Goal: Task Accomplishment & Management: Manage account settings

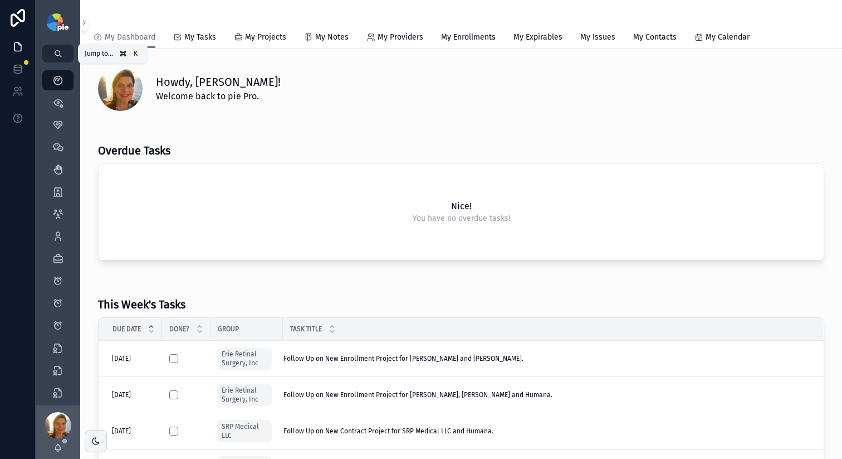
click at [61, 57] on button "scrollable content" at bounding box center [57, 54] width 31 height 18
click at [633, 139] on div "My Dashboard Priorities Clients Clients Create Client Meetings Meetings Create …" at bounding box center [421, 229] width 842 height 459
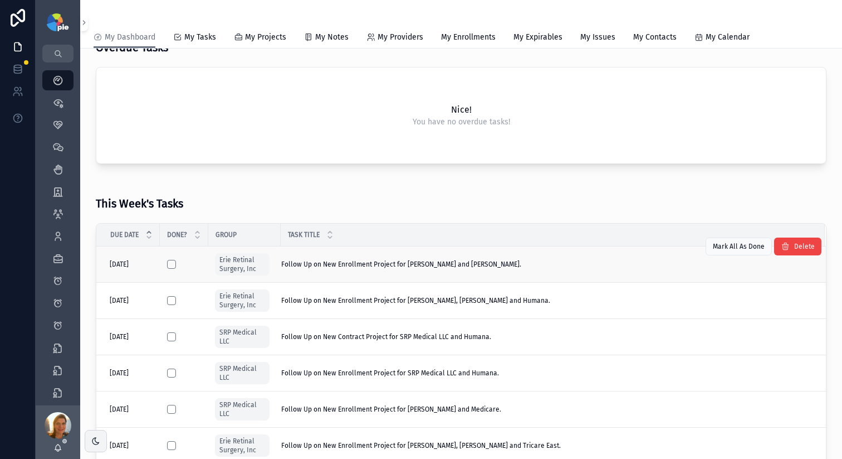
click at [464, 267] on span "Follow Up on New Enrollment Project for Mousa, Raed and Cigna." at bounding box center [401, 264] width 240 height 9
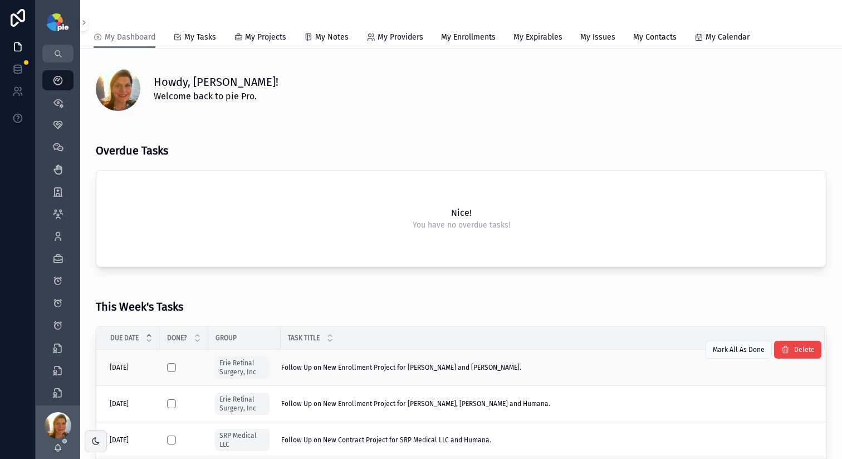
click at [394, 369] on span "Follow Up on New Enrollment Project for Mousa, Raed and Cigna." at bounding box center [401, 367] width 240 height 9
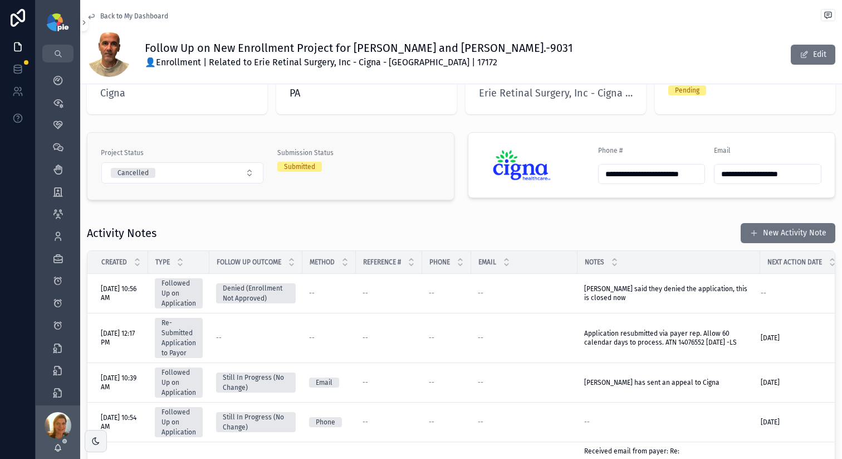
scroll to position [207, 0]
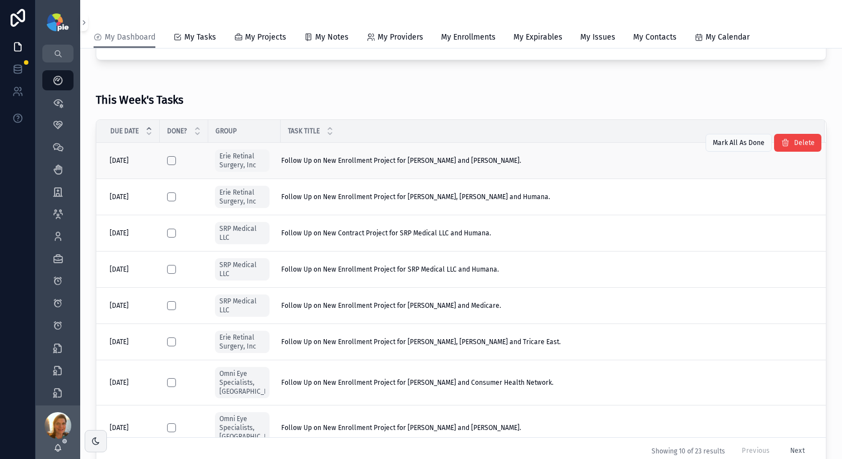
scroll to position [139, 0]
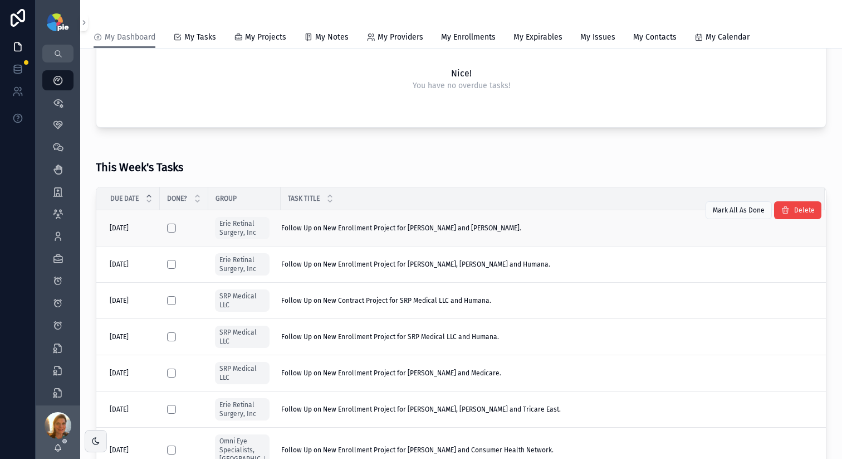
click at [177, 225] on div "scrollable content" at bounding box center [184, 227] width 34 height 9
click at [173, 226] on button "scrollable content" at bounding box center [171, 227] width 9 height 9
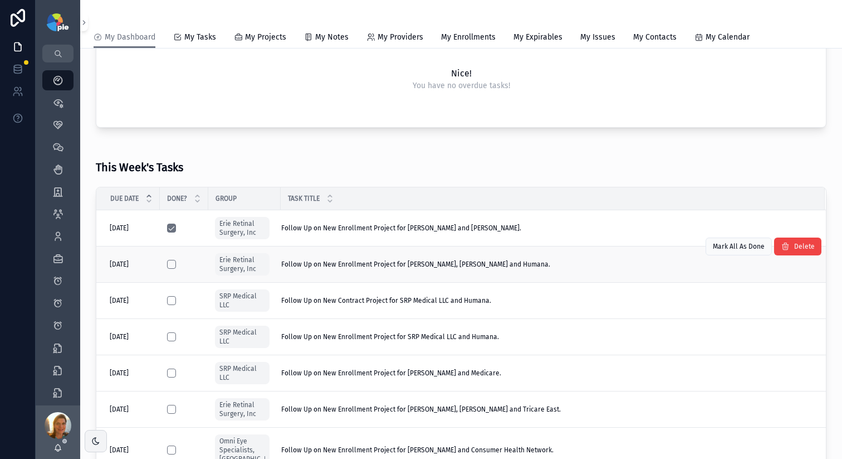
click at [350, 261] on span "Follow Up on New Enrollment Project for Khojasteh Jafari, Hassan and Humana." at bounding box center [415, 264] width 269 height 9
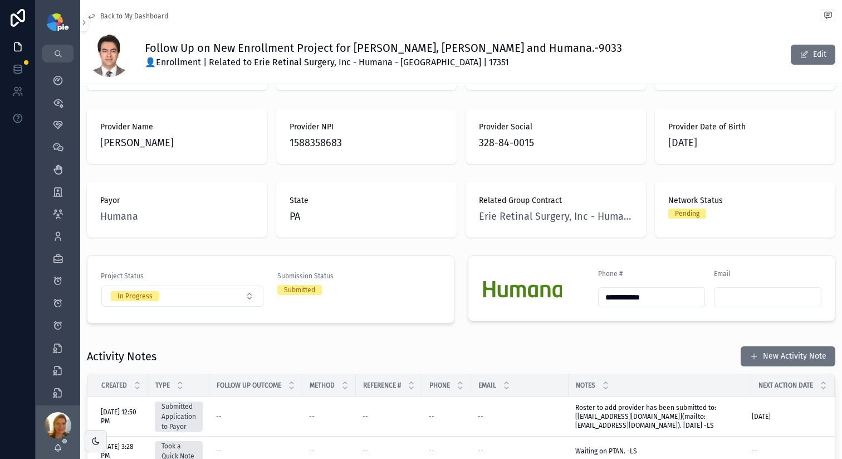
scroll to position [86, 0]
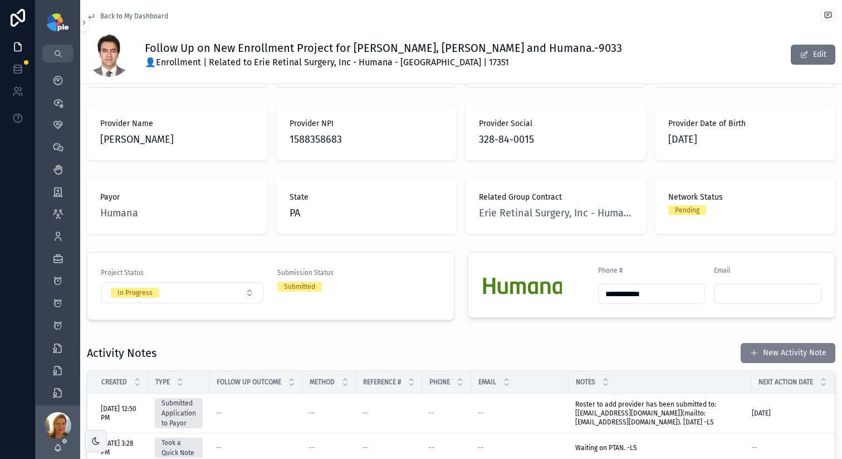
click at [718, 343] on button "New Activity Note" at bounding box center [788, 353] width 95 height 20
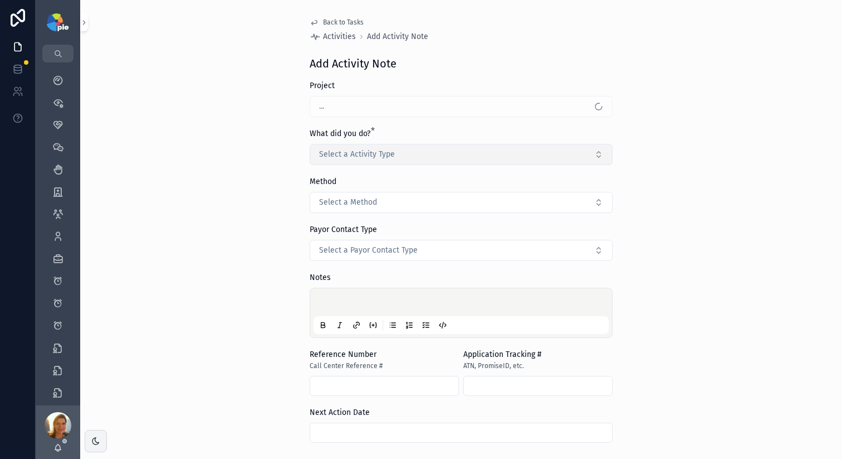
click at [461, 153] on button "Select a Activity Type" at bounding box center [461, 154] width 303 height 21
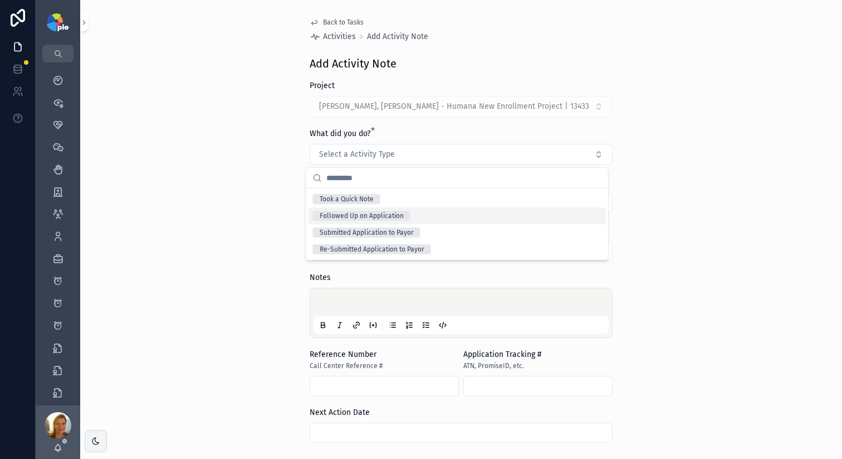
click at [358, 213] on div "Followed Up on Application" at bounding box center [362, 216] width 84 height 10
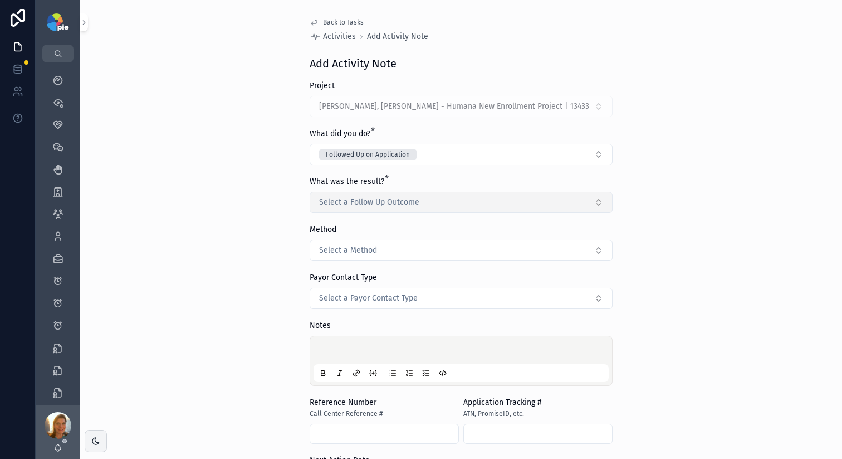
click at [343, 200] on span "Select a Follow Up Outcome" at bounding box center [369, 202] width 100 height 11
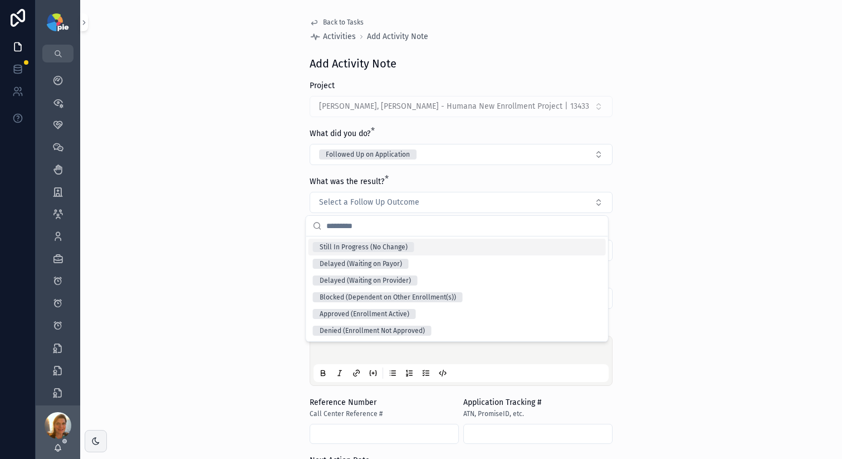
click at [338, 242] on div "Still In Progress (No Change)" at bounding box center [364, 247] width 88 height 10
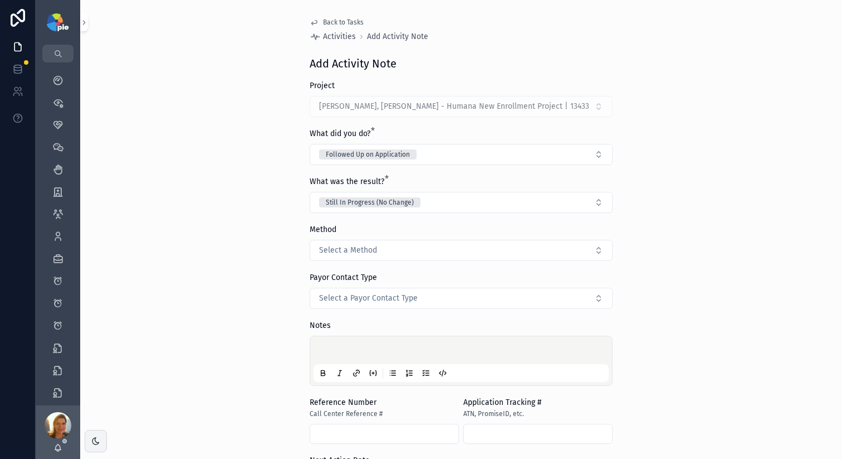
click at [339, 340] on div "scrollable content" at bounding box center [461, 360] width 295 height 42
click at [339, 345] on div "scrollable content" at bounding box center [461, 360] width 295 height 42
click at [362, 346] on p "scrollable content" at bounding box center [463, 351] width 295 height 11
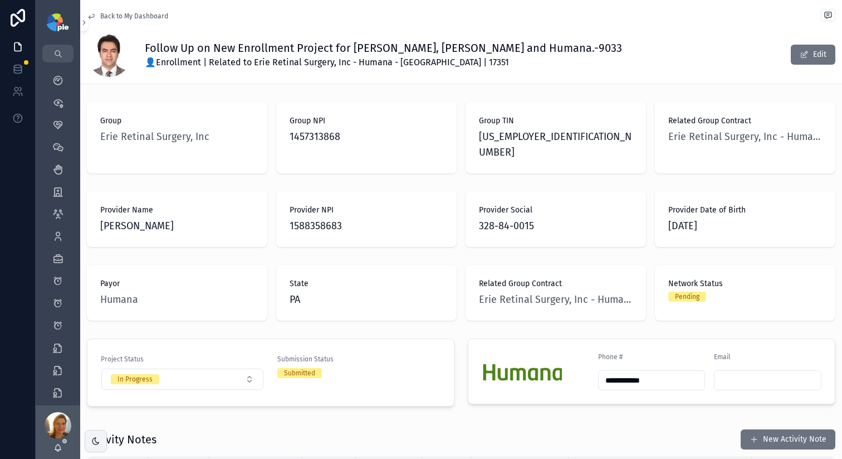
scroll to position [169, 0]
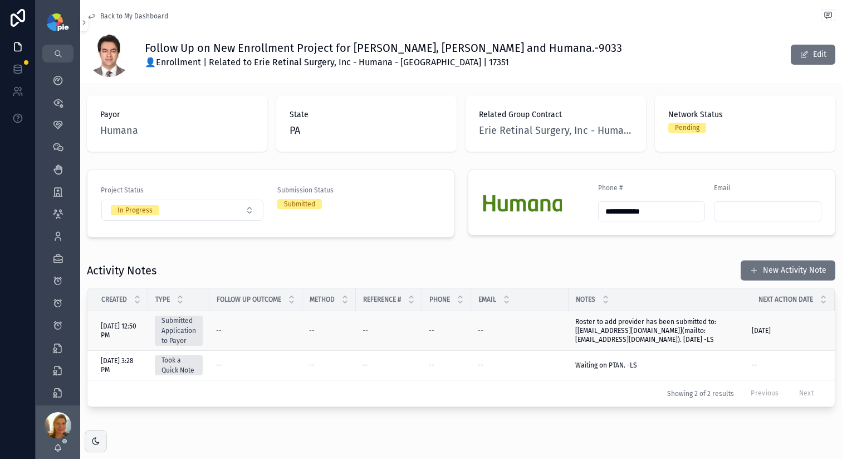
click at [631, 319] on span "Roster to add provider has been submitted to: [PennsylvaniaProviderUpdates@huma…" at bounding box center [660, 330] width 169 height 27
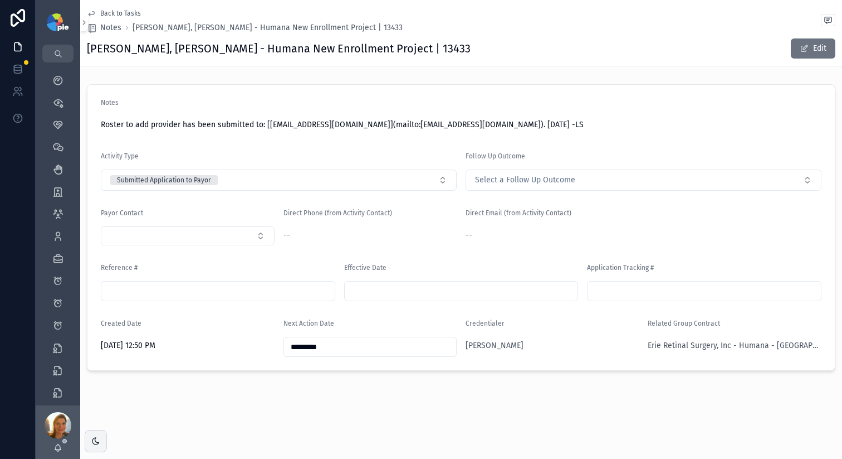
drag, startPoint x: 458, startPoint y: 125, endPoint x: 615, endPoint y: 122, distance: 156.6
click at [615, 122] on span "Roster to add provider has been submitted to: [PennsylvaniaProviderUpdates@huma…" at bounding box center [461, 124] width 721 height 11
copy span "PennsylvaniaProviderUpdates@humana.com"
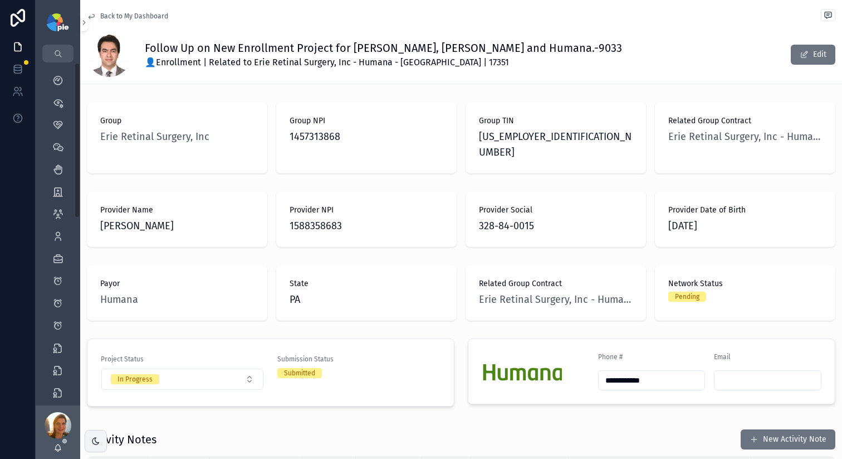
scroll to position [191, 0]
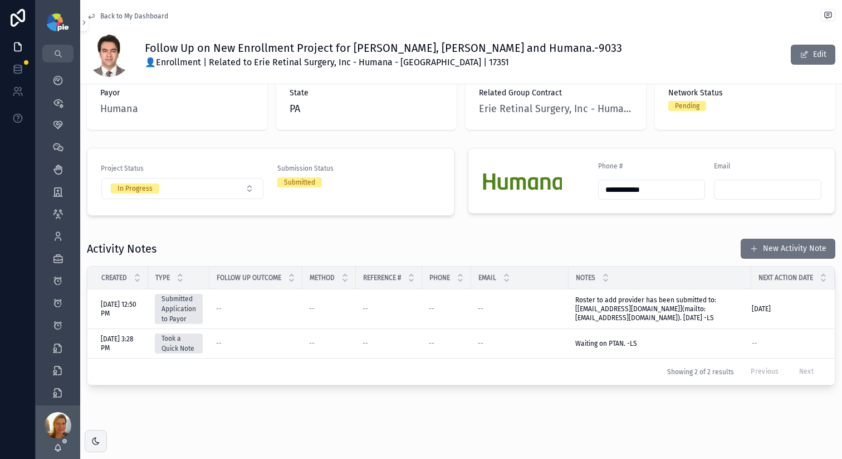
click at [718, 273] on span "Next Action Date" at bounding box center [786, 277] width 55 height 9
click at [718, 238] on button "New Activity Note" at bounding box center [788, 248] width 95 height 20
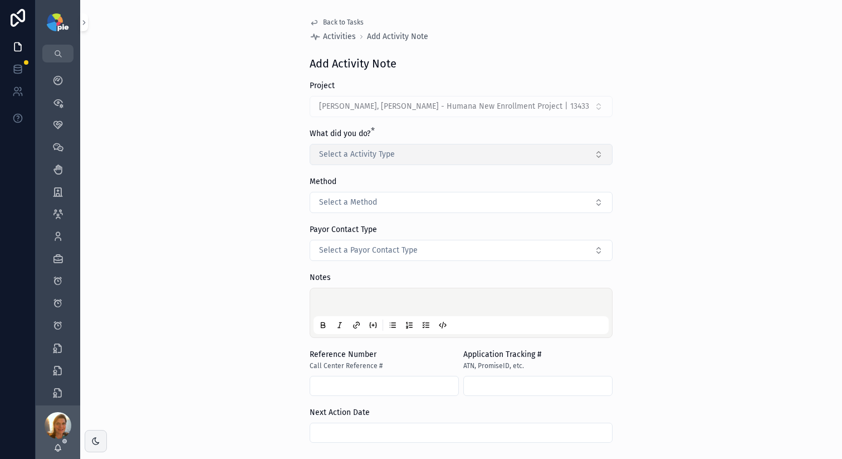
click at [311, 161] on button "Select a Activity Type" at bounding box center [461, 154] width 303 height 21
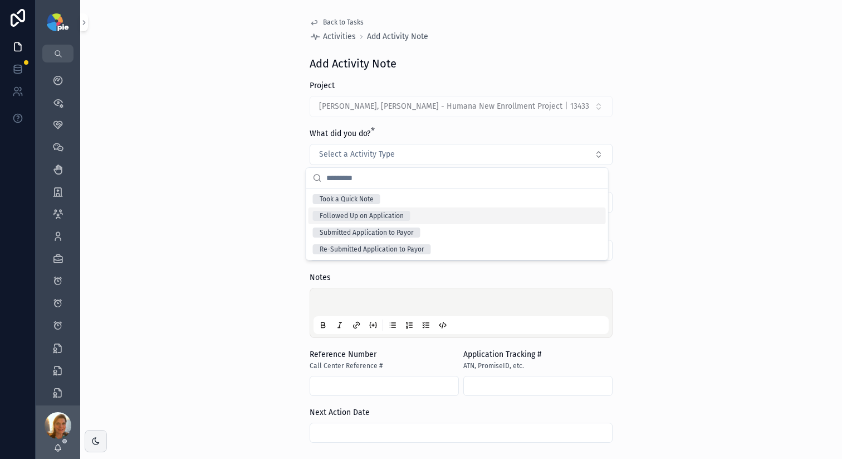
click at [339, 213] on div "Followed Up on Application" at bounding box center [362, 216] width 84 height 10
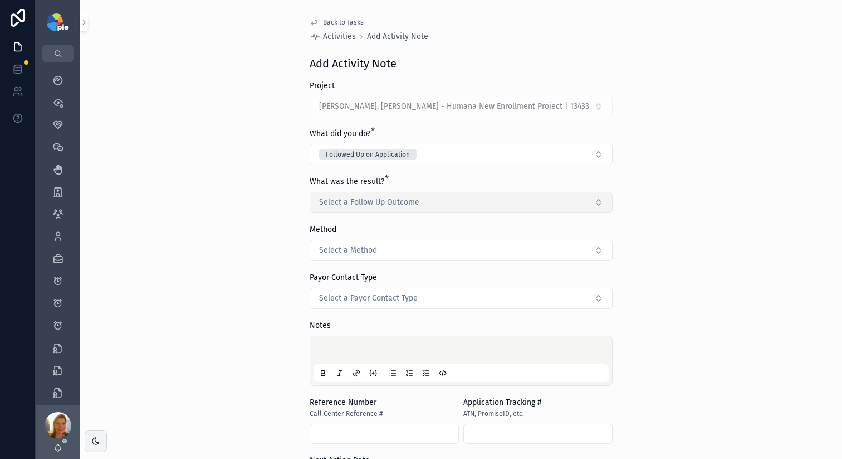
click at [334, 198] on span "Select a Follow Up Outcome" at bounding box center [369, 202] width 100 height 11
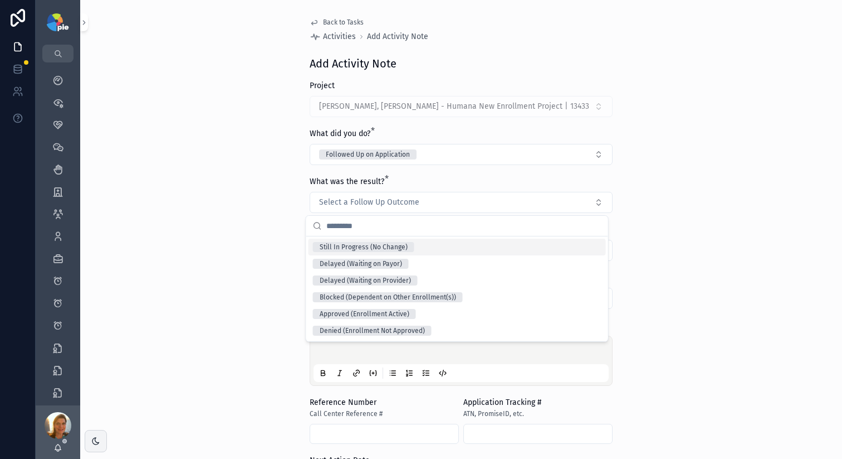
click at [379, 248] on div "Still In Progress (No Change)" at bounding box center [364, 247] width 88 height 10
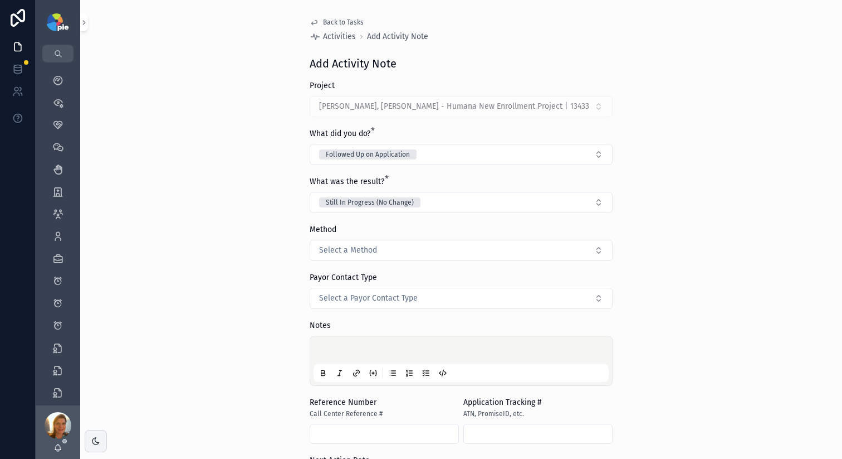
drag, startPoint x: 347, startPoint y: 333, endPoint x: 343, endPoint y: 338, distance: 6.0
click at [346, 333] on div "Notes" at bounding box center [461, 353] width 303 height 66
click at [343, 347] on p "scrollable content" at bounding box center [463, 351] width 295 height 11
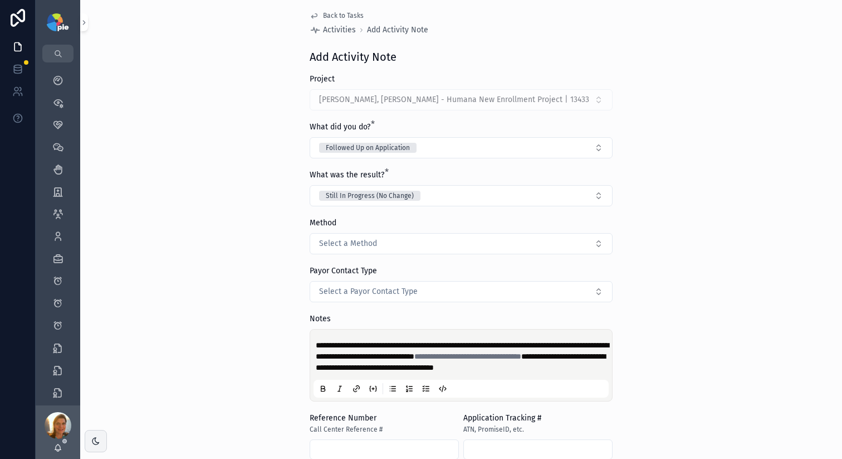
scroll to position [18, 0]
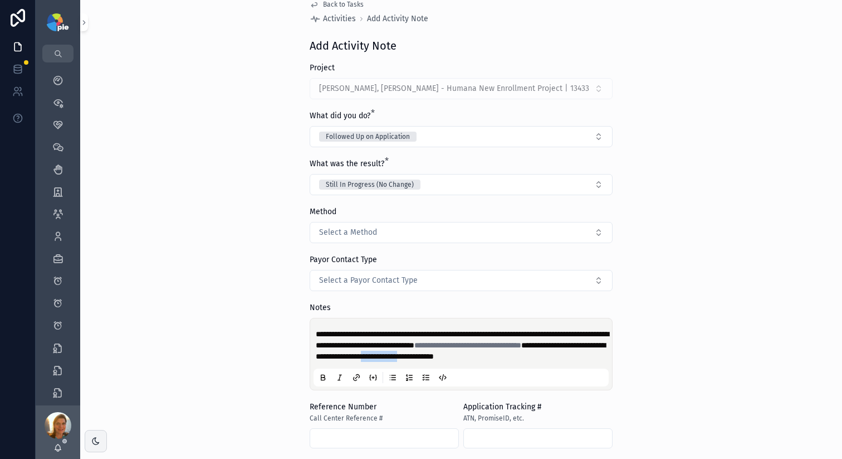
drag, startPoint x: 359, startPoint y: 366, endPoint x: 412, endPoint y: 366, distance: 52.9
click at [412, 360] on span "**********" at bounding box center [461, 350] width 290 height 19
copy span "**********"
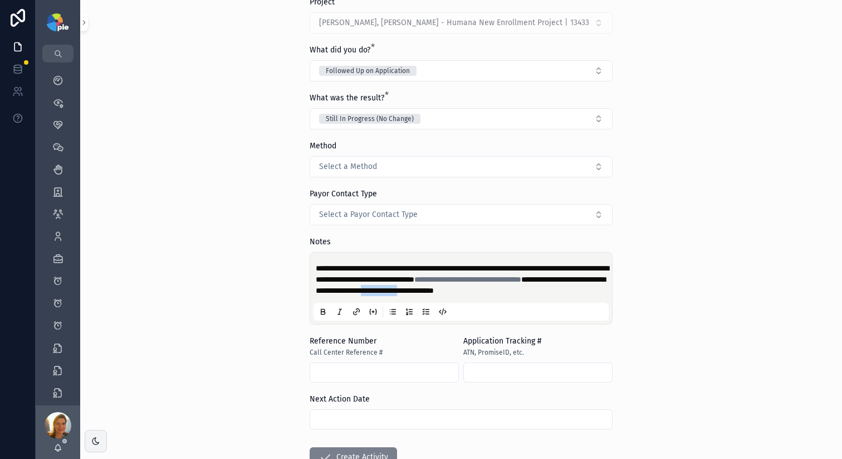
scroll to position [174, 0]
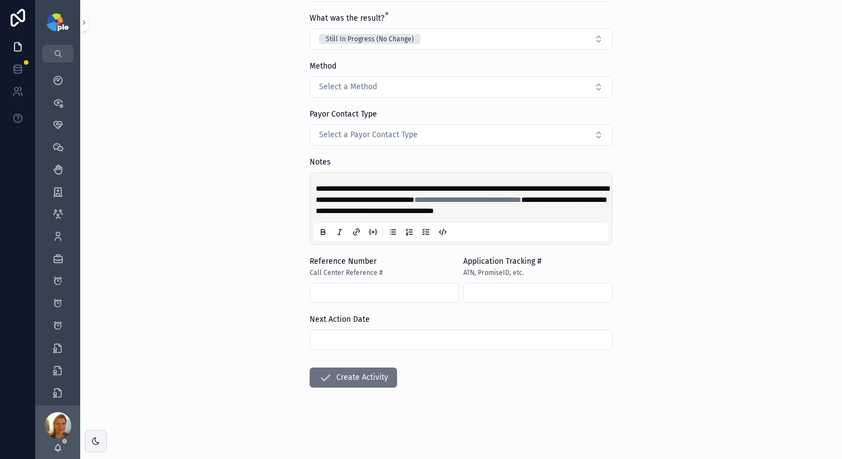
click at [350, 296] on input "scrollable content" at bounding box center [384, 293] width 148 height 16
paste input "**********"
type input "**********"
click at [548, 389] on form "**********" at bounding box center [461, 188] width 303 height 542
click at [525, 346] on input "scrollable content" at bounding box center [461, 340] width 302 height 16
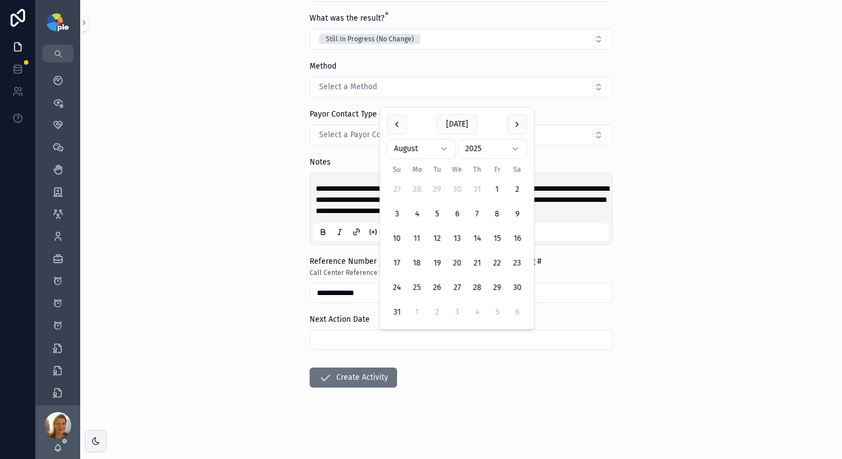
click at [418, 284] on button "25" at bounding box center [417, 287] width 20 height 20
type input "*********"
click at [357, 368] on button "Create Activity" at bounding box center [353, 377] width 87 height 20
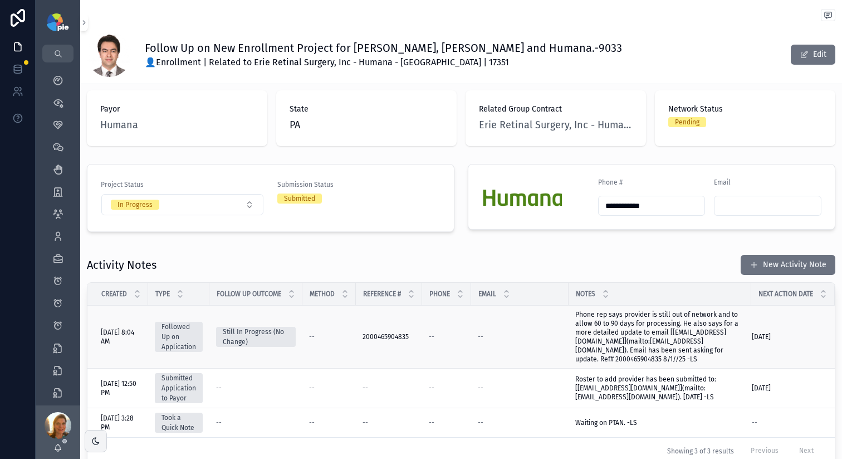
click at [713, 310] on span "Phone rep says provider is still out of network and to allow 60 to 90 days for …" at bounding box center [660, 336] width 169 height 53
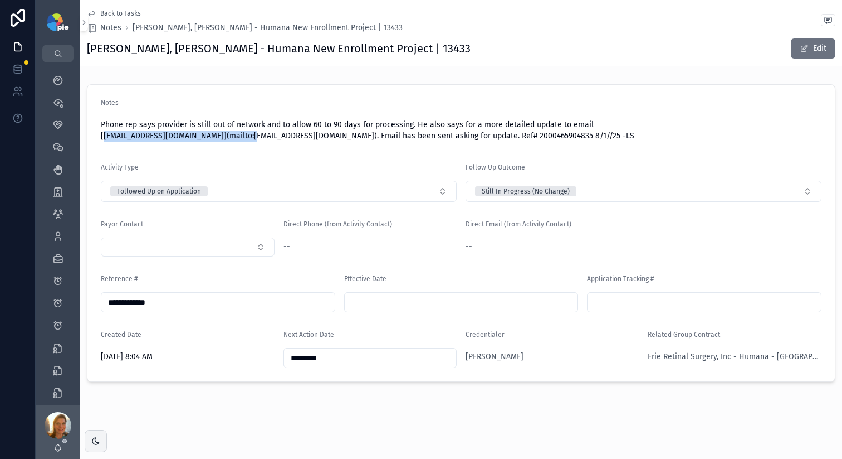
drag, startPoint x: 104, startPoint y: 139, endPoint x: 260, endPoint y: 131, distance: 155.6
click at [260, 131] on span "Phone rep says provider is still out of network and to allow 60 to 90 days for …" at bounding box center [461, 130] width 721 height 22
copy span "PennsylvaniaProviderUpdates@humana.com"
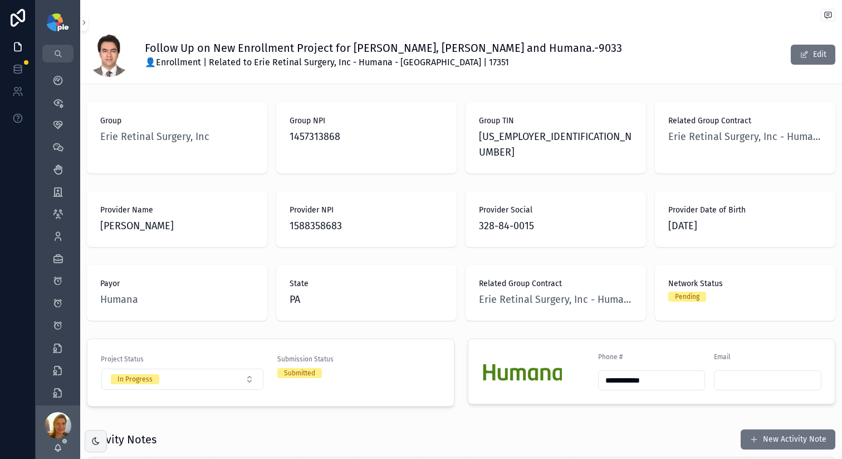
drag, startPoint x: 96, startPoint y: 207, endPoint x: 255, endPoint y: 208, distance: 159.4
click at [255, 208] on div "Provider Name Hassan Khojasteh Jafari" at bounding box center [177, 219] width 181 height 56
copy span "Hassan Khojasteh Jafari"
click at [308, 204] on div "Provider NPI 1588358683" at bounding box center [367, 218] width 154 height 29
click at [310, 218] on span "1588358683" at bounding box center [367, 226] width 154 height 16
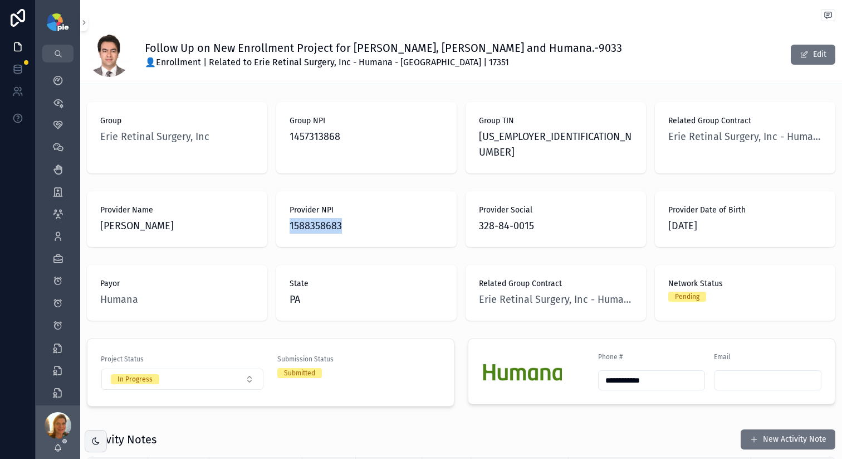
click at [310, 218] on span "1588358683" at bounding box center [367, 226] width 154 height 16
copy span "1588358683"
click at [508, 139] on span "25-1462552" at bounding box center [556, 144] width 154 height 31
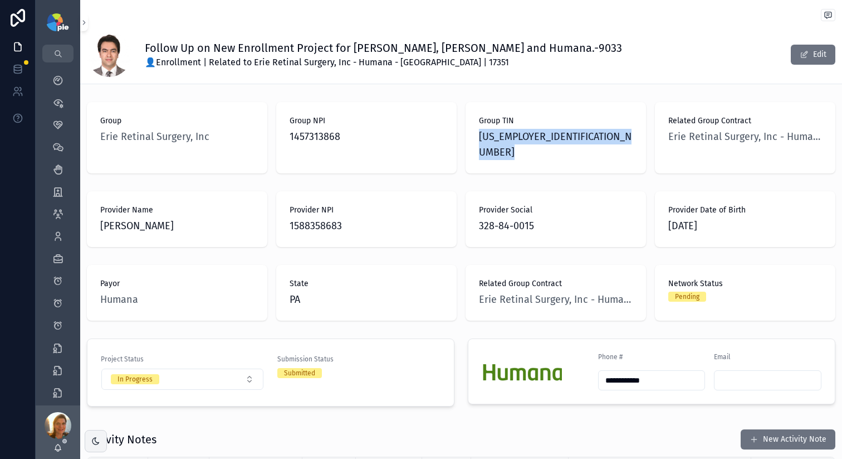
click at [508, 139] on span "25-1462552" at bounding box center [556, 144] width 154 height 31
copy span "25-1462552"
click at [56, 75] on icon "scrollable content" at bounding box center [57, 80] width 11 height 11
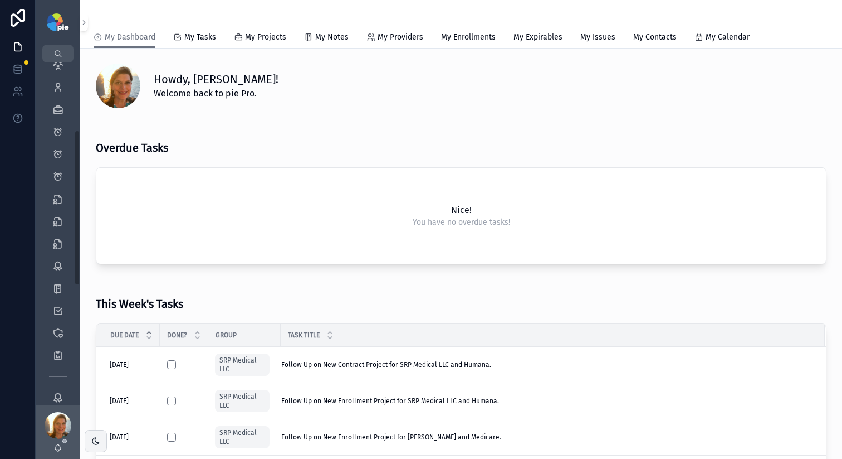
scroll to position [58, 0]
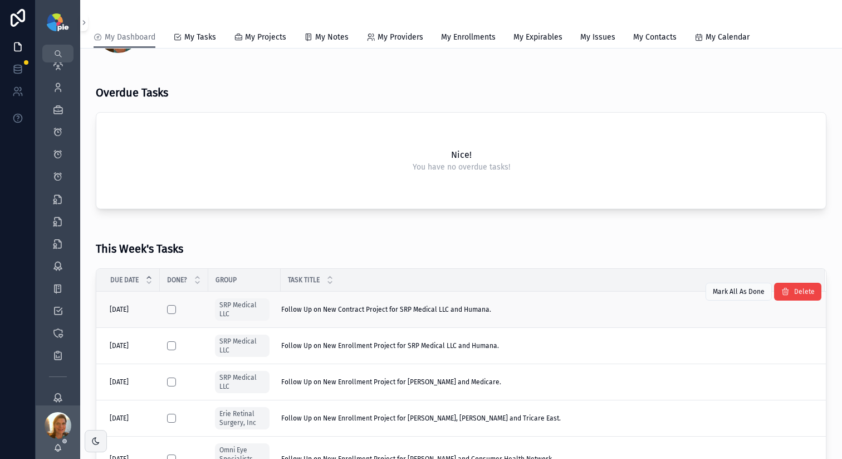
click at [459, 309] on span "Follow Up on New Contract Project for SRP Medical LLC and Humana." at bounding box center [386, 309] width 210 height 9
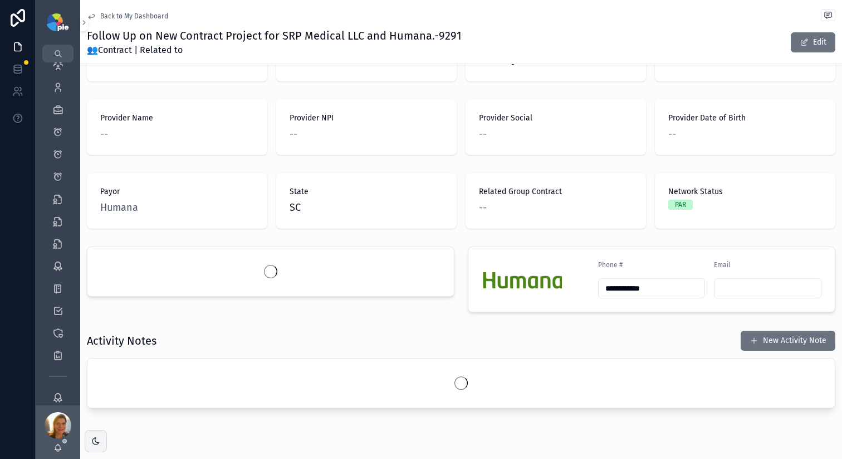
scroll to position [81, 0]
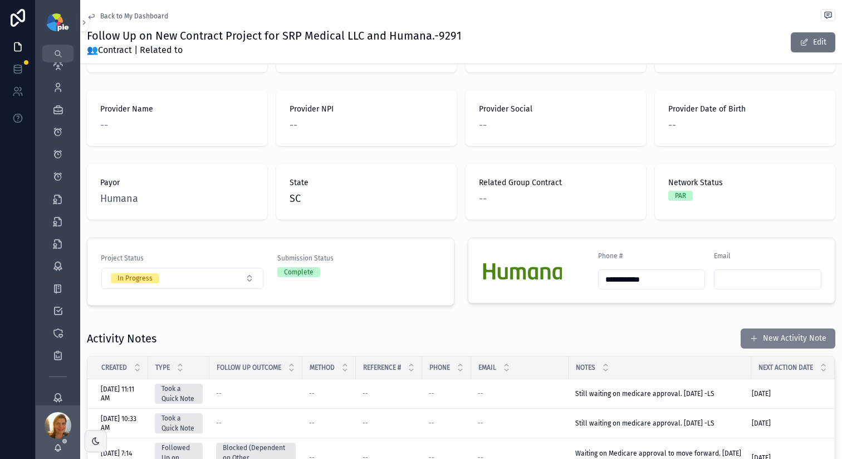
click at [718, 328] on button "New Activity Note" at bounding box center [788, 338] width 95 height 20
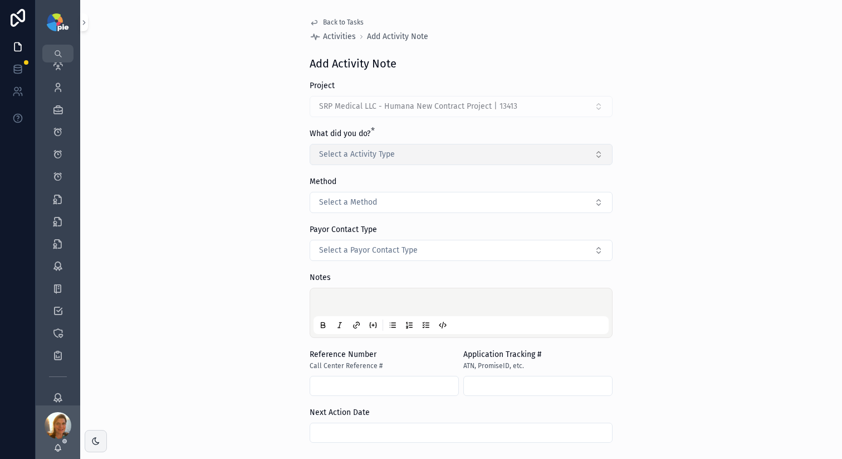
drag, startPoint x: 421, startPoint y: 144, endPoint x: 422, endPoint y: 155, distance: 11.2
click at [422, 148] on button "Select a Activity Type" at bounding box center [461, 154] width 303 height 21
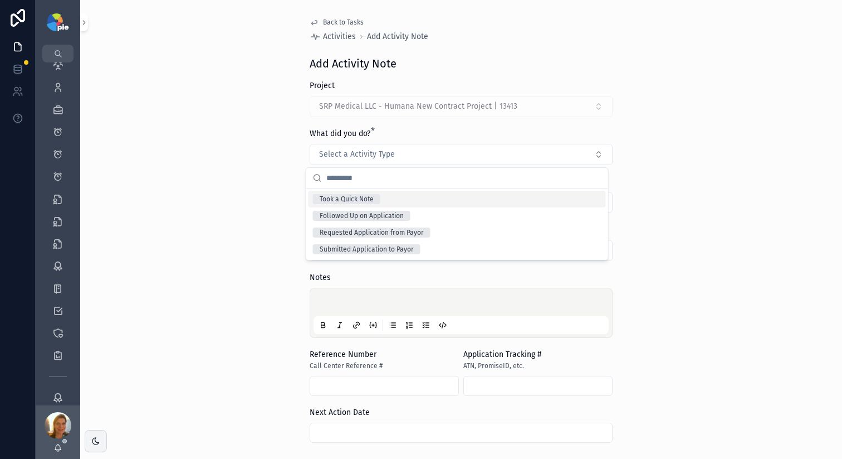
click at [373, 197] on div "Took a Quick Note" at bounding box center [347, 199] width 54 height 10
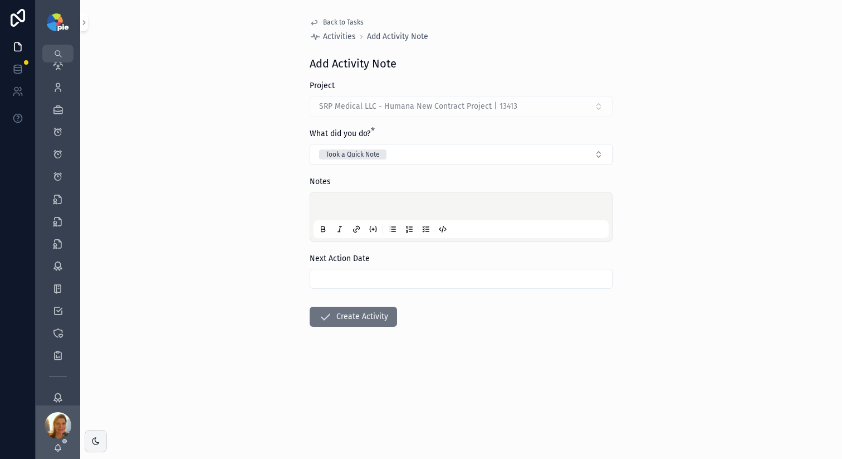
click at [350, 202] on p "scrollable content" at bounding box center [463, 207] width 295 height 11
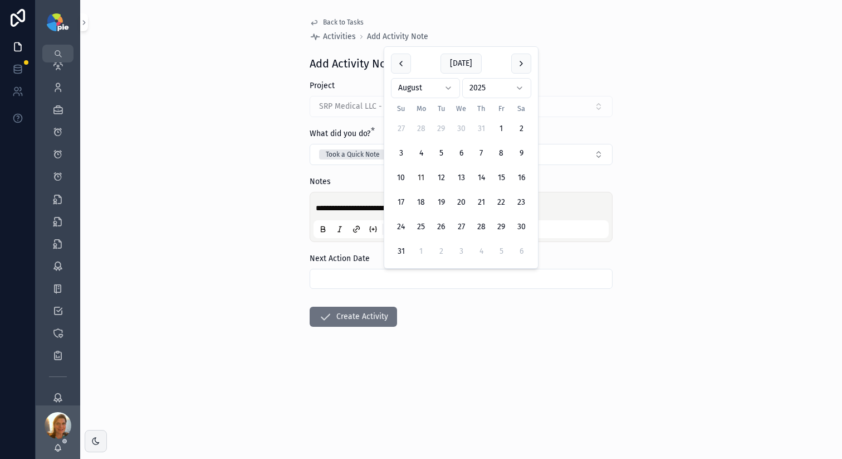
click at [391, 285] on input "scrollable content" at bounding box center [461, 279] width 302 height 16
click at [416, 85] on html "**********" at bounding box center [421, 229] width 842 height 459
click at [418, 181] on button "8" at bounding box center [421, 178] width 20 height 20
click at [421, 158] on button "1" at bounding box center [421, 153] width 20 height 20
type input "********"
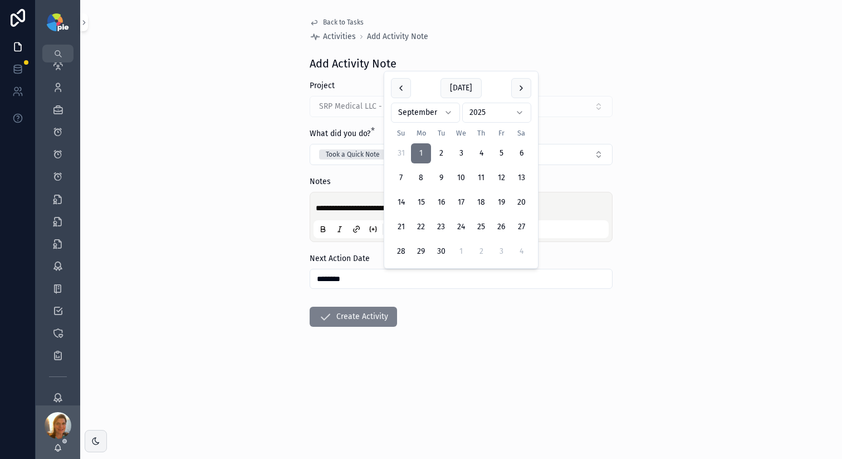
click at [359, 320] on button "Create Activity" at bounding box center [353, 316] width 87 height 20
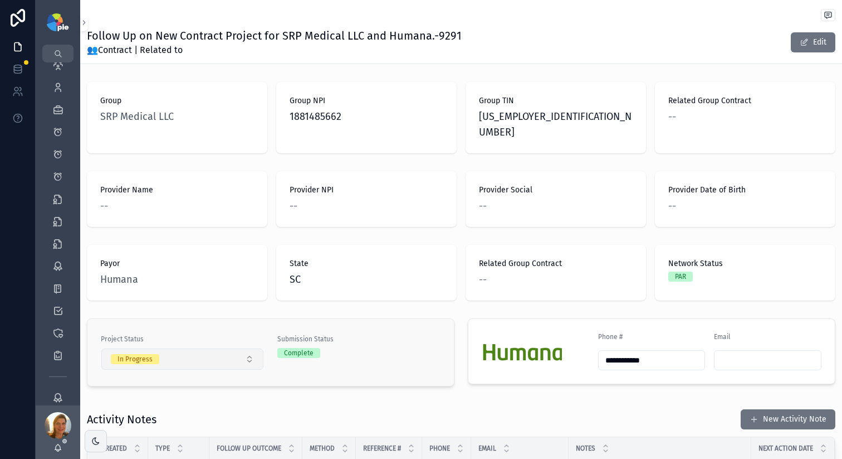
click at [178, 348] on button "In Progress" at bounding box center [182, 358] width 162 height 21
click at [177, 348] on button "In Progress" at bounding box center [182, 358] width 162 height 21
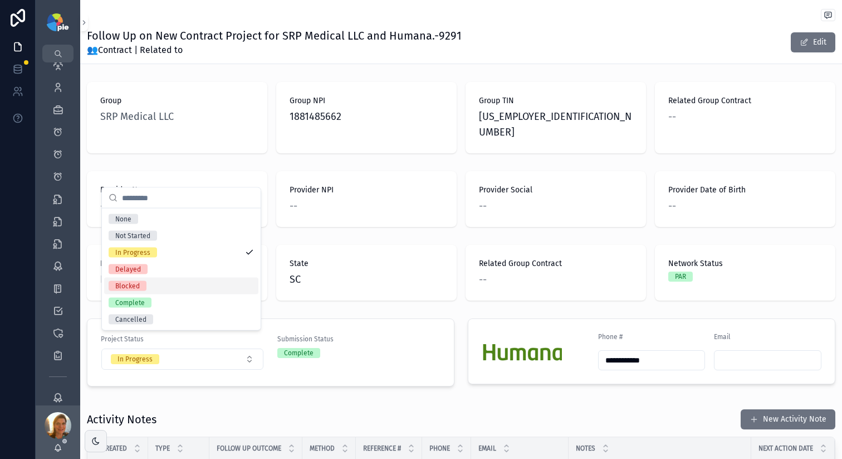
click at [135, 277] on div "None Not Started In Progress Delayed Blocked Complete Cancelled" at bounding box center [181, 269] width 154 height 117
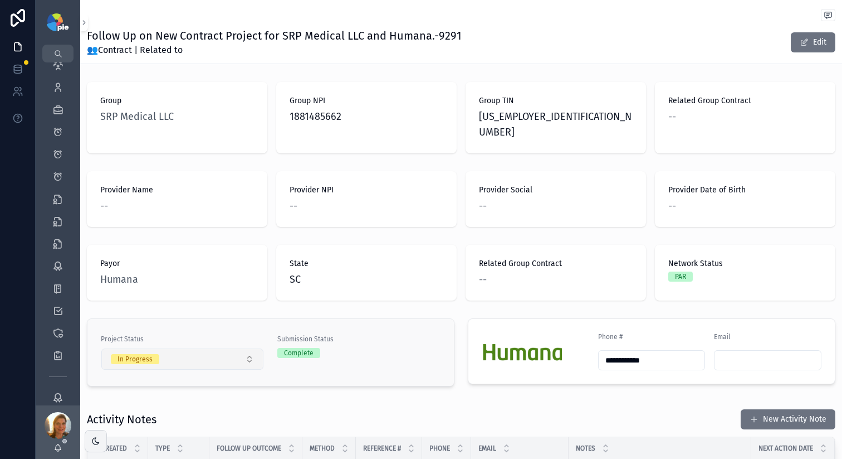
click at [243, 348] on button "In Progress" at bounding box center [182, 358] width 162 height 21
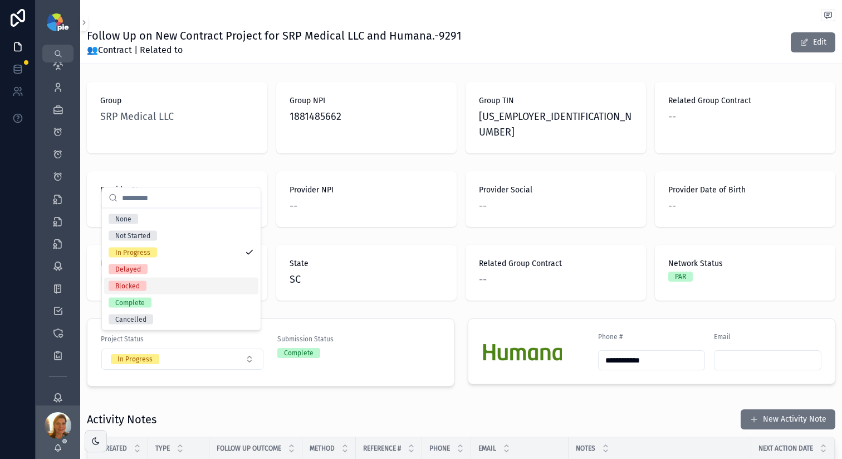
click at [144, 282] on span "Blocked" at bounding box center [128, 286] width 38 height 10
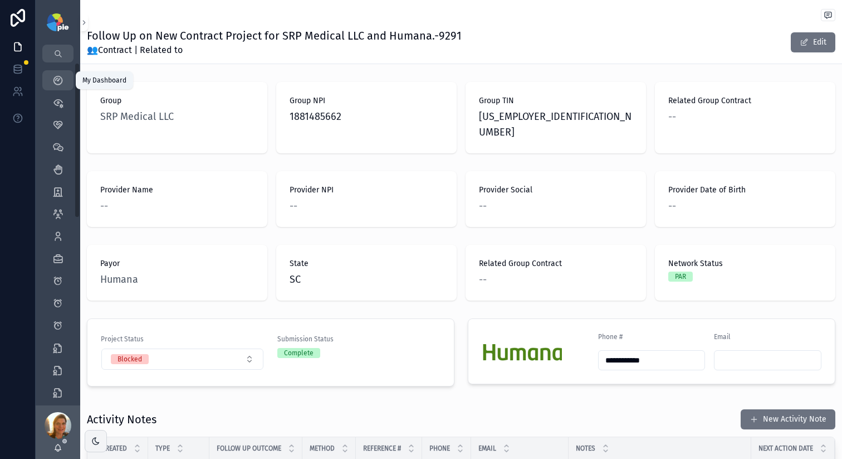
click at [59, 79] on icon "scrollable content" at bounding box center [57, 80] width 11 height 11
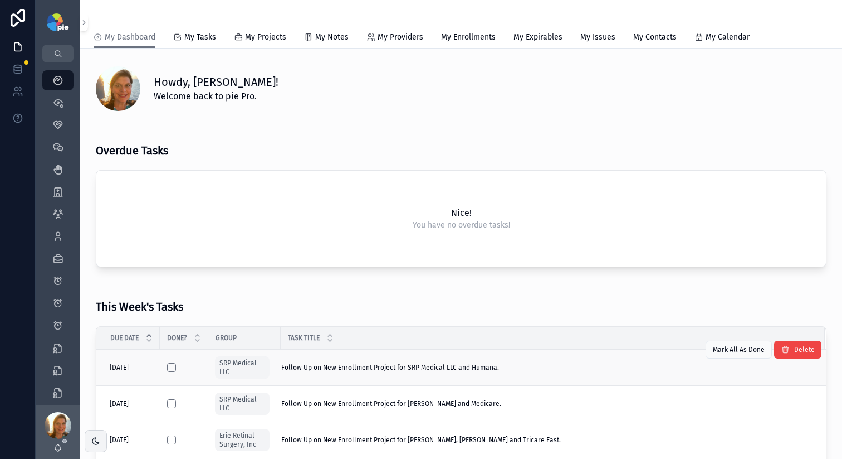
click at [417, 365] on span "Follow Up on New Enrollment Project for SRP Medical LLC and Humana." at bounding box center [390, 367] width 218 height 9
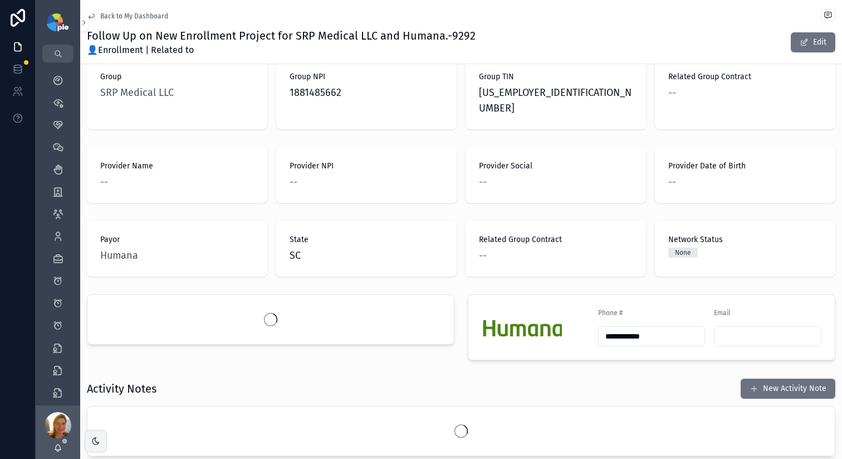
scroll to position [81, 0]
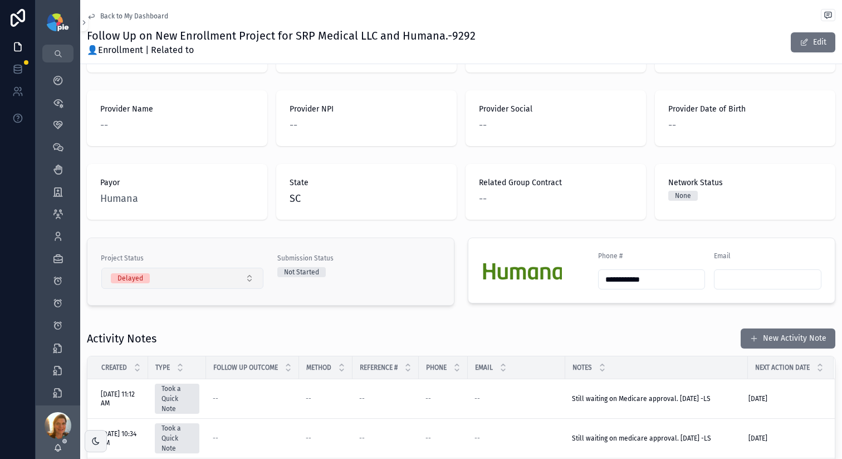
click at [167, 267] on button "Delayed" at bounding box center [182, 277] width 162 height 21
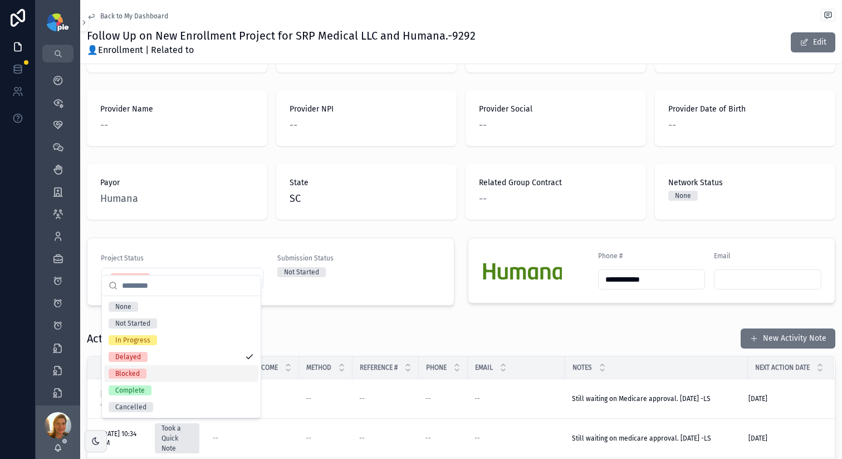
click at [128, 376] on div "Blocked" at bounding box center [127, 373] width 25 height 10
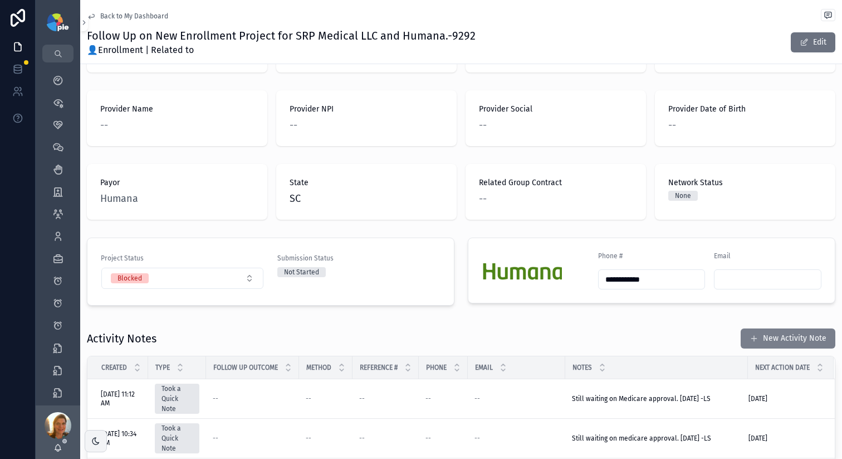
click at [718, 328] on button "New Activity Note" at bounding box center [788, 338] width 95 height 20
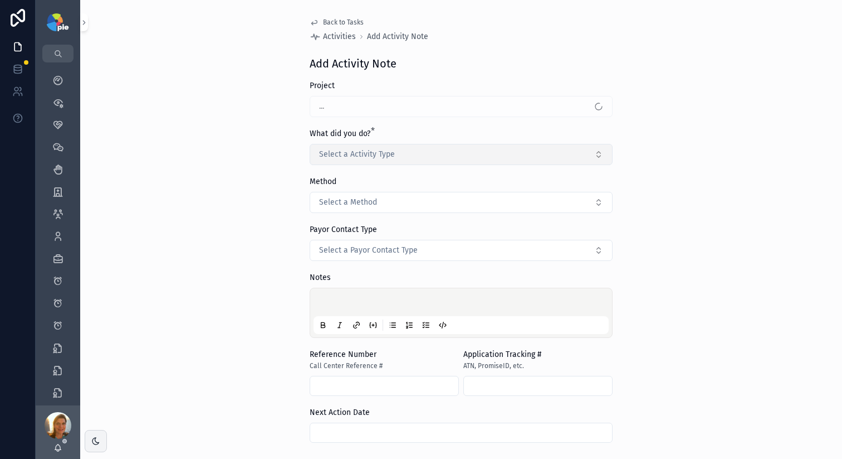
click at [379, 160] on button "Select a Activity Type" at bounding box center [461, 154] width 303 height 21
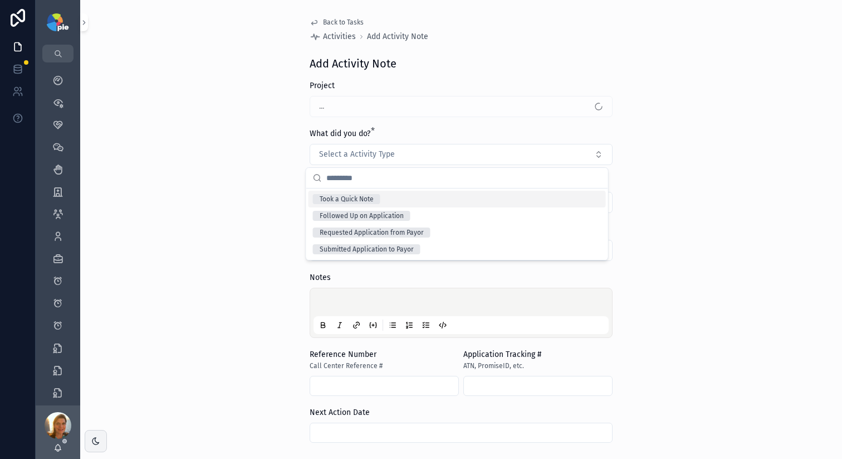
click at [367, 203] on div "Took a Quick Note" at bounding box center [347, 199] width 54 height 10
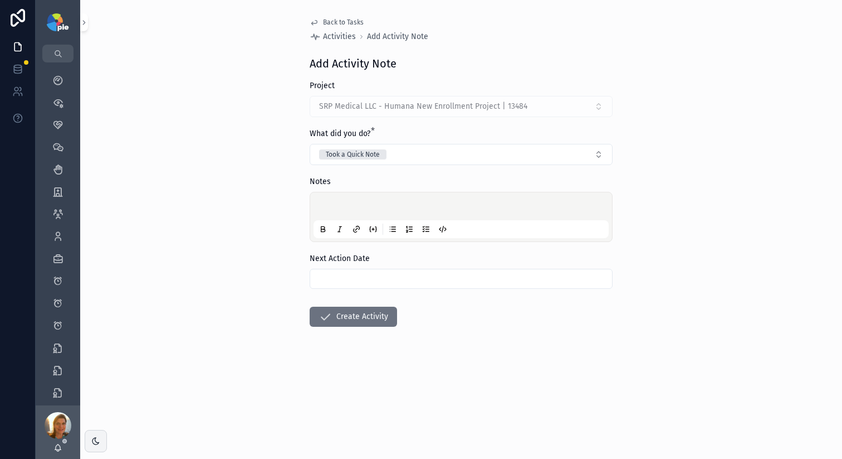
click at [347, 198] on div "scrollable content" at bounding box center [461, 217] width 295 height 42
click at [387, 203] on p "scrollable content" at bounding box center [463, 207] width 295 height 11
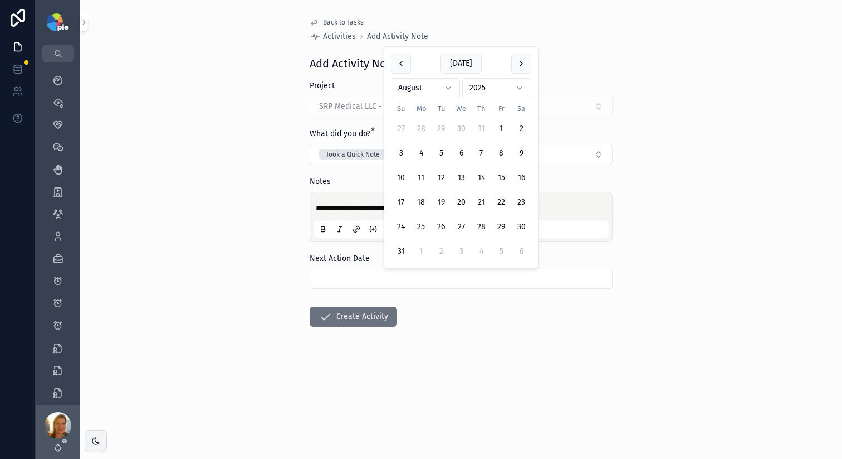
click at [436, 282] on input "scrollable content" at bounding box center [461, 279] width 302 height 16
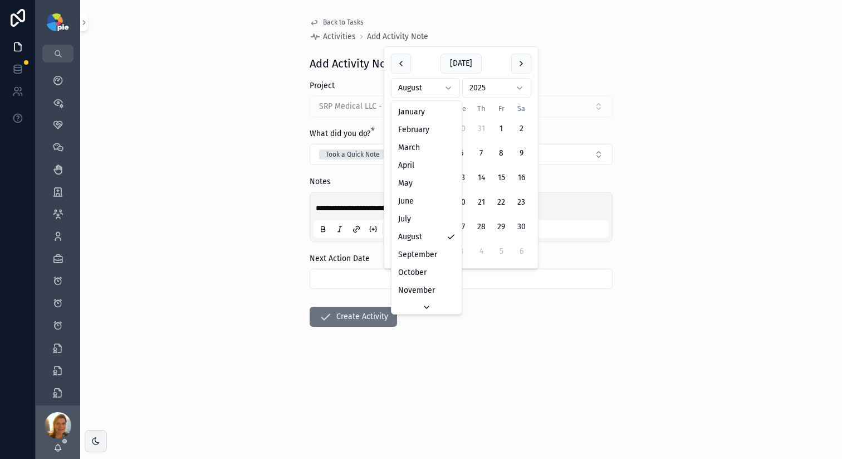
click at [417, 85] on html "**********" at bounding box center [421, 229] width 842 height 459
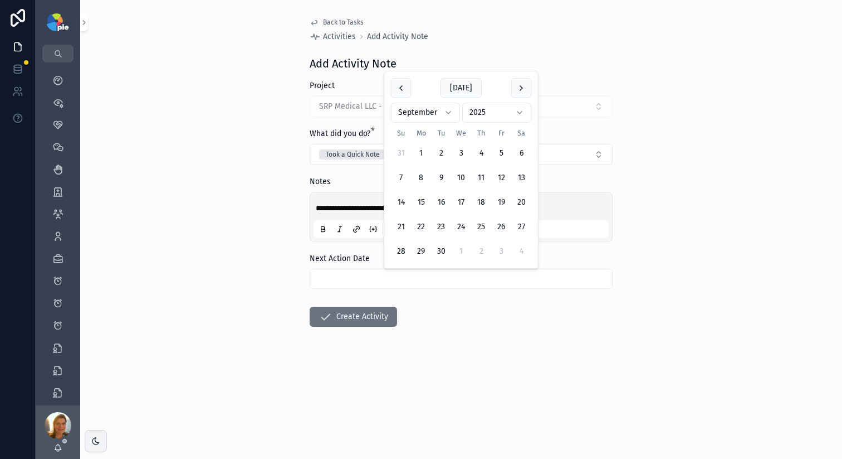
click at [420, 152] on button "1" at bounding box center [421, 153] width 20 height 20
type input "********"
click at [381, 315] on button "Create Activity" at bounding box center [353, 316] width 87 height 20
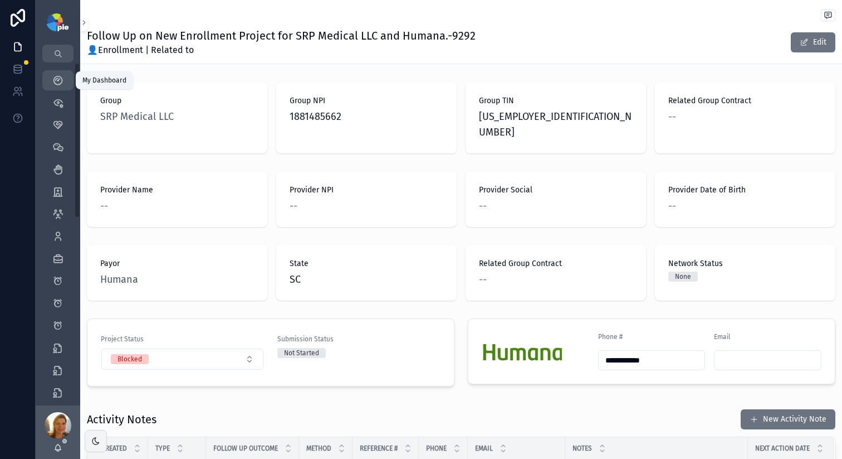
click at [59, 86] on div "My Dashboard" at bounding box center [58, 80] width 18 height 18
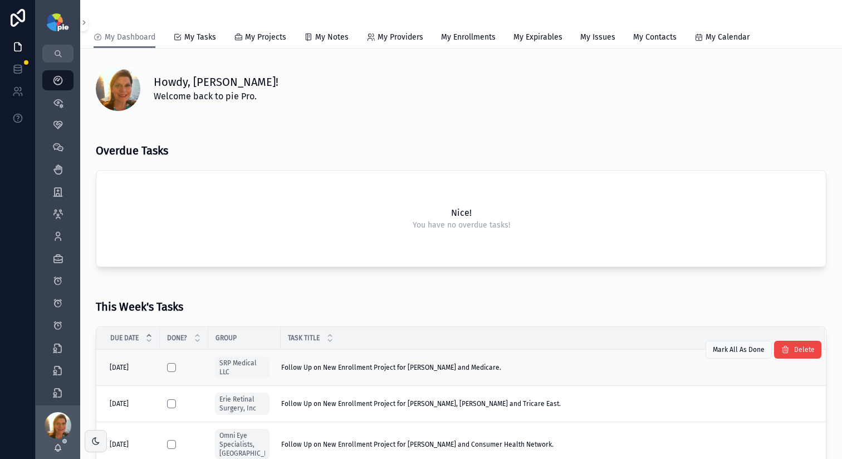
click at [454, 371] on span "Follow Up on New Enrollment Project for [PERSON_NAME] and Medicare." at bounding box center [391, 367] width 220 height 9
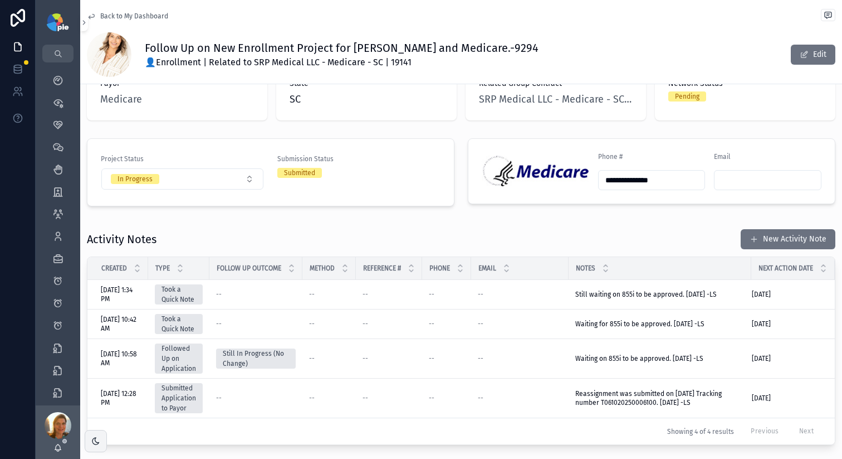
scroll to position [235, 0]
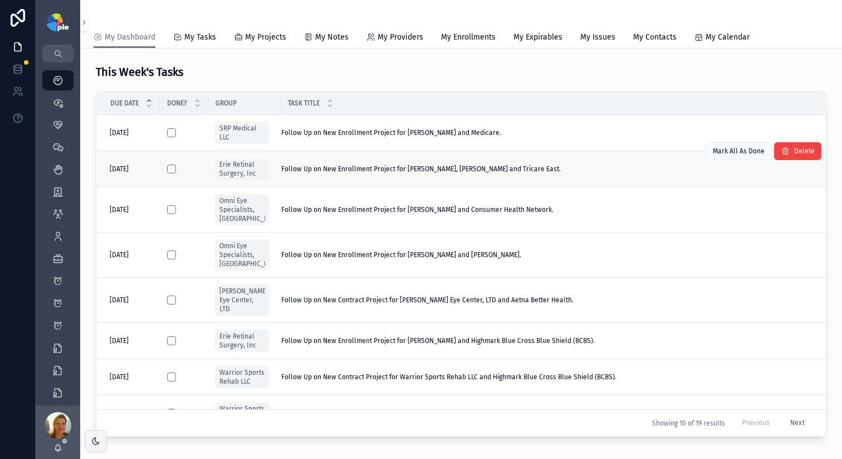
click at [497, 175] on td "Follow Up on New Enrollment Project for Khojasteh Jafari, Hassan and Tricare Ea…" at bounding box center [553, 169] width 544 height 36
click at [497, 168] on span "Follow Up on New Enrollment Project for Khojasteh Jafari, Hassan and Tricare Ea…" at bounding box center [421, 168] width 280 height 9
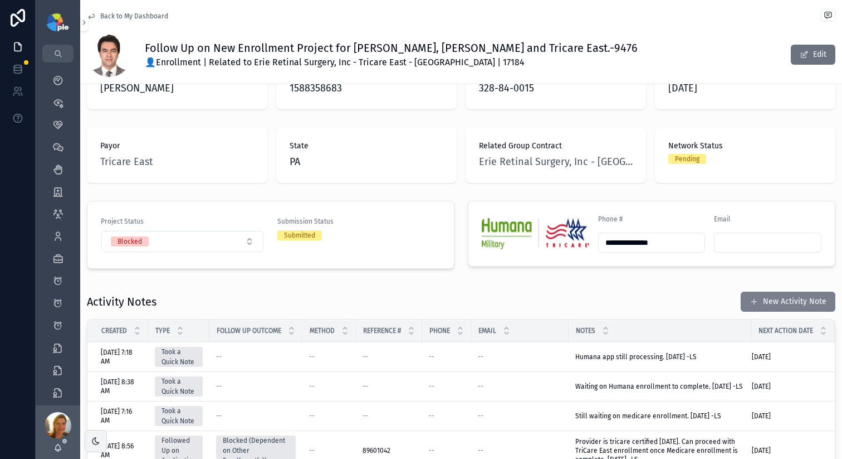
scroll to position [142, 0]
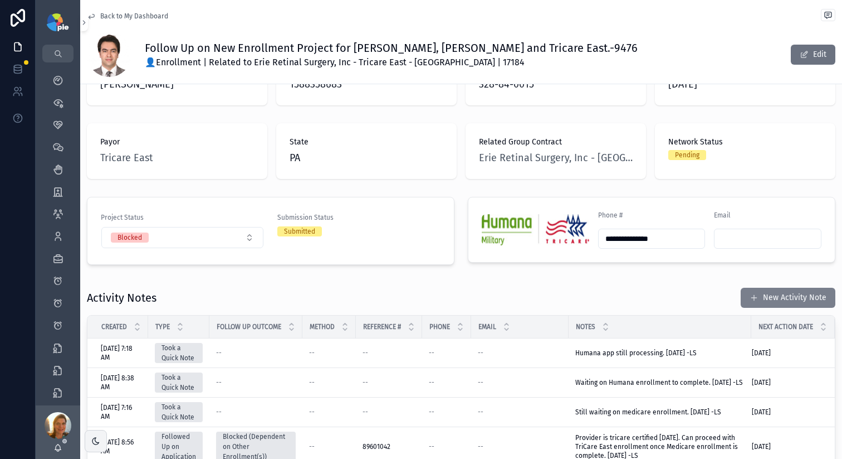
click at [718, 288] on button "New Activity Note" at bounding box center [788, 298] width 95 height 20
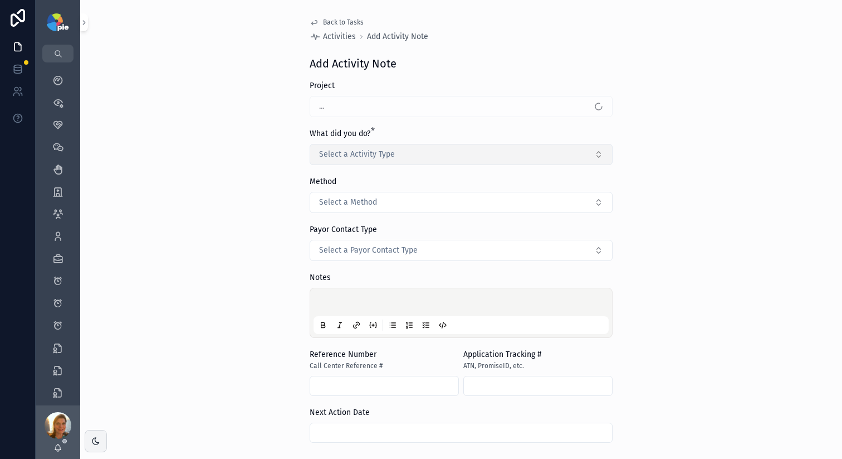
click at [354, 155] on span "Select a Activity Type" at bounding box center [357, 154] width 76 height 11
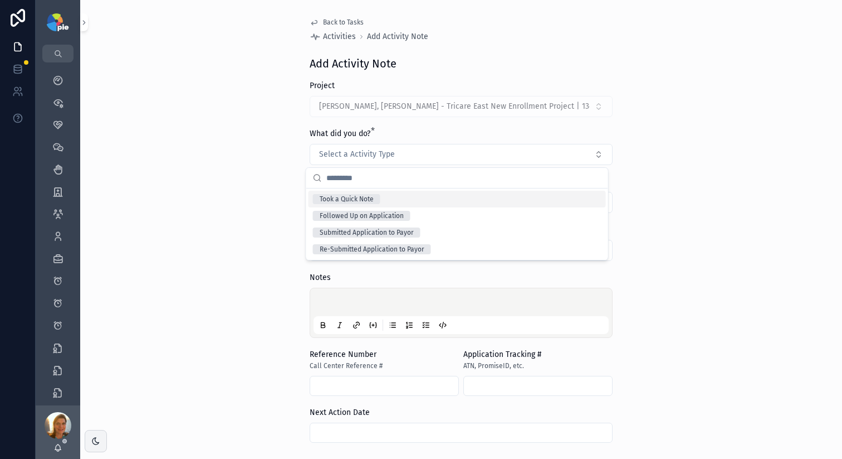
click at [355, 204] on div "Took a Quick Note" at bounding box center [458, 199] width 298 height 17
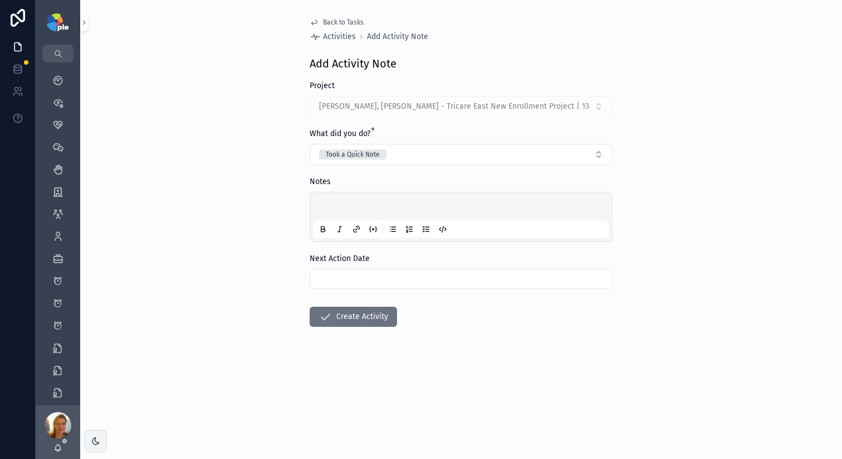
click at [332, 197] on div "scrollable content" at bounding box center [461, 217] width 295 height 42
click at [338, 211] on p "scrollable content" at bounding box center [463, 207] width 295 height 11
click at [460, 209] on span "**********" at bounding box center [407, 208] width 182 height 8
click at [473, 230] on div "**********" at bounding box center [461, 217] width 295 height 42
click at [451, 213] on p "**********" at bounding box center [463, 207] width 295 height 11
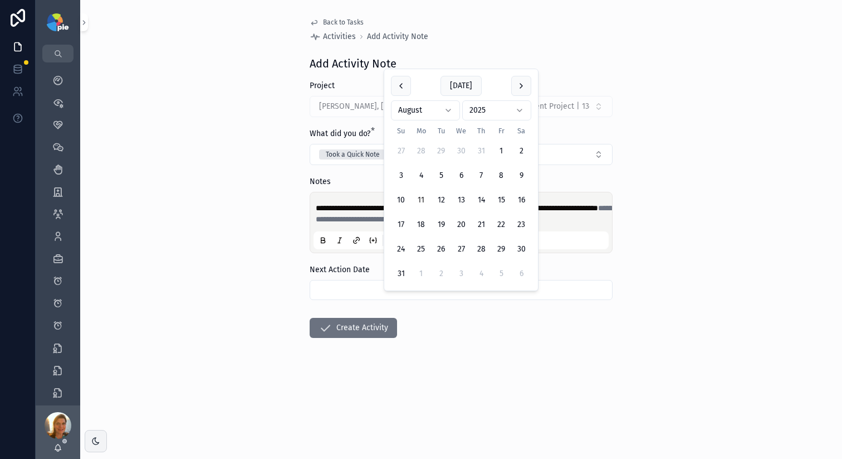
click at [334, 297] on input "scrollable content" at bounding box center [461, 290] width 302 height 16
click at [423, 247] on button "25" at bounding box center [421, 249] width 20 height 20
type input "*********"
click at [363, 338] on button "Create Activity" at bounding box center [353, 328] width 87 height 20
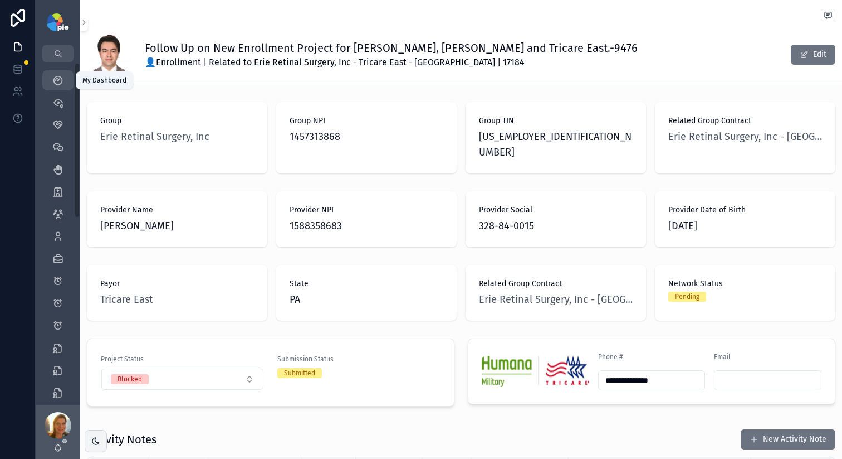
click at [67, 82] on link "My Dashboard" at bounding box center [57, 80] width 31 height 20
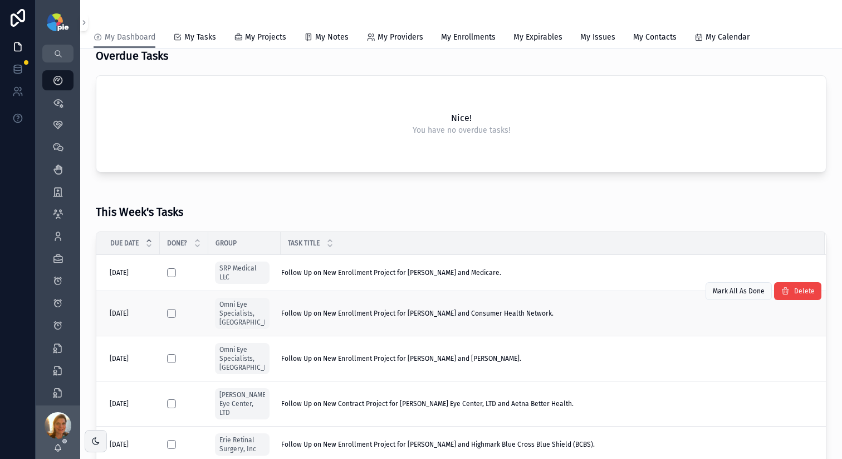
scroll to position [99, 0]
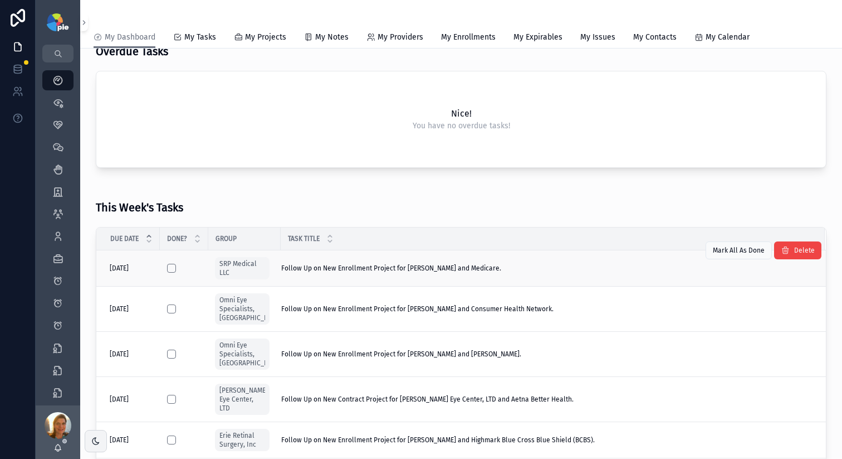
click at [471, 270] on span "Follow Up on New Enrollment Project for [PERSON_NAME] and Medicare." at bounding box center [391, 268] width 220 height 9
click at [490, 304] on span "Follow Up on New Enrollment Project for Johnson, Paul and Consumer Health Netwo…" at bounding box center [417, 308] width 272 height 9
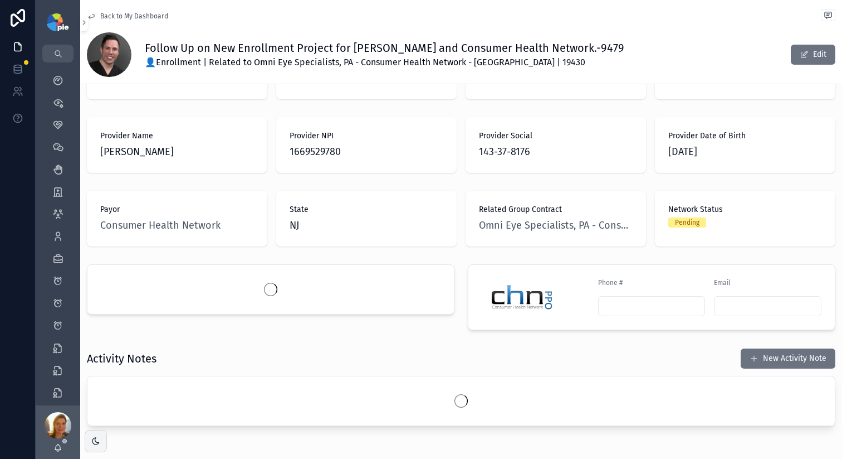
scroll to position [101, 0]
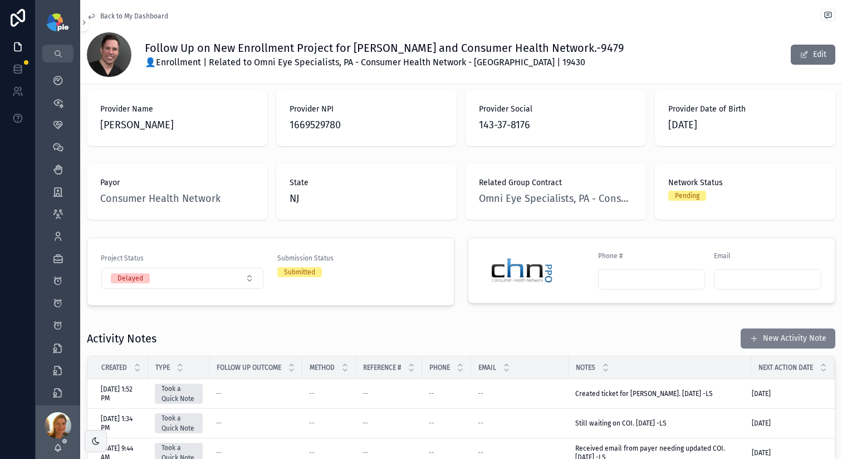
click at [718, 328] on button "New Activity Note" at bounding box center [788, 338] width 95 height 20
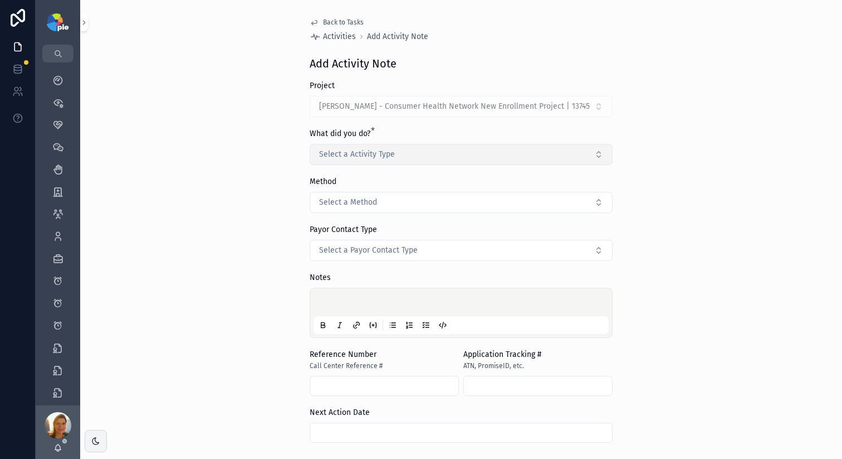
click at [358, 156] on span "Select a Activity Type" at bounding box center [357, 154] width 76 height 11
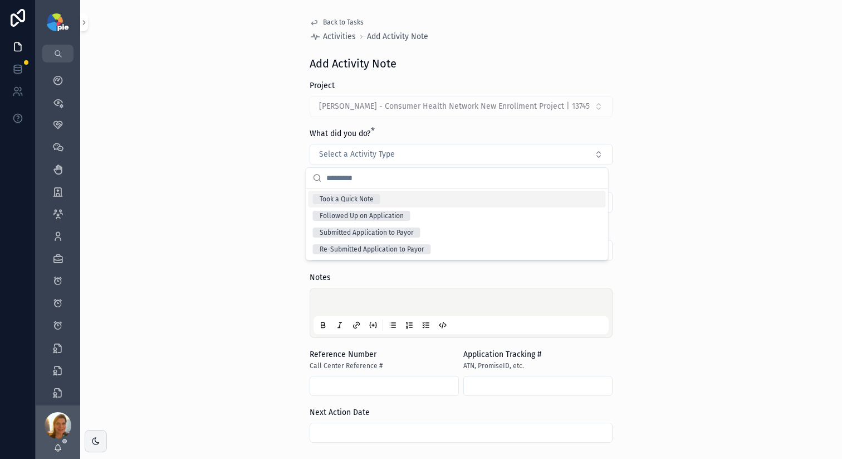
click at [343, 202] on div "Took a Quick Note" at bounding box center [347, 199] width 54 height 10
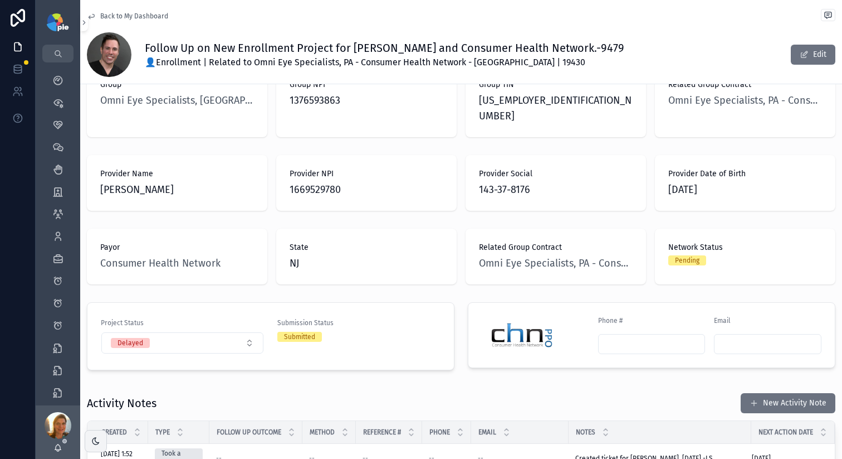
scroll to position [158, 0]
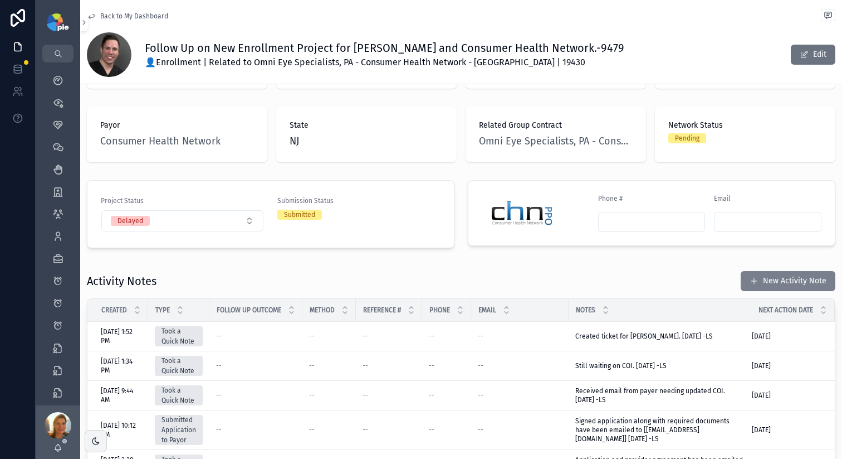
click at [718, 271] on button "New Activity Note" at bounding box center [788, 281] width 95 height 20
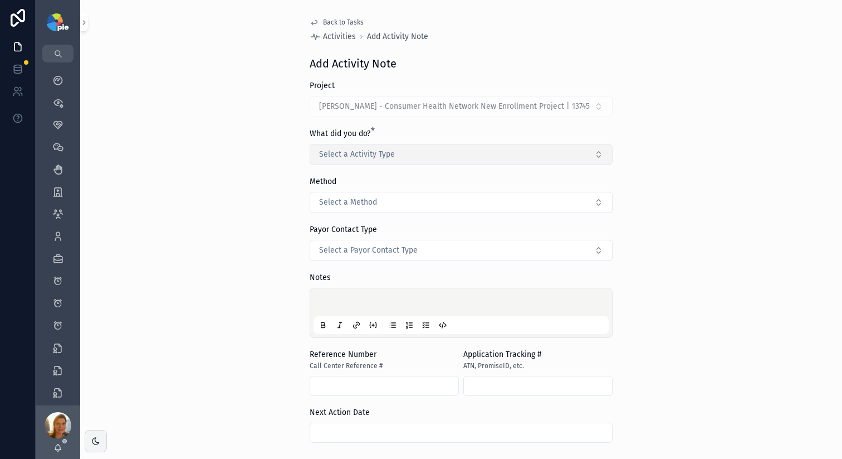
click at [362, 157] on span "Select a Activity Type" at bounding box center [357, 154] width 76 height 11
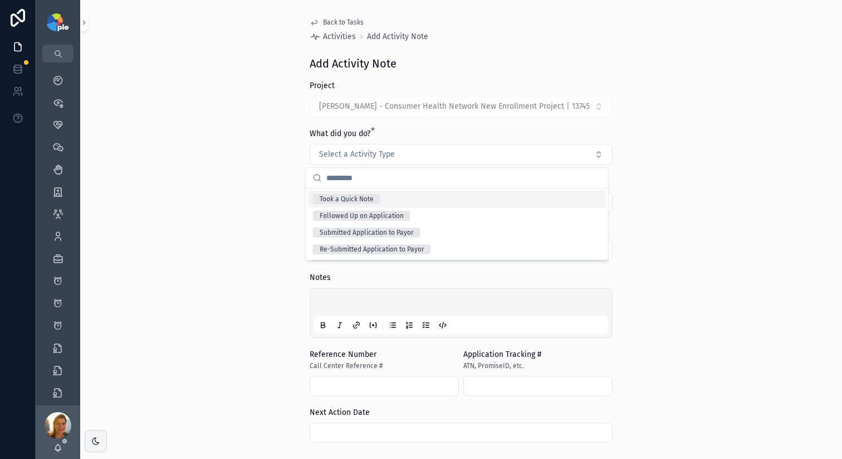
click at [342, 200] on div "Took a Quick Note" at bounding box center [347, 199] width 54 height 10
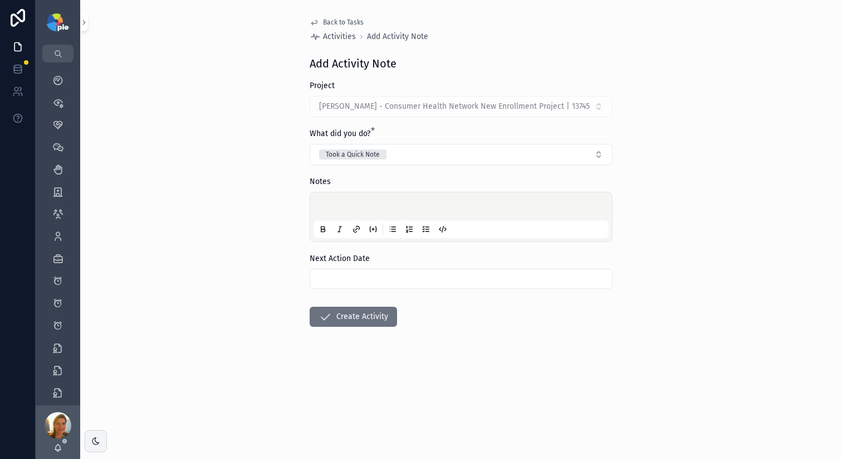
click at [339, 215] on div "scrollable content" at bounding box center [461, 217] width 295 height 42
click at [339, 209] on p "scrollable content" at bounding box center [463, 207] width 295 height 11
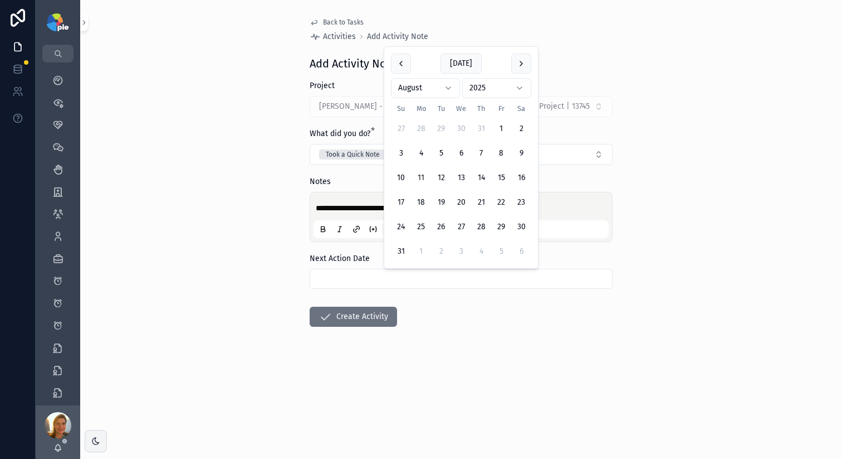
click at [417, 274] on input "scrollable content" at bounding box center [461, 279] width 302 height 16
click at [505, 182] on button "15" at bounding box center [501, 178] width 20 height 20
type input "*********"
click at [356, 319] on button "Create Activity" at bounding box center [353, 316] width 87 height 20
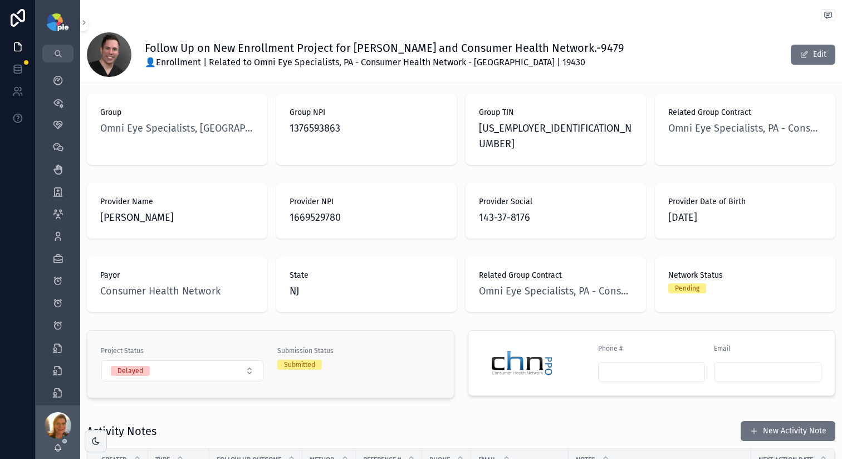
scroll to position [127, 0]
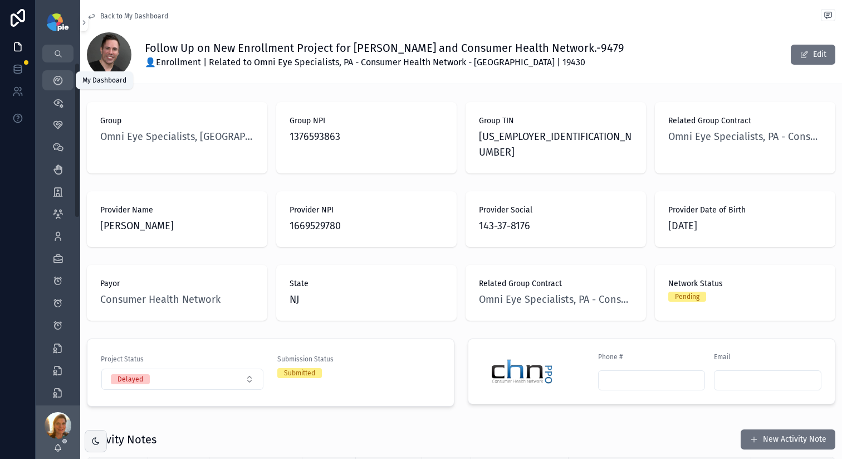
click at [52, 75] on icon "scrollable content" at bounding box center [57, 80] width 11 height 11
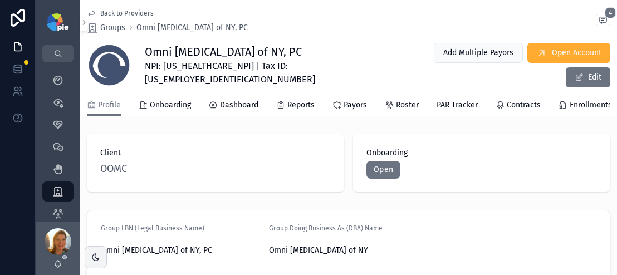
click at [348, 30] on div "Back to Providers Groups Omni [MEDICAL_DATA] of NY, PC 4" at bounding box center [349, 21] width 524 height 25
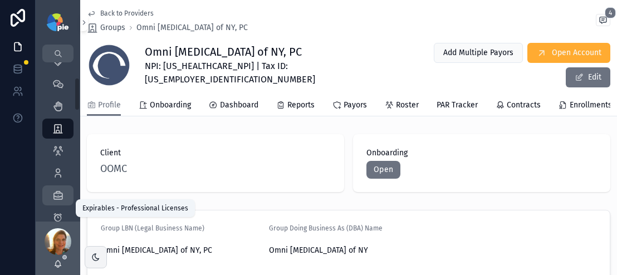
scroll to position [72, 0]
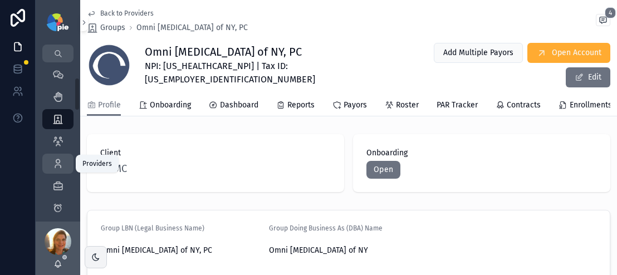
click at [54, 160] on icon "scrollable content" at bounding box center [57, 163] width 11 height 11
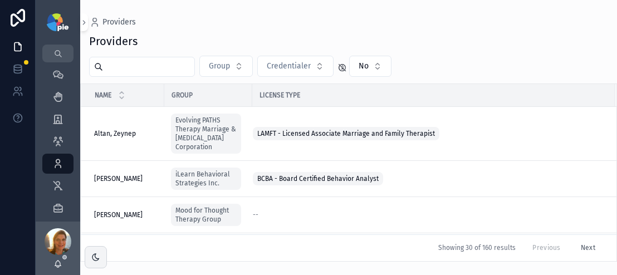
click at [153, 67] on input "scrollable content" at bounding box center [148, 67] width 91 height 16
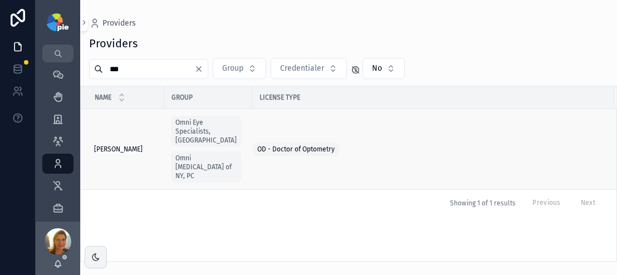
type input "***"
click at [107, 145] on span "Tsai, Frances" at bounding box center [118, 149] width 48 height 9
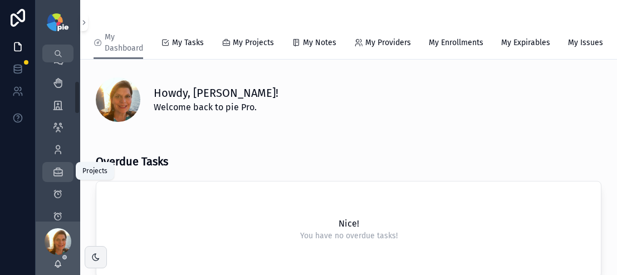
scroll to position [87, 0]
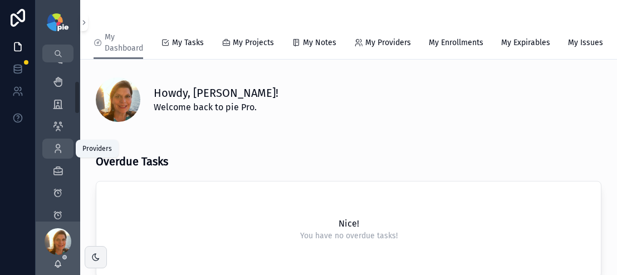
click at [61, 143] on icon "scrollable content" at bounding box center [57, 148] width 11 height 11
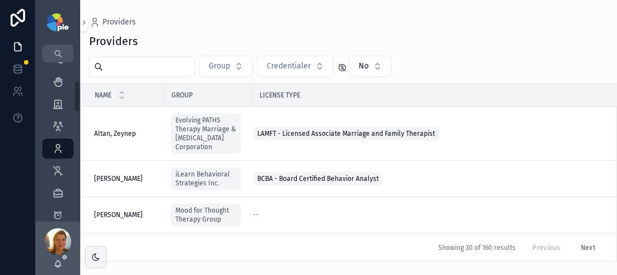
click at [129, 67] on input "scrollable content" at bounding box center [148, 67] width 91 height 16
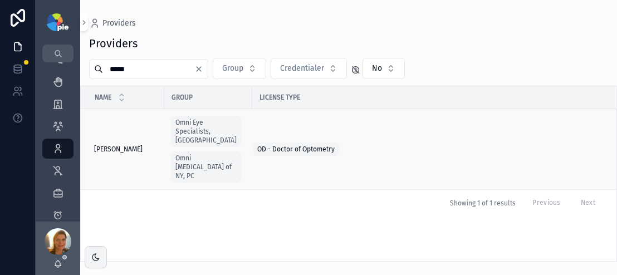
type input "*****"
click at [121, 145] on span "Sanborn, Samantha" at bounding box center [118, 149] width 48 height 9
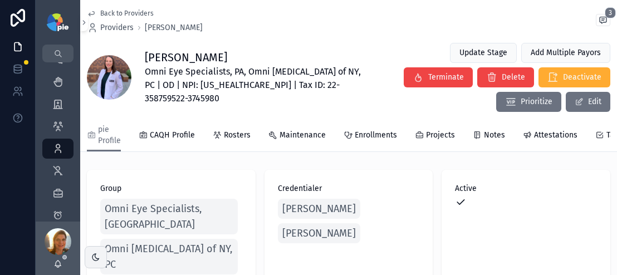
click at [216, 85] on span "Omni Eye Specialists, PA, Omni [MEDICAL_DATA] of NY, PC | OD | NPI: [US_HEALTHC…" at bounding box center [259, 85] width 228 height 40
copy span "1881472231"
click at [201, 247] on span "Omni [MEDICAL_DATA] of NY, PC" at bounding box center [169, 256] width 129 height 31
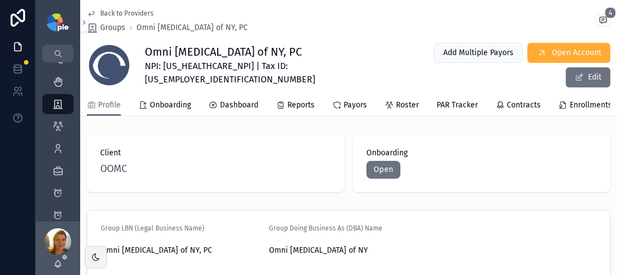
click at [272, 70] on span "NPI: 1598748659 | Tax ID: 22-3745980" at bounding box center [278, 73] width 266 height 27
copy span "3745980"
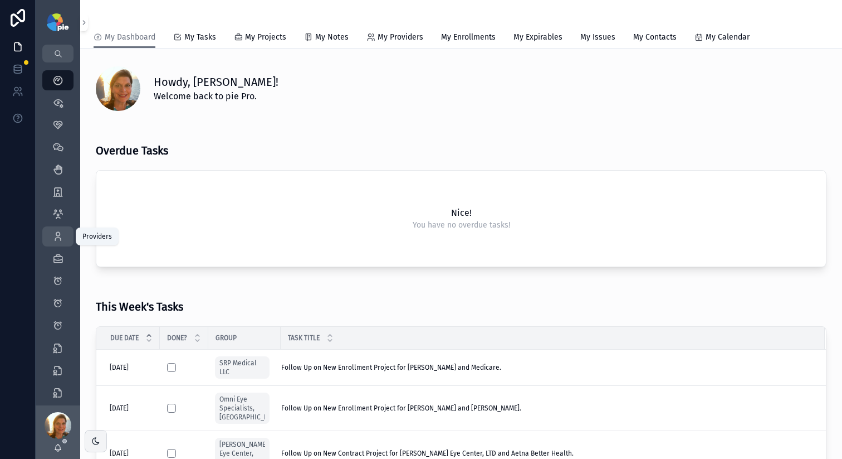
click at [56, 244] on div "Providers 293" at bounding box center [58, 236] width 18 height 18
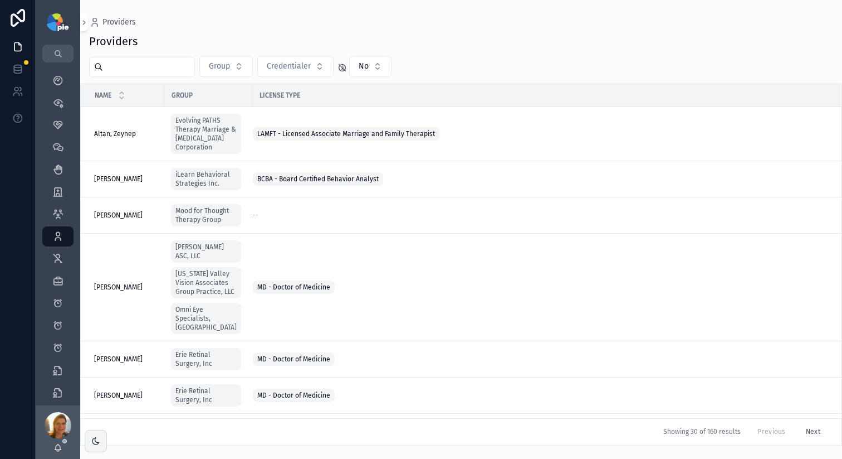
click at [168, 69] on input "scrollable content" at bounding box center [148, 67] width 91 height 16
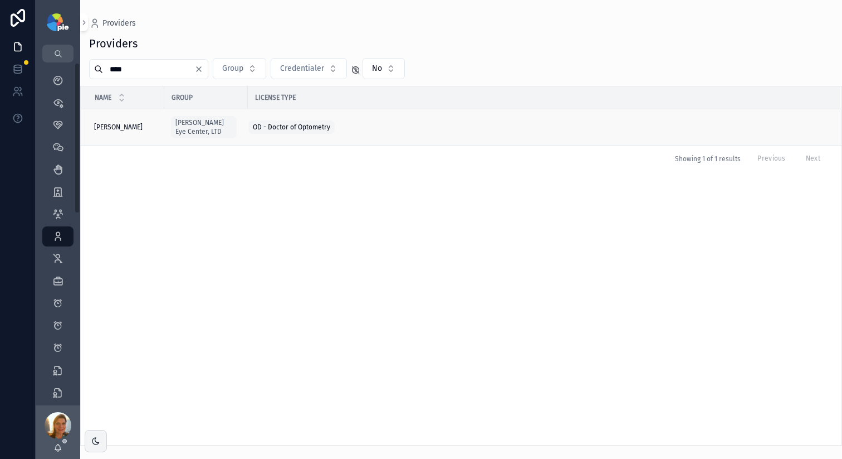
type input "****"
click at [98, 124] on span "Frey, Tiffany" at bounding box center [118, 127] width 48 height 9
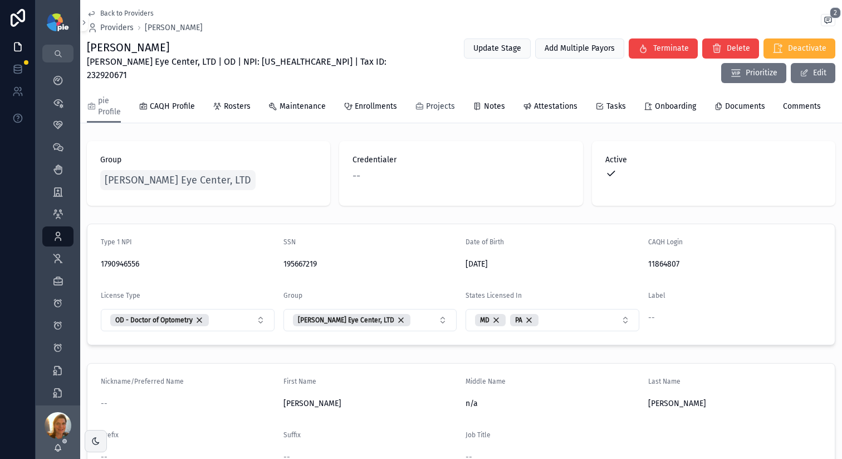
click at [423, 106] on div "Projects" at bounding box center [435, 106] width 40 height 11
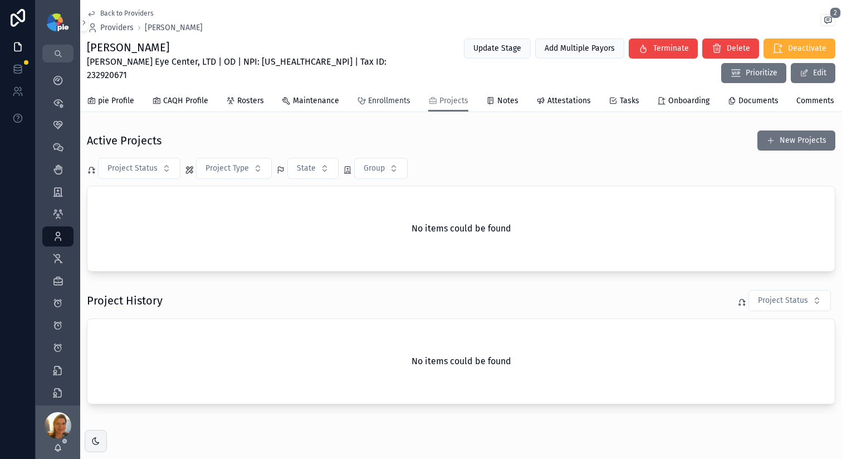
click at [397, 98] on span "Enrollments" at bounding box center [389, 100] width 42 height 11
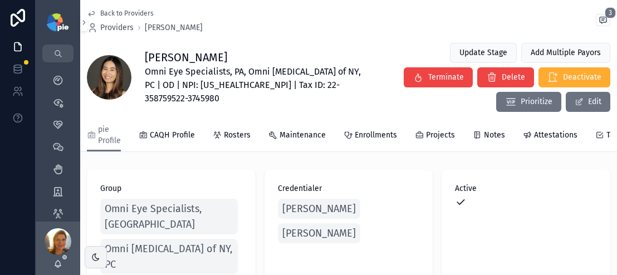
scroll to position [72, 0]
click at [164, 59] on h1 "[PERSON_NAME]" at bounding box center [259, 58] width 228 height 16
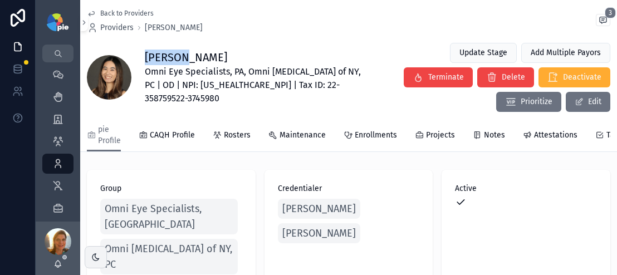
click at [164, 59] on h1 "[PERSON_NAME]" at bounding box center [259, 58] width 228 height 16
copy h1 "[PERSON_NAME]"
click at [226, 86] on span "Omni Eye Specialists, PA, Omni [MEDICAL_DATA] of NY, PC | OD | NPI: [US_HEALTHC…" at bounding box center [259, 85] width 228 height 40
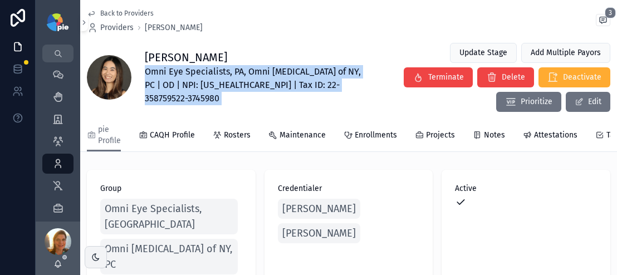
click at [226, 86] on span "Omni Eye Specialists, PA, Omni [MEDICAL_DATA] of NY, PC | OD | NPI: [US_HEALTHC…" at bounding box center [259, 85] width 228 height 40
click at [226, 87] on span "Omni Eye Specialists, PA, Omni [MEDICAL_DATA] of NY, PC | OD | NPI: [US_HEALTHC…" at bounding box center [259, 85] width 228 height 40
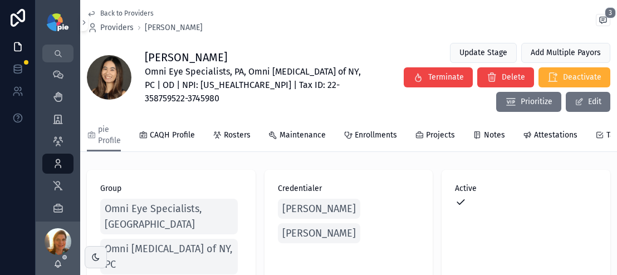
click at [219, 83] on span "Omni Eye Specialists, PA, Omni [MEDICAL_DATA] of NY, PC | OD | NPI: [US_HEALTHC…" at bounding box center [259, 85] width 228 height 40
copy span "1710670849"
click at [220, 241] on span "Omni [MEDICAL_DATA] of NY, PC" at bounding box center [169, 256] width 129 height 31
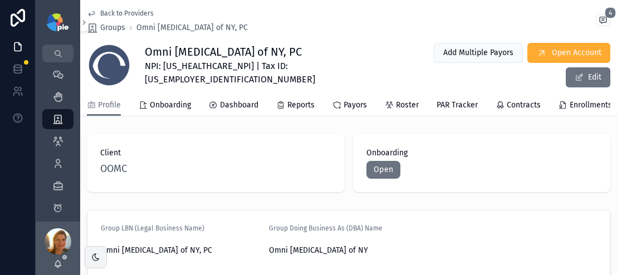
click at [273, 75] on span "NPI: [US_HEALTHCARE_NPI] | Tax ID: [US_EMPLOYER_IDENTIFICATION_NUMBER]" at bounding box center [278, 73] width 266 height 27
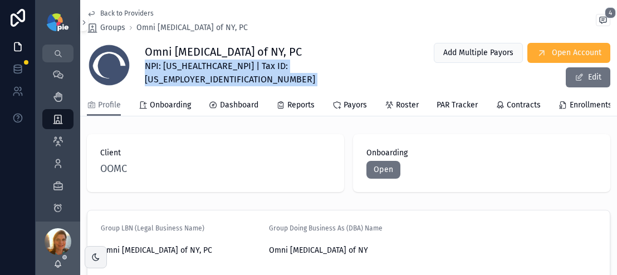
click at [273, 75] on span "NPI: [US_HEALTHCARE_NPI] | Tax ID: [US_EMPLOYER_IDENTIFICATION_NUMBER]" at bounding box center [278, 73] width 266 height 27
click at [268, 78] on span "NPI: [US_HEALTHCARE_NPI] | Tax ID: [US_EMPLOYER_IDENTIFICATION_NUMBER]" at bounding box center [278, 73] width 266 height 27
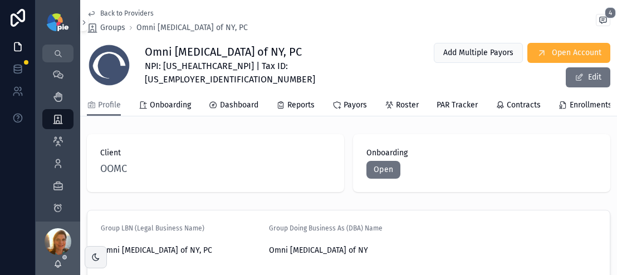
drag, startPoint x: 247, startPoint y: 76, endPoint x: 293, endPoint y: 76, distance: 45.7
click at [293, 76] on div "Omni Eye Surgery of NY, PC NPI: 1598748659 | Tax ID: 22-3745980 Add Multiple Pa…" at bounding box center [349, 65] width 524 height 46
drag, startPoint x: 293, startPoint y: 70, endPoint x: 245, endPoint y: 74, distance: 47.5
click at [245, 74] on div "Omni Eye Surgery of NY, PC NPI: 1598748659 | Tax ID: 22-3745980 Add Multiple Pa…" at bounding box center [349, 65] width 524 height 46
copy span "22-3745980"
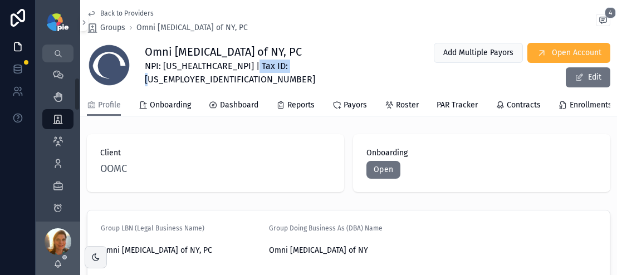
click at [260, 76] on span "NPI: [US_HEALTHCARE_NPI] | Tax ID: [US_EMPLOYER_IDENTIFICATION_NUMBER]" at bounding box center [278, 73] width 266 height 27
drag, startPoint x: 246, startPoint y: 71, endPoint x: 288, endPoint y: 68, distance: 41.9
click at [288, 68] on span "NPI: [US_HEALTHCARE_NPI] | Tax ID: [US_EMPLOYER_IDENTIFICATION_NUMBER]" at bounding box center [278, 73] width 266 height 27
copy span "22-3745980"
click at [186, 75] on span "NPI: [US_HEALTHCARE_NPI] | Tax ID: [US_EMPLOYER_IDENTIFICATION_NUMBER]" at bounding box center [278, 73] width 266 height 27
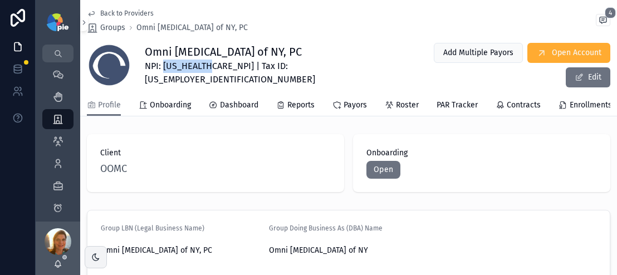
click at [186, 75] on span "NPI: [US_HEALTHCARE_NPI] | Tax ID: [US_EMPLOYER_IDENTIFICATION_NUMBER]" at bounding box center [278, 73] width 266 height 27
copy span "1598748659"
drag, startPoint x: 244, startPoint y: 74, endPoint x: 289, endPoint y: 75, distance: 45.1
click at [289, 75] on div "Omni Eye Surgery of NY, PC NPI: 1598748659 | Tax ID: 22-3745980 Add Multiple Pa…" at bounding box center [349, 65] width 524 height 46
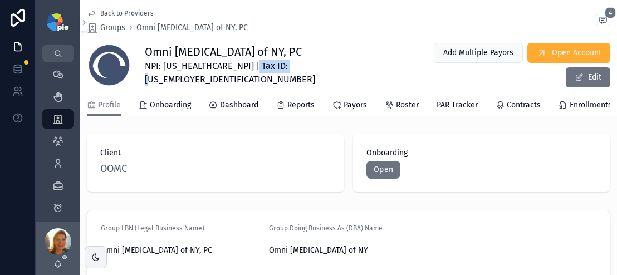
copy span "22-3745980"
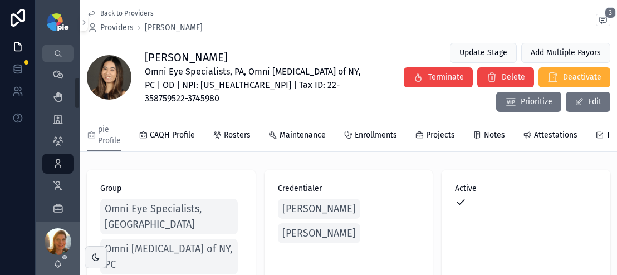
click at [166, 60] on h1 "Frances Tsai" at bounding box center [259, 58] width 228 height 16
copy h1 "Frances Tsai"
click at [213, 86] on span "Omni Eye Specialists, PA, Omni Eye Surgery of NY, PC | OD | NPI: 1710670849 | T…" at bounding box center [259, 85] width 228 height 40
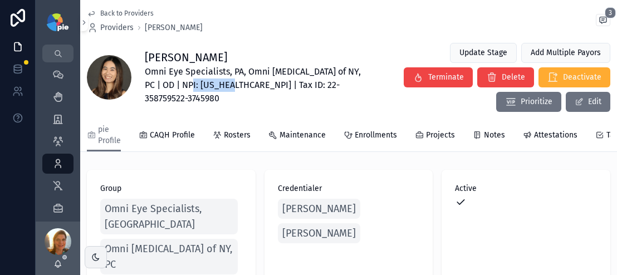
click at [213, 86] on span "Omni Eye Specialists, PA, Omni Eye Surgery of NY, PC | OD | NPI: 1710670849 | T…" at bounding box center [259, 85] width 228 height 40
copy span "1710670849"
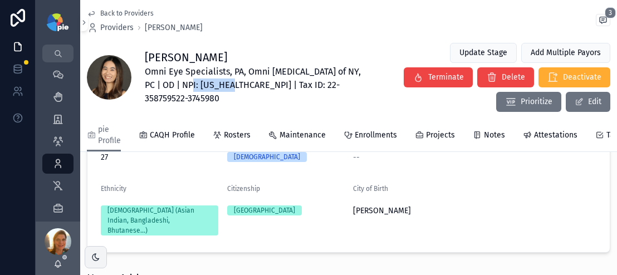
scroll to position [1743, 0]
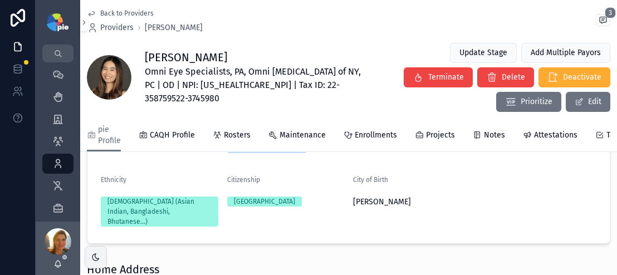
click at [193, 67] on span "Omni Eye Specialists, PA, Omni Eye Surgery of NY, PC | OD | NPI: 1710670849 | T…" at bounding box center [259, 85] width 228 height 40
click at [148, 70] on div "Frances Tsai Omni Eye Specialists, PA, Omni Eye Surgery of NY, PC | OD | NPI: 1…" at bounding box center [349, 77] width 524 height 70
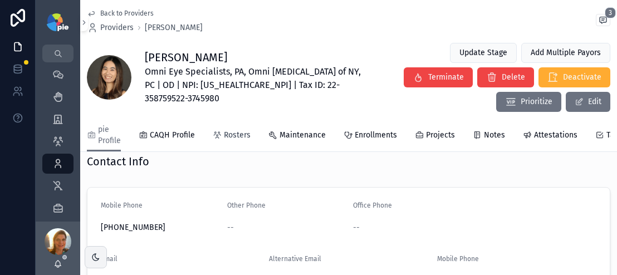
scroll to position [211, 0]
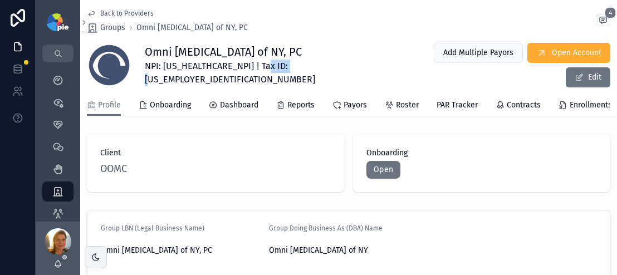
scroll to position [87, 0]
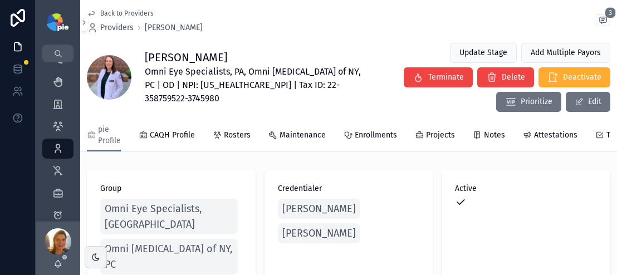
click at [187, 55] on h1 "[PERSON_NAME]" at bounding box center [259, 58] width 228 height 16
click at [217, 56] on h1 "[PERSON_NAME]" at bounding box center [259, 58] width 228 height 16
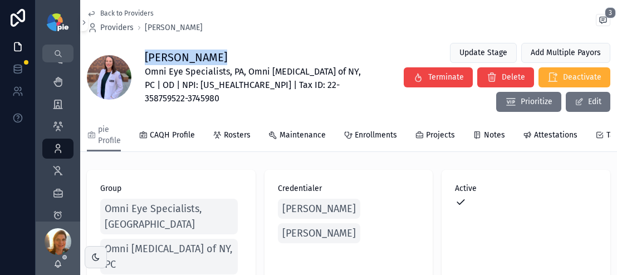
copy h1 "[PERSON_NAME]"
click at [229, 85] on span "Omni Eye Specialists, PA, Omni [MEDICAL_DATA] of NY, PC | OD | NPI: [US_HEALTHC…" at bounding box center [259, 85] width 228 height 40
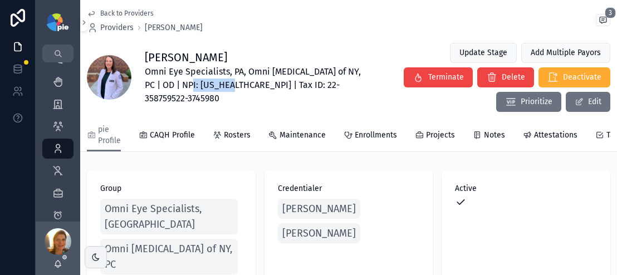
click at [229, 85] on span "Omni Eye Specialists, PA, Omni [MEDICAL_DATA] of NY, PC | OD | NPI: [US_HEALTHC…" at bounding box center [259, 85] width 228 height 40
copy span "1881472231"
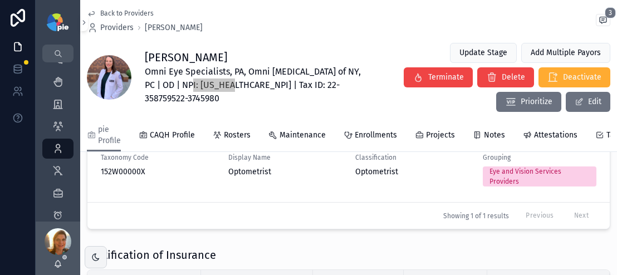
scroll to position [1580, 0]
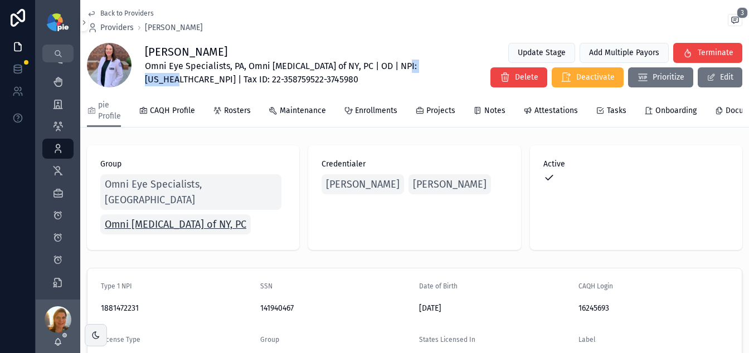
click at [178, 217] on span "Omni [MEDICAL_DATA] of NY, PC" at bounding box center [176, 225] width 142 height 16
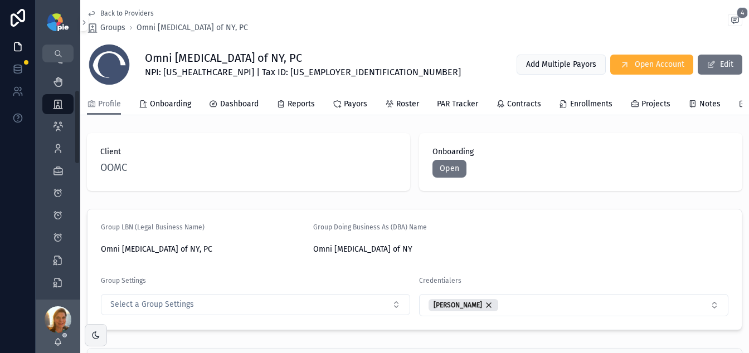
click at [227, 53] on h1 "Omni [MEDICAL_DATA] of NY, PC" at bounding box center [303, 58] width 316 height 16
copy h1 "Omni [MEDICAL_DATA] of NY, PC"
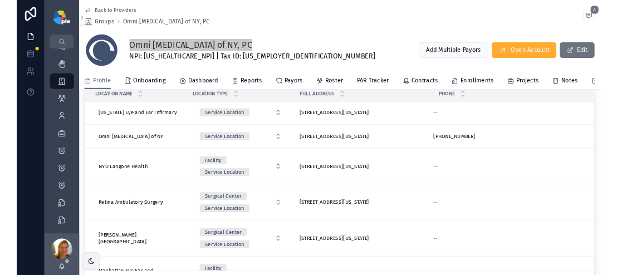
scroll to position [30, 0]
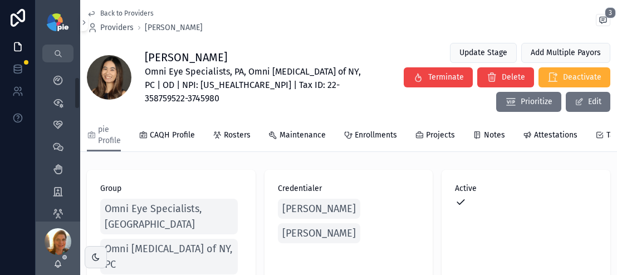
scroll to position [211, 0]
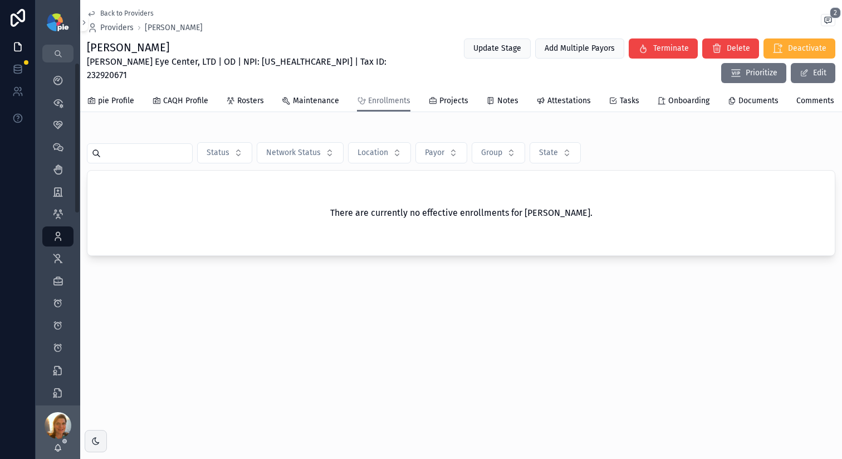
click at [293, 366] on div "Back to Providers Providers [PERSON_NAME] 2 [PERSON_NAME] Eye Center, LTD | OD …" at bounding box center [461, 229] width 762 height 459
drag, startPoint x: 81, startPoint y: 22, endPoint x: 63, endPoint y: 90, distance: 70.4
click at [82, 22] on icon "scrollable content" at bounding box center [84, 22] width 8 height 8
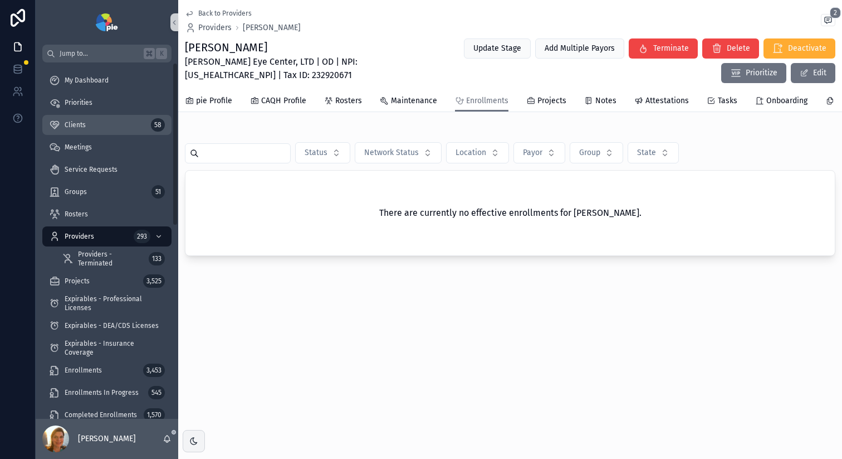
click at [100, 116] on div "Clients 58" at bounding box center [107, 125] width 116 height 18
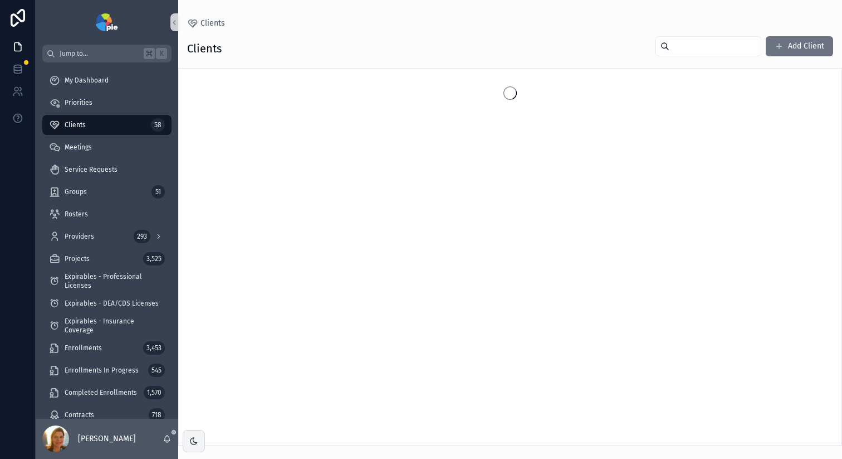
click at [694, 43] on input "scrollable content" at bounding box center [715, 46] width 91 height 16
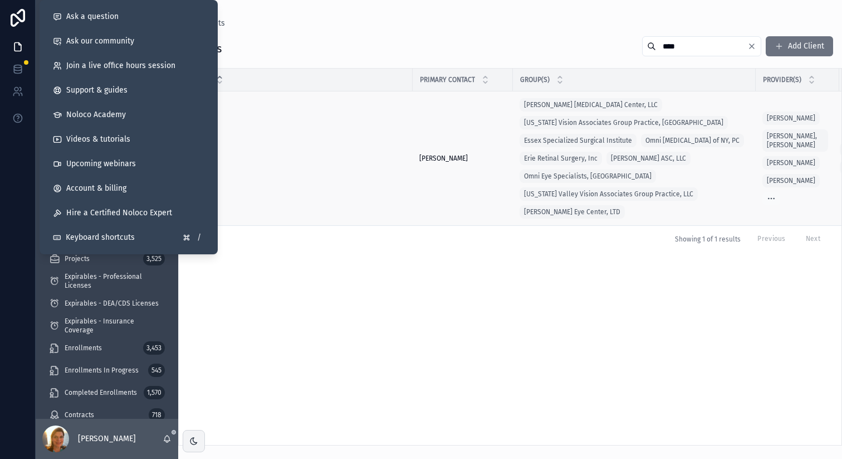
type input "****"
click at [275, 183] on td "OOMC OOMC" at bounding box center [296, 158] width 234 height 134
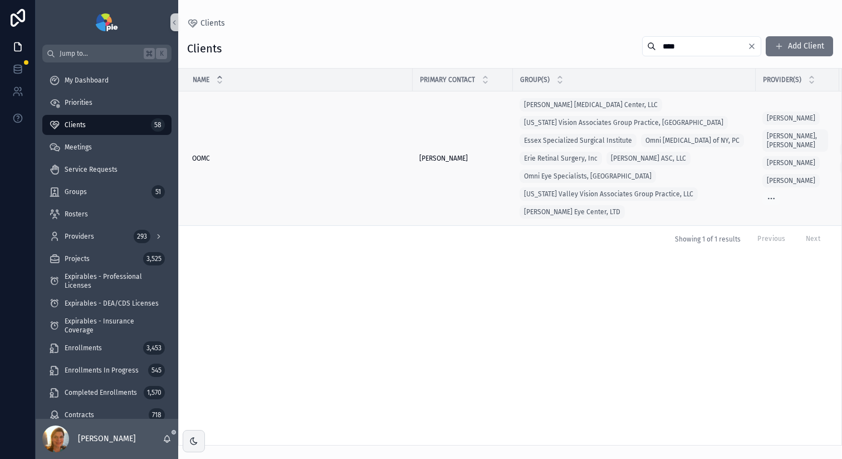
click at [209, 156] on span "OOMC" at bounding box center [201, 158] width 18 height 9
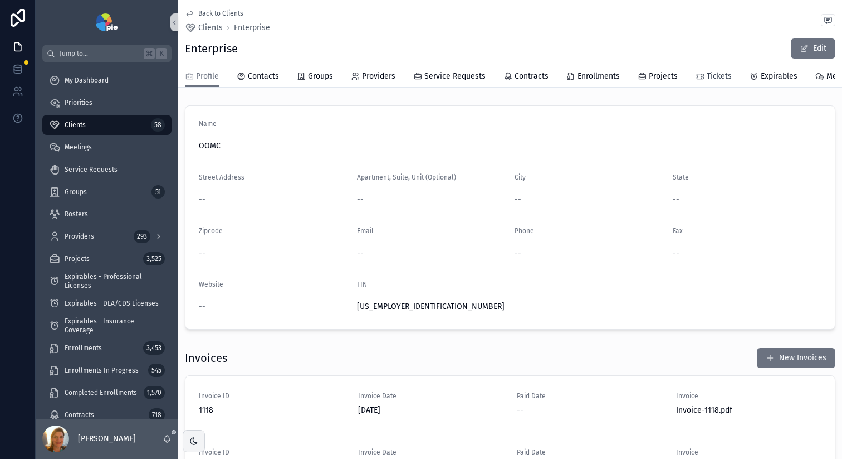
click at [698, 73] on icon "scrollable content" at bounding box center [700, 76] width 9 height 9
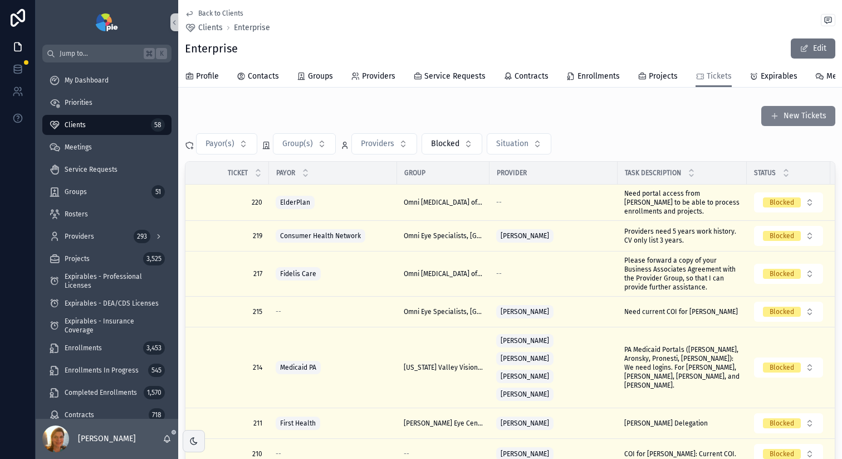
click at [777, 126] on button "New Tickets" at bounding box center [799, 116] width 74 height 20
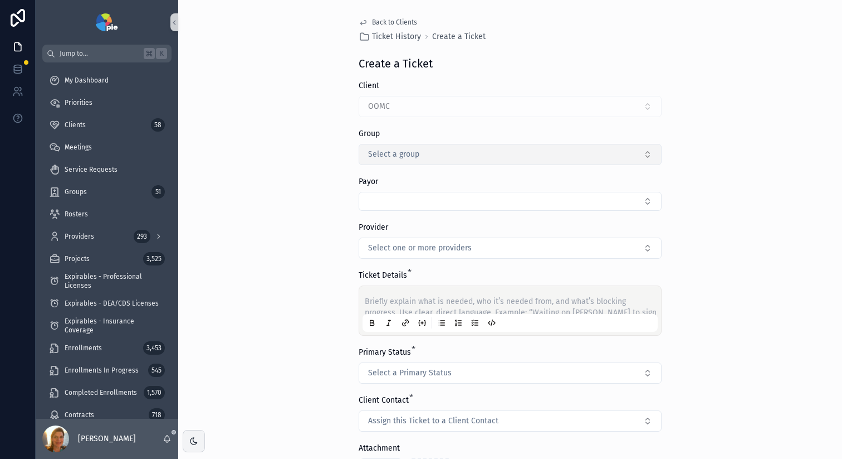
click at [420, 156] on button "Select a group" at bounding box center [510, 154] width 303 height 21
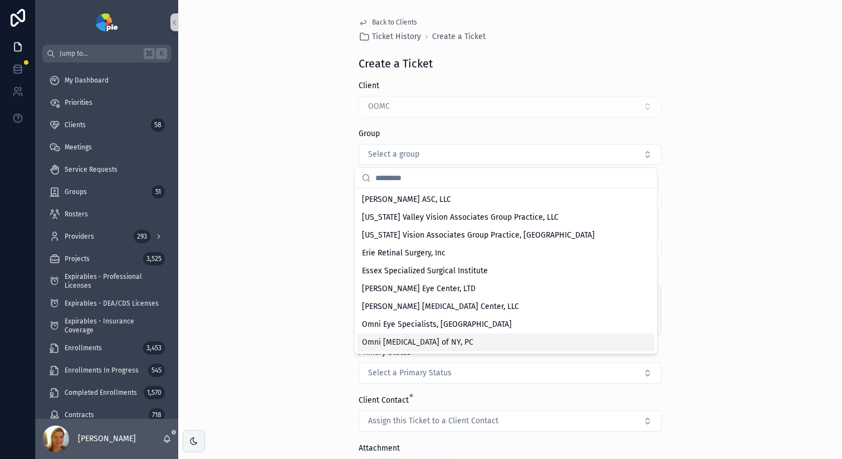
click at [433, 338] on span "Omni [MEDICAL_DATA] of NY, PC" at bounding box center [417, 342] width 111 height 11
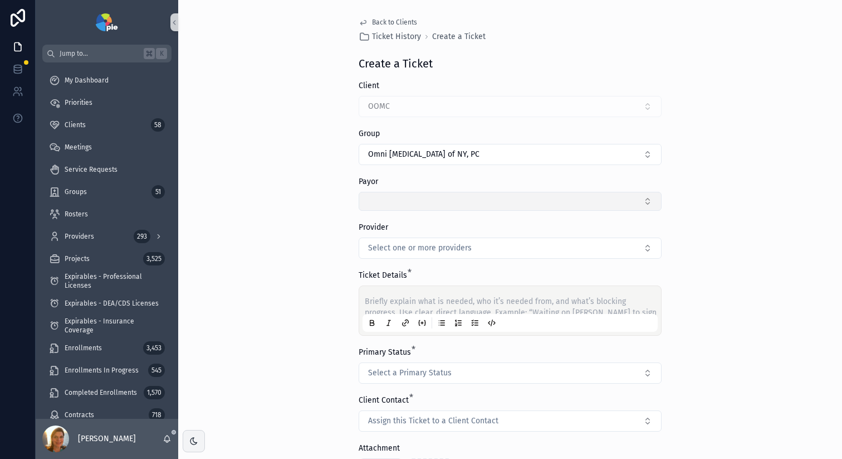
click at [428, 204] on button "Select Button" at bounding box center [510, 201] width 303 height 19
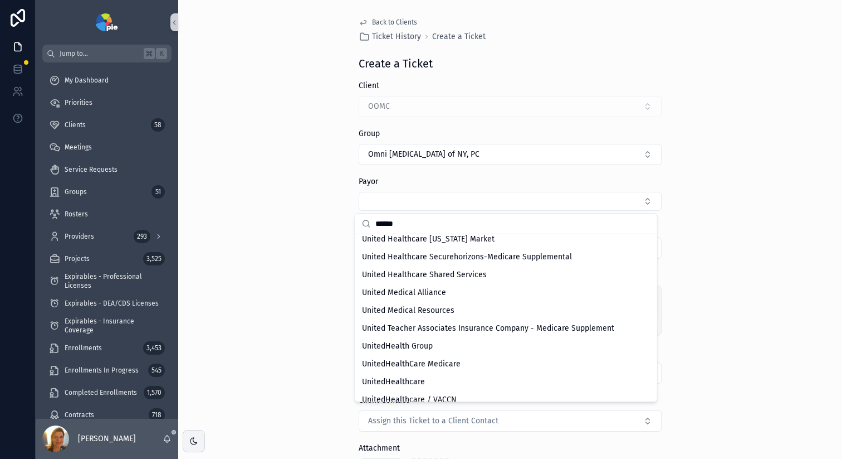
scroll to position [260, 0]
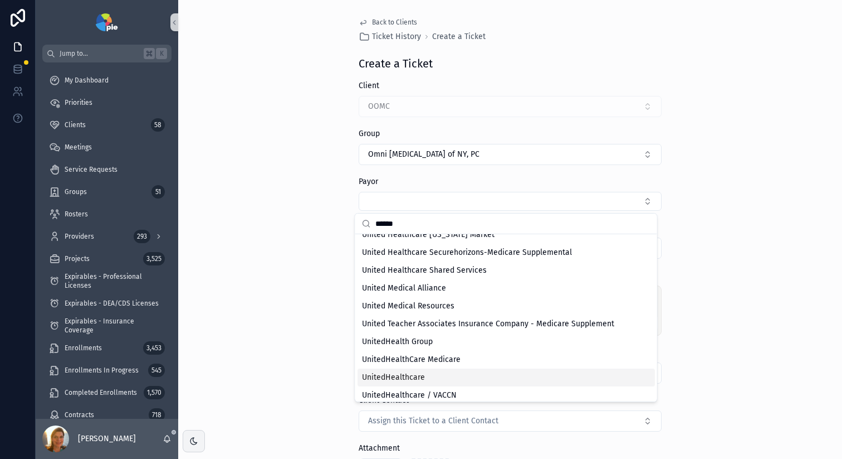
type input "******"
click at [444, 372] on div "UnitedHealthcare" at bounding box center [507, 377] width 298 height 18
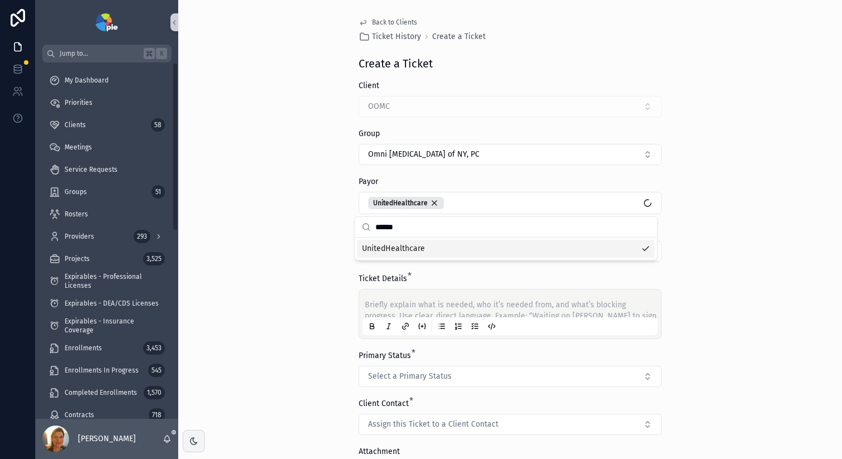
click at [280, 270] on div "Back to Clients Ticket History Create a Ticket Create a Ticket Client OOMC Grou…" at bounding box center [510, 229] width 664 height 459
click at [423, 252] on span "Select one or more providers" at bounding box center [420, 251] width 104 height 11
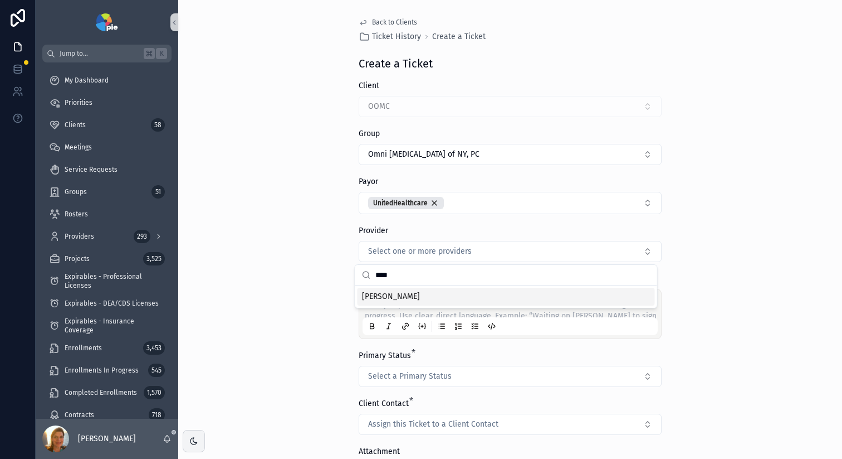
type input "****"
click at [399, 299] on span "[PERSON_NAME]" at bounding box center [391, 296] width 58 height 11
click at [811, 266] on div "Back to Clients Ticket History Create a Ticket Create a Ticket Client OOMC Grou…" at bounding box center [510, 229] width 664 height 459
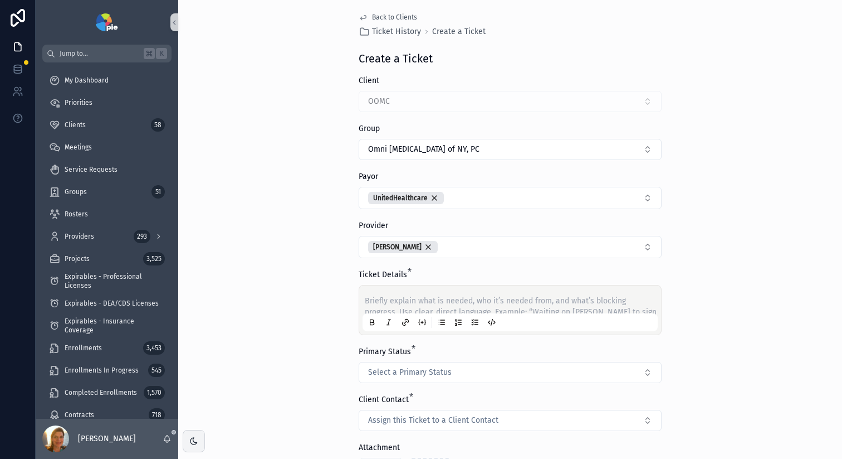
scroll to position [7, 0]
click at [409, 292] on div "Briefly explain what is needed, who it’s needed from, and what’s blocking progr…" at bounding box center [510, 307] width 295 height 42
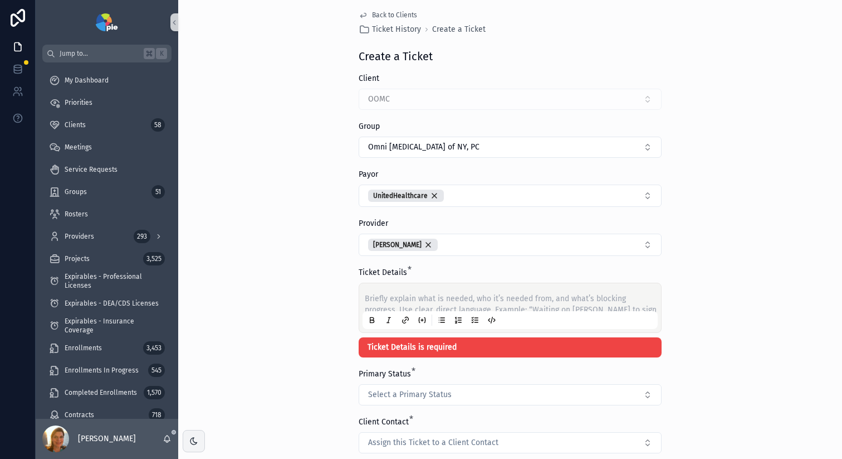
click at [411, 301] on p "scrollable content" at bounding box center [512, 298] width 295 height 11
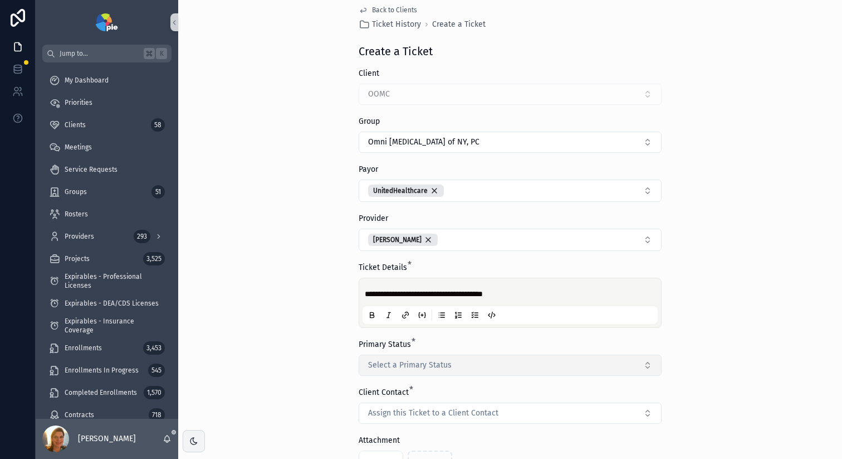
scroll to position [131, 0]
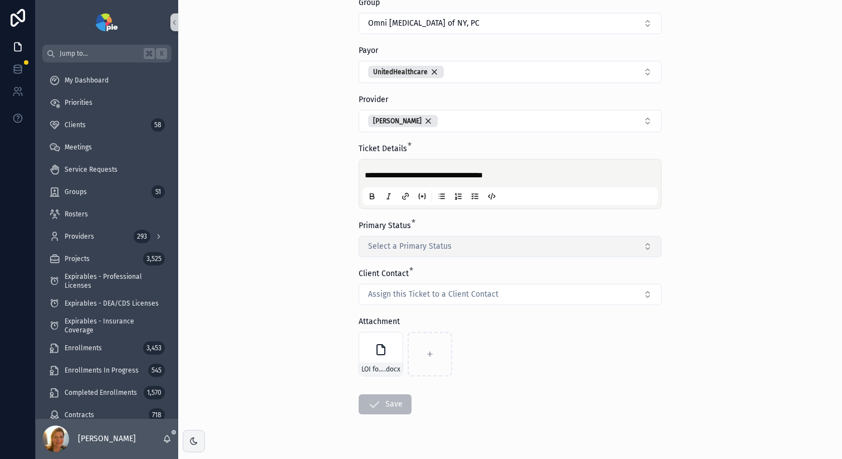
click at [457, 253] on button "Select a Primary Status" at bounding box center [510, 246] width 303 height 21
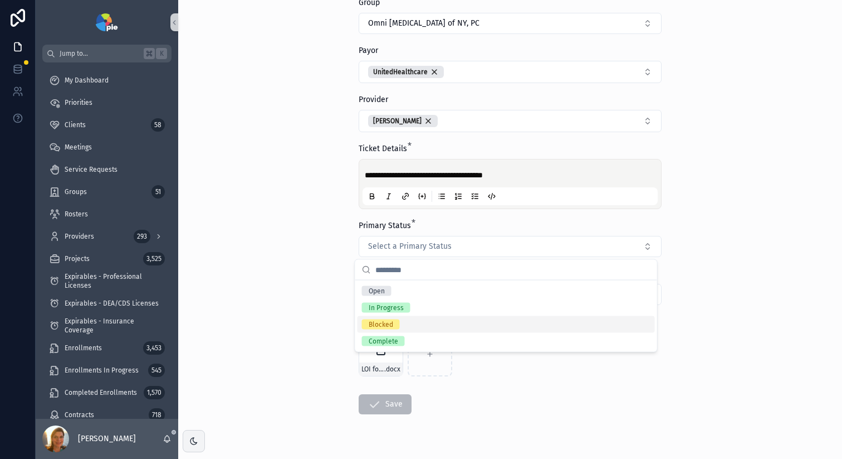
click at [370, 327] on div "Blocked" at bounding box center [381, 324] width 25 height 10
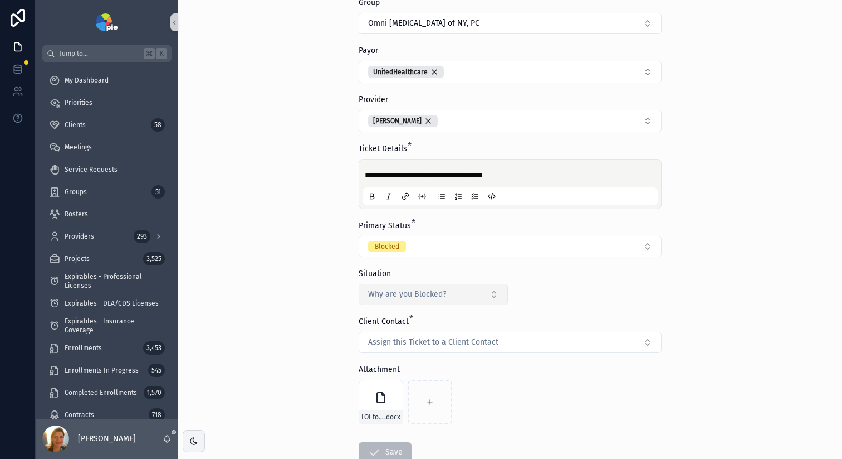
click at [460, 295] on button "Why are you Blocked?" at bounding box center [433, 294] width 149 height 21
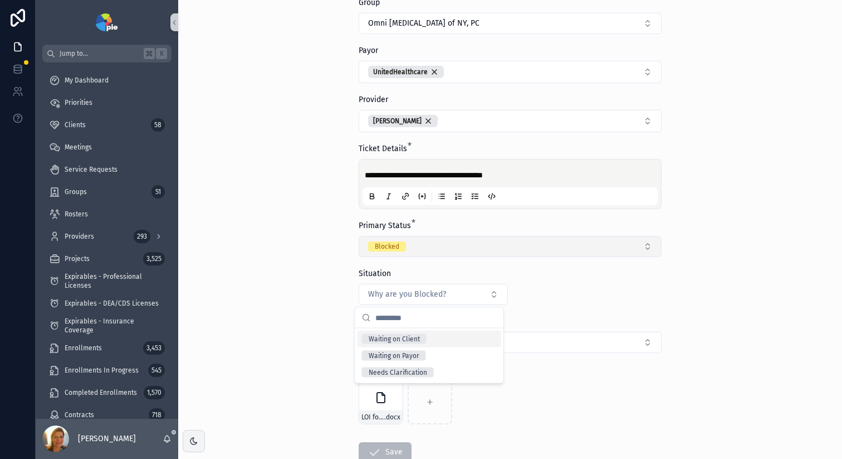
click at [627, 255] on button "Blocked" at bounding box center [510, 246] width 303 height 21
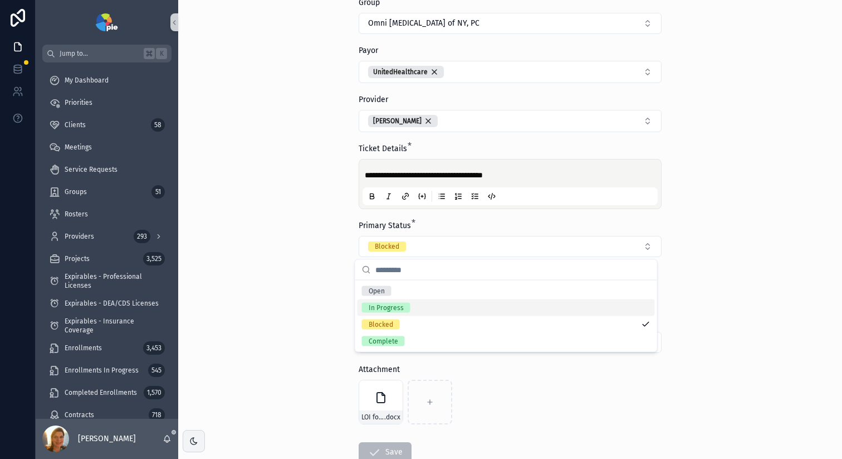
click at [425, 309] on div "In Progress" at bounding box center [507, 307] width 298 height 17
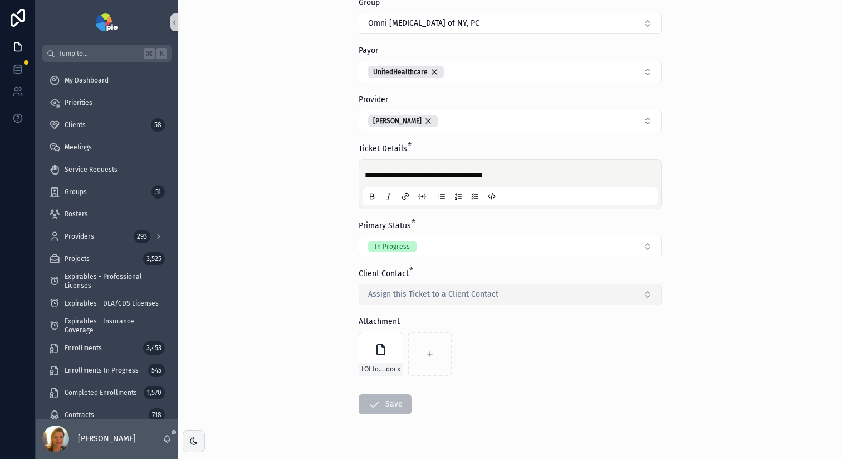
click at [527, 293] on button "Assign this Ticket to a Client Contact" at bounding box center [510, 294] width 303 height 21
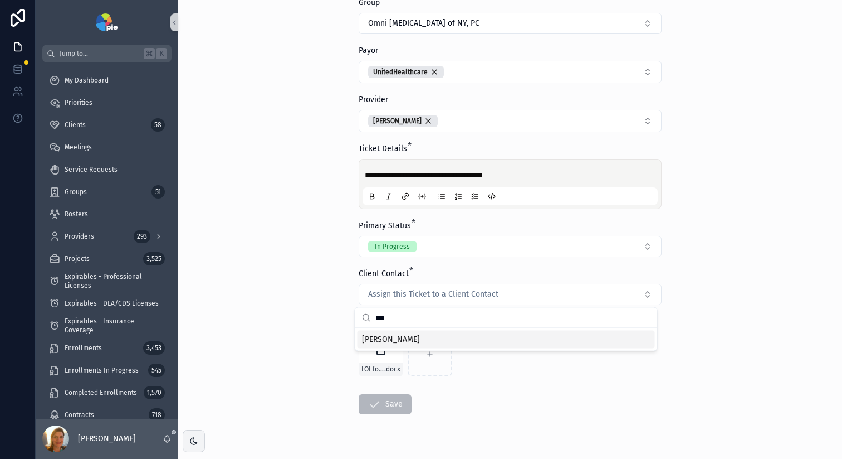
type input "***"
click at [379, 337] on span "[PERSON_NAME]" at bounding box center [391, 339] width 58 height 11
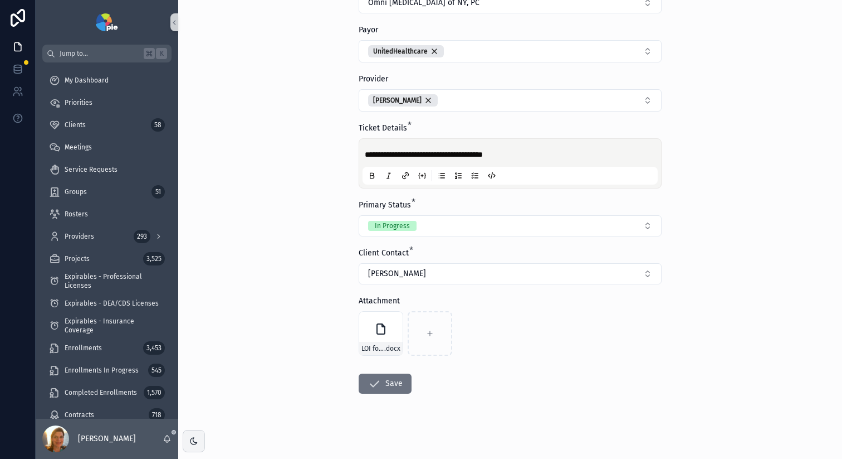
scroll to position [158, 0]
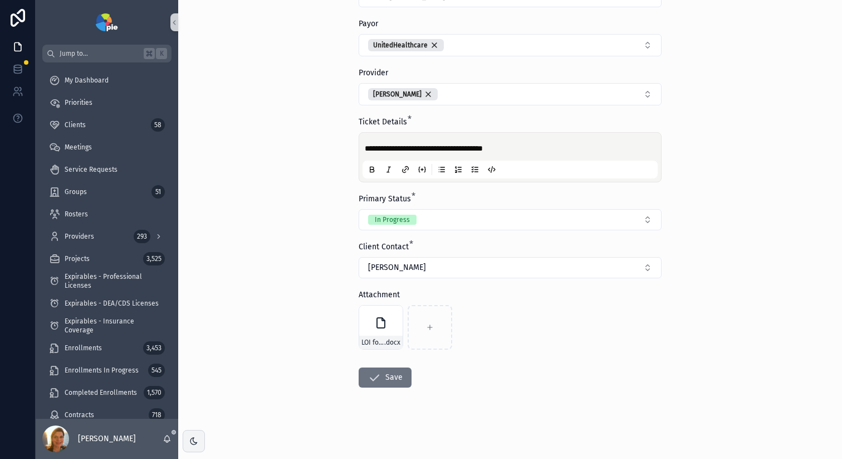
click at [450, 145] on span "**********" at bounding box center [424, 148] width 118 height 8
copy span "**********"
click at [386, 382] on button "Save" at bounding box center [385, 377] width 53 height 20
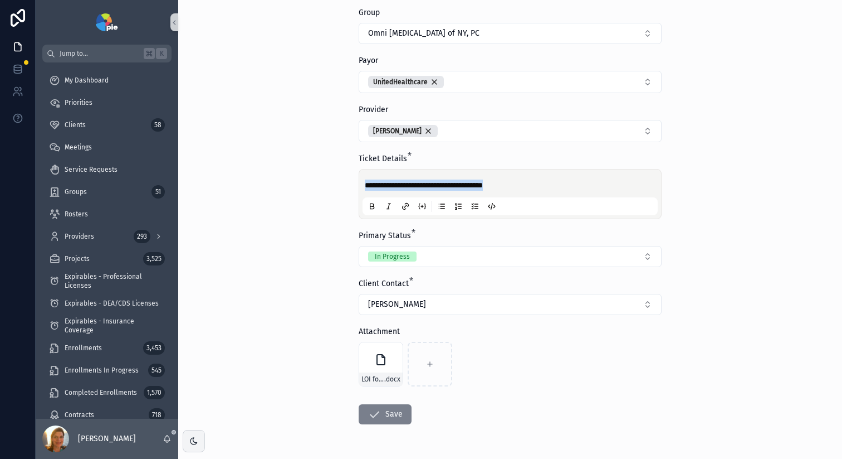
scroll to position [170, 0]
click at [376, 413] on icon "scrollable content" at bounding box center [374, 413] width 13 height 13
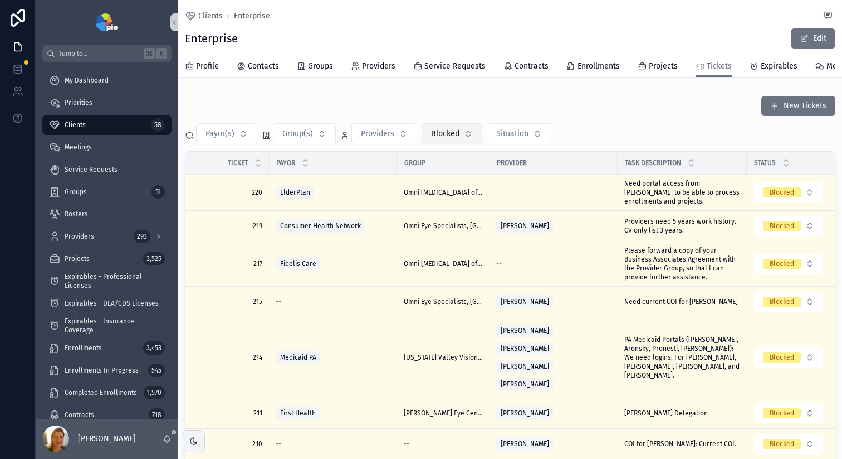
click at [450, 139] on span "Blocked" at bounding box center [445, 133] width 28 height 11
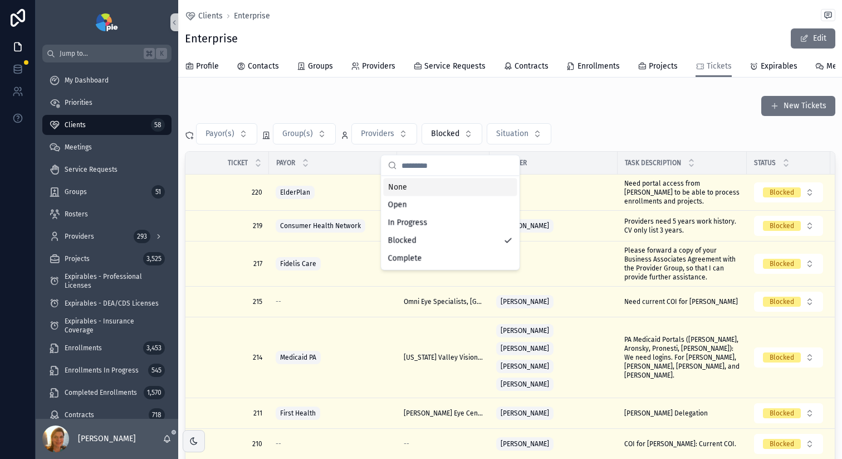
click at [455, 188] on div "None" at bounding box center [451, 187] width 134 height 18
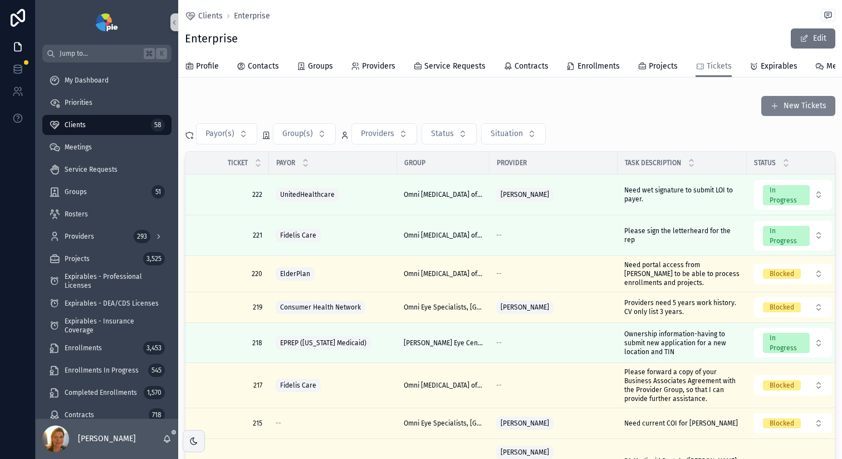
click at [816, 116] on button "New Tickets" at bounding box center [799, 106] width 74 height 20
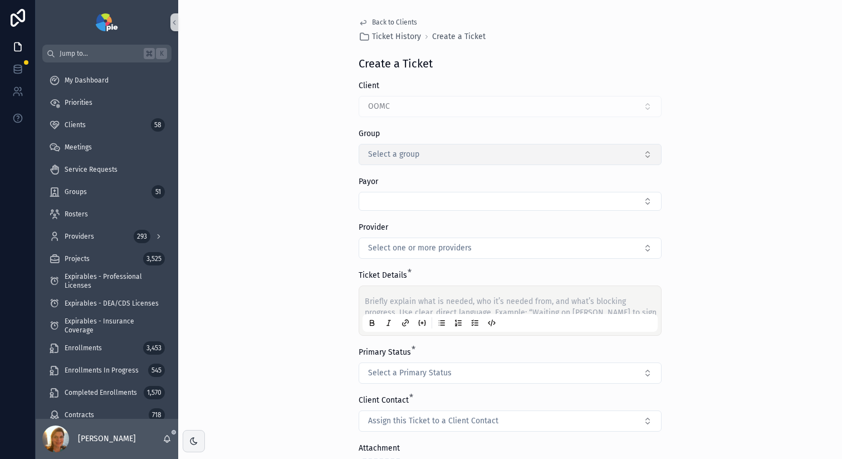
click at [398, 157] on span "Select a group" at bounding box center [393, 154] width 51 height 11
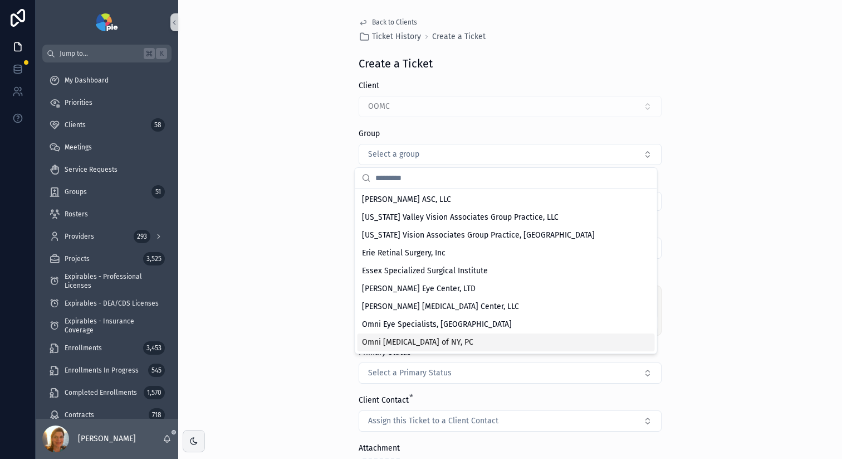
click at [441, 339] on span "Omni [MEDICAL_DATA] of NY, PC" at bounding box center [417, 342] width 111 height 11
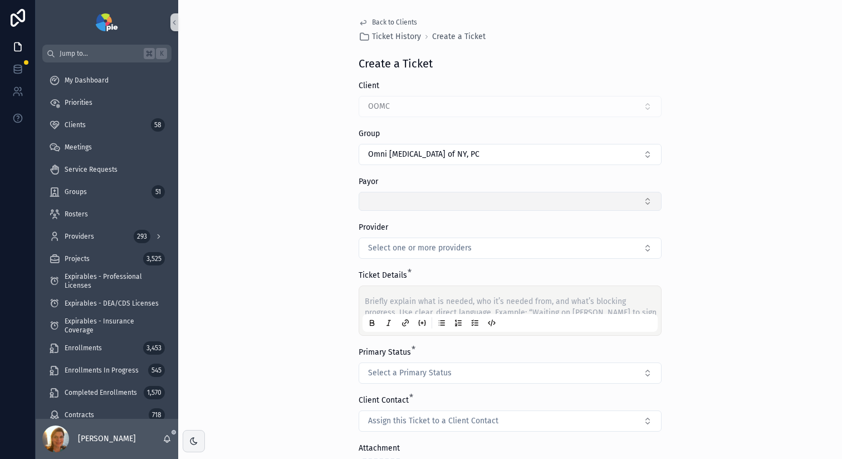
click at [417, 203] on button "Select Button" at bounding box center [510, 201] width 303 height 19
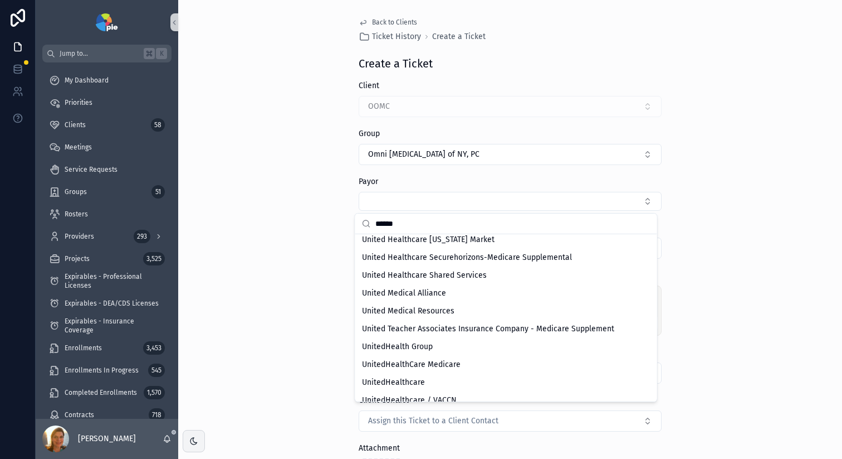
scroll to position [256, 0]
type input "******"
click at [387, 378] on span "UnitedHealthcare" at bounding box center [393, 381] width 63 height 11
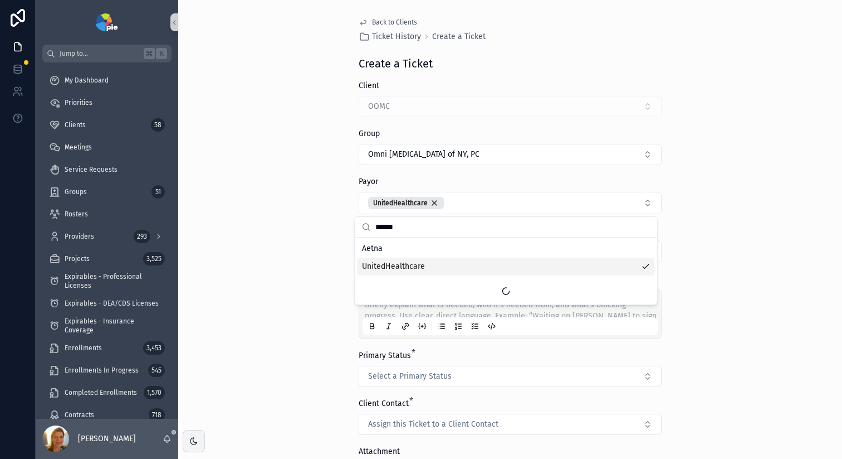
click at [319, 284] on div "Back to Clients Ticket History Create a Ticket Create a Ticket Client OOMC Grou…" at bounding box center [510, 229] width 664 height 459
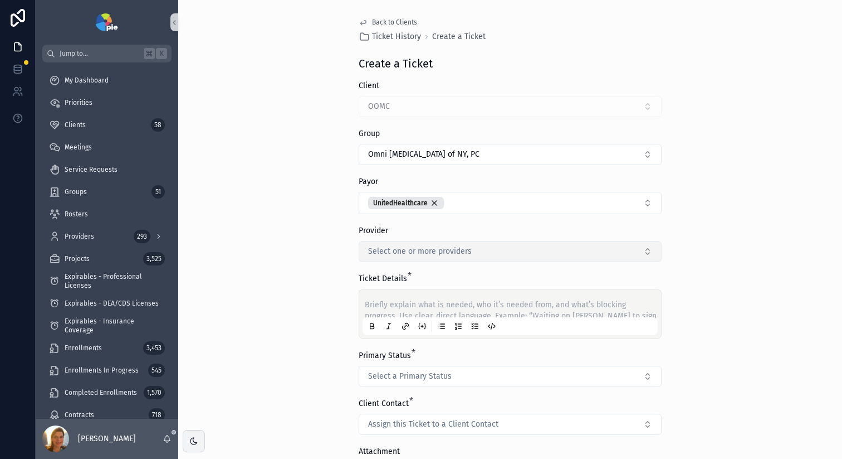
click at [396, 258] on button "Select one or more providers" at bounding box center [510, 251] width 303 height 21
type input "****"
click at [400, 301] on span "[PERSON_NAME]" at bounding box center [391, 296] width 58 height 11
click at [296, 302] on div "Back to Clients Ticket History Create a Ticket Create a Ticket Client OOMC Grou…" at bounding box center [510, 229] width 664 height 459
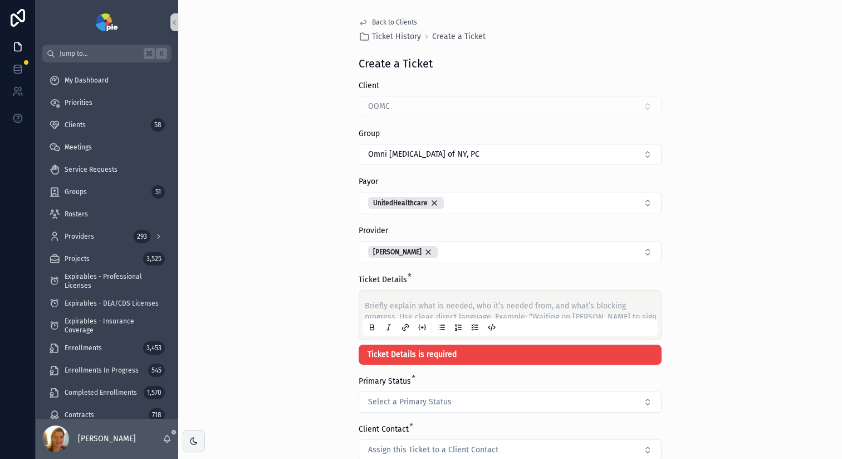
click at [385, 303] on p "scrollable content" at bounding box center [512, 305] width 295 height 11
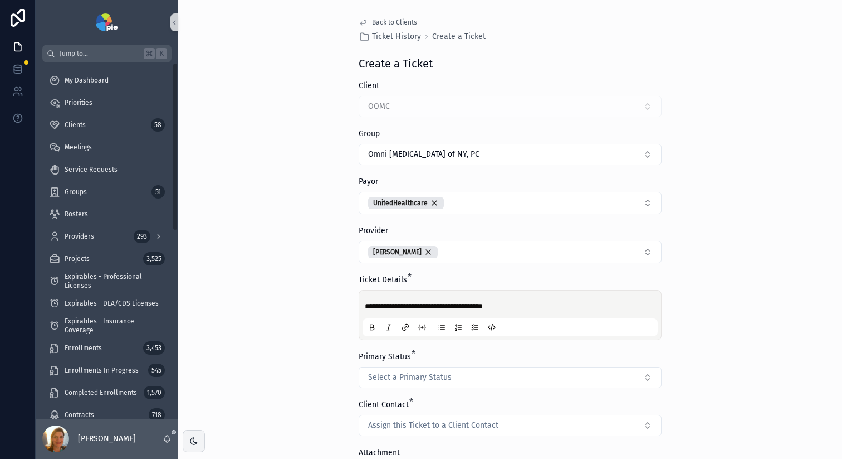
click at [315, 226] on div "**********" at bounding box center [510, 229] width 664 height 459
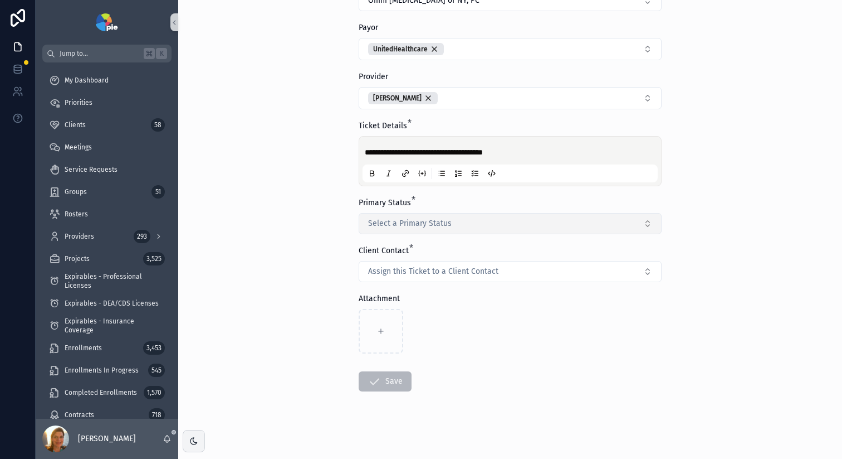
click at [405, 218] on span "Select a Primary Status" at bounding box center [410, 223] width 84 height 11
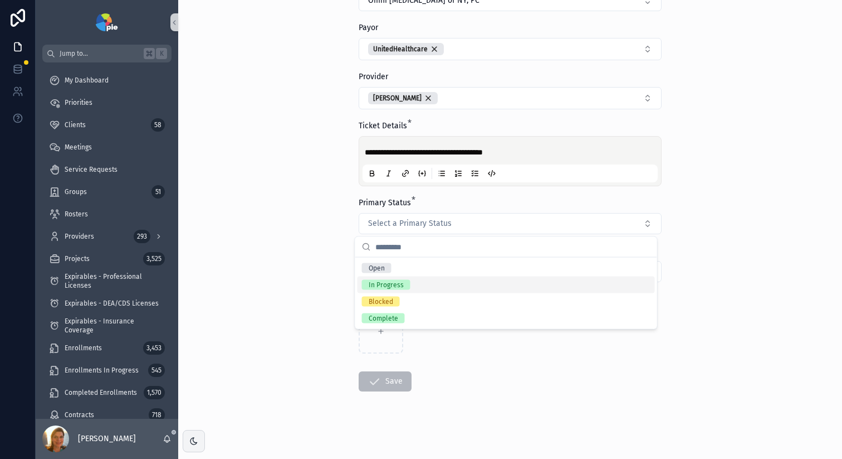
click at [374, 288] on div "In Progress" at bounding box center [386, 285] width 35 height 10
click at [290, 265] on div "**********" at bounding box center [510, 75] width 664 height 459
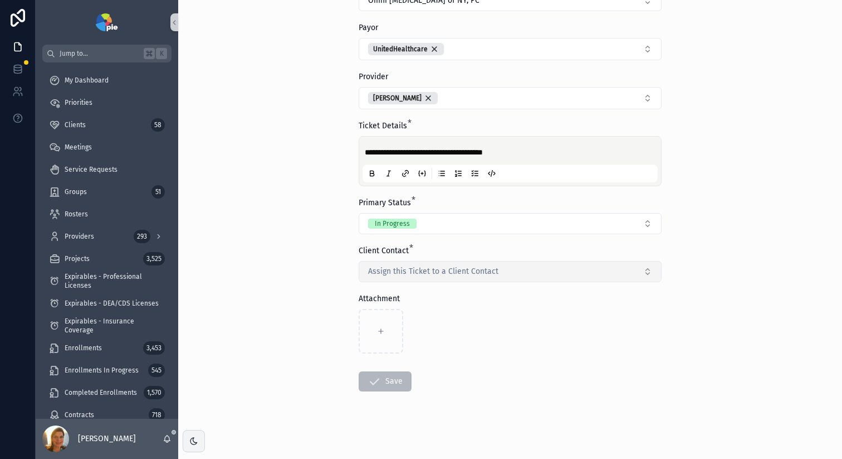
click at [469, 279] on button "Assign this Ticket to a Client Contact" at bounding box center [510, 271] width 303 height 21
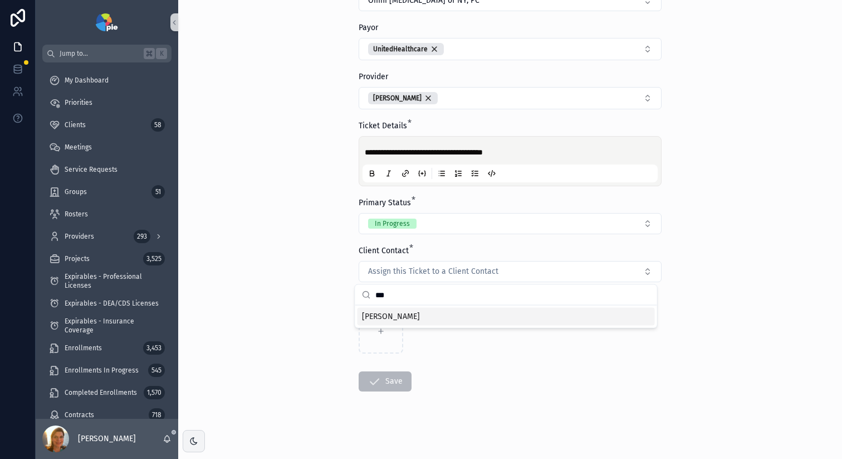
type input "***"
click at [408, 316] on span "[PERSON_NAME]" at bounding box center [391, 316] width 58 height 11
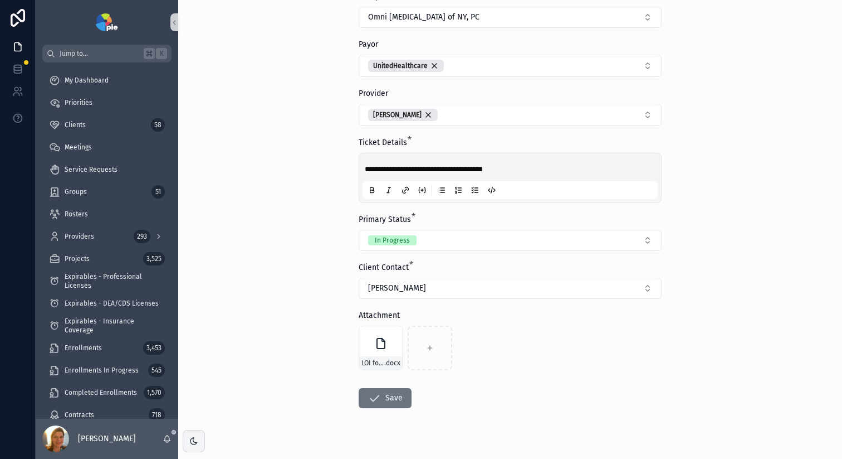
scroll to position [136, 0]
click at [399, 394] on button "Save" at bounding box center [385, 399] width 53 height 20
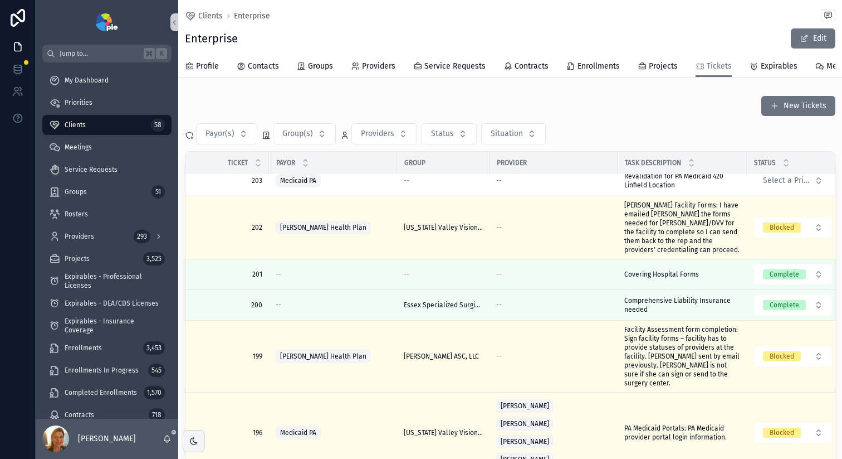
scroll to position [353, 0]
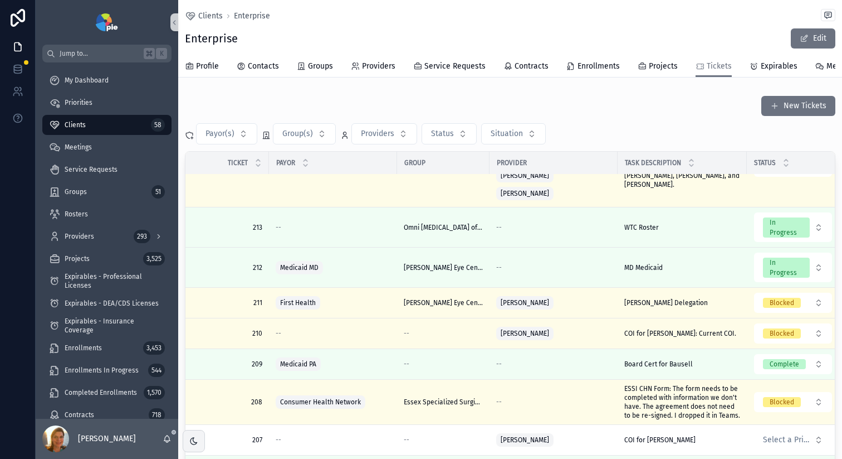
click at [670, 11] on div "Clients Enterprise" at bounding box center [510, 16] width 651 height 14
click at [168, 20] on link "scrollable content" at bounding box center [106, 22] width 129 height 18
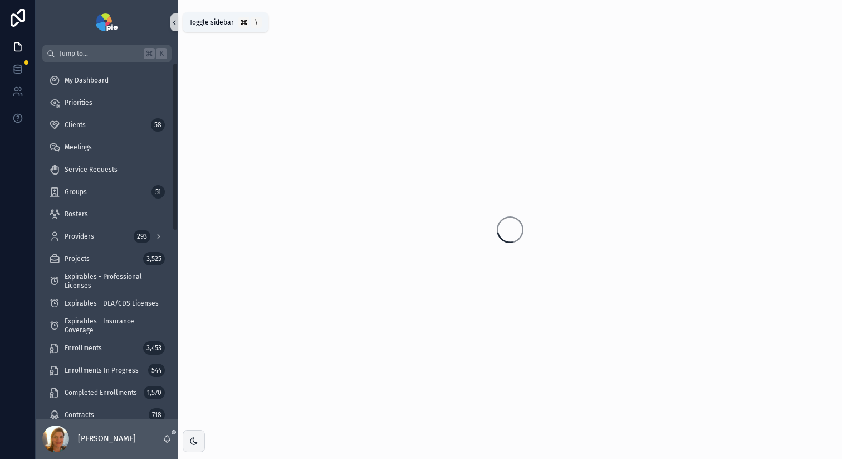
click at [178, 25] on icon "scrollable content" at bounding box center [174, 22] width 8 height 8
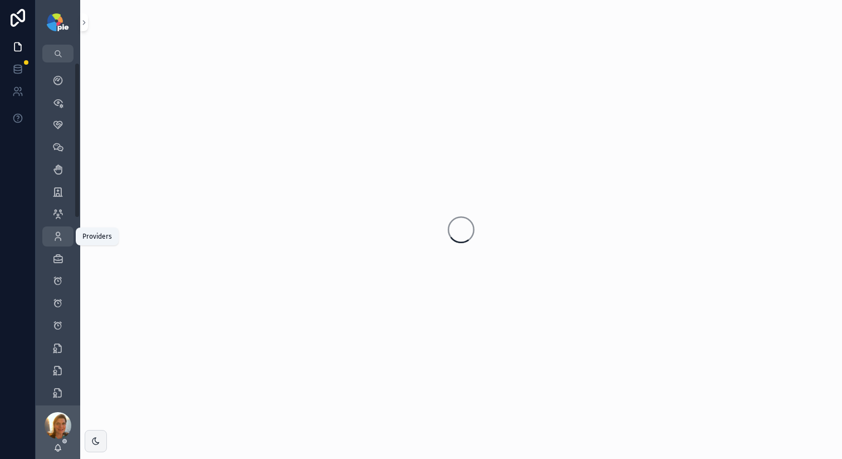
click at [60, 240] on icon "scrollable content" at bounding box center [57, 236] width 11 height 11
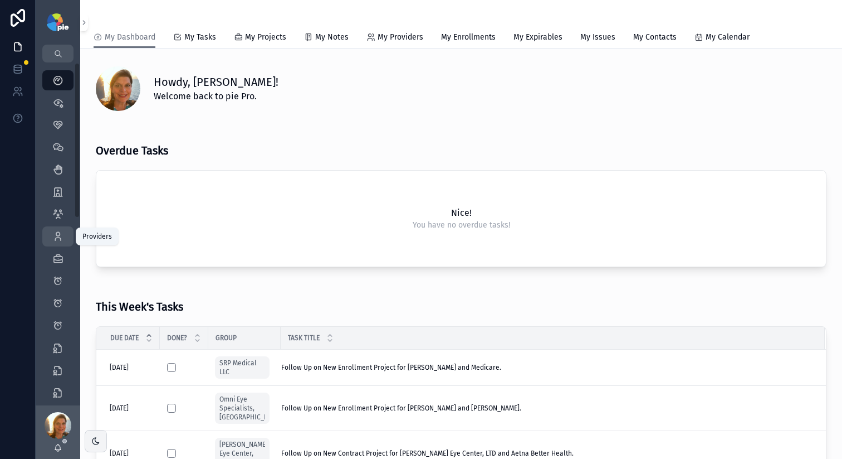
click at [66, 236] on div "Providers 293" at bounding box center [58, 236] width 18 height 18
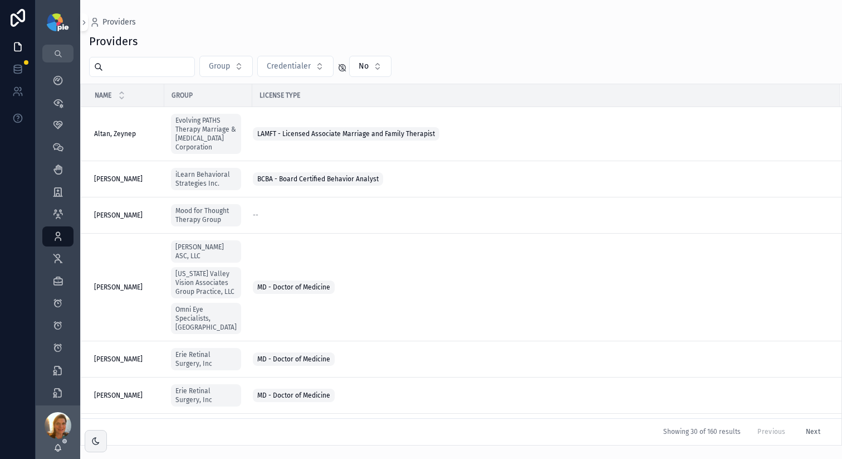
click at [183, 68] on input "scrollable content" at bounding box center [148, 67] width 91 height 16
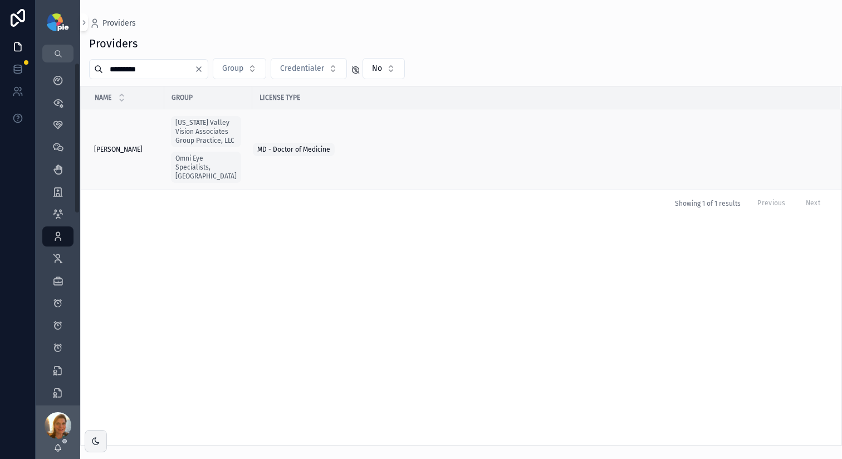
type input "*********"
click at [143, 154] on td "[PERSON_NAME] [PERSON_NAME]" at bounding box center [123, 149] width 84 height 81
click at [143, 153] on div "[PERSON_NAME] [PERSON_NAME]" at bounding box center [126, 149] width 64 height 9
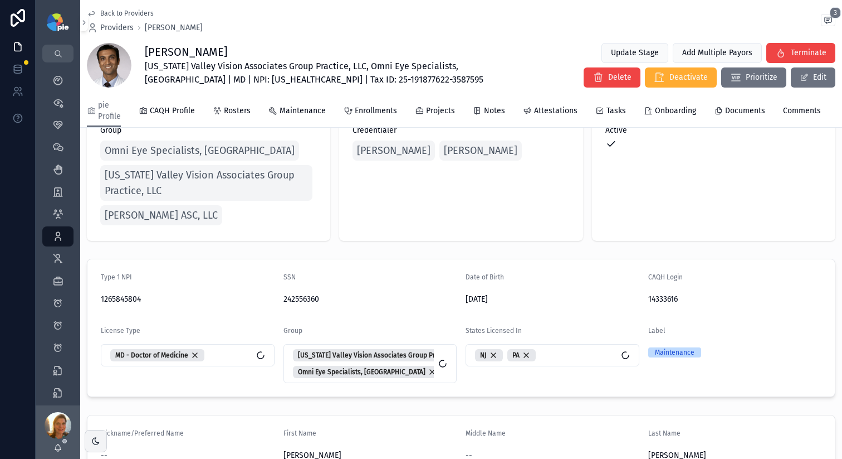
scroll to position [99, 0]
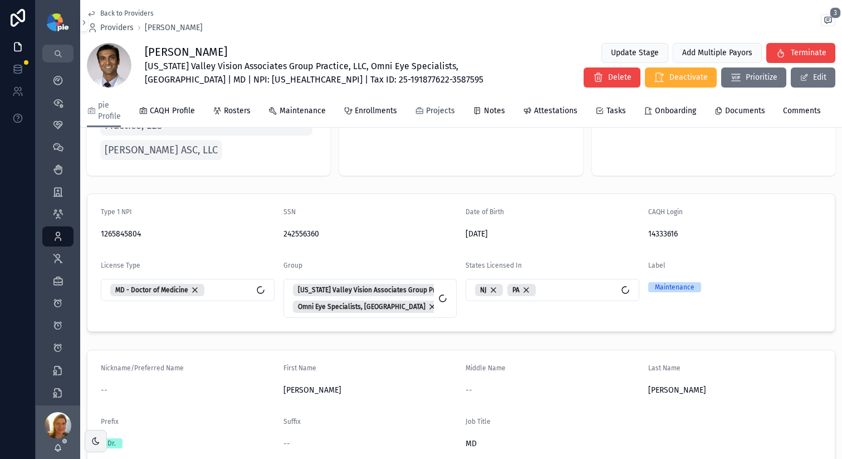
click at [431, 115] on span "Projects" at bounding box center [440, 110] width 29 height 11
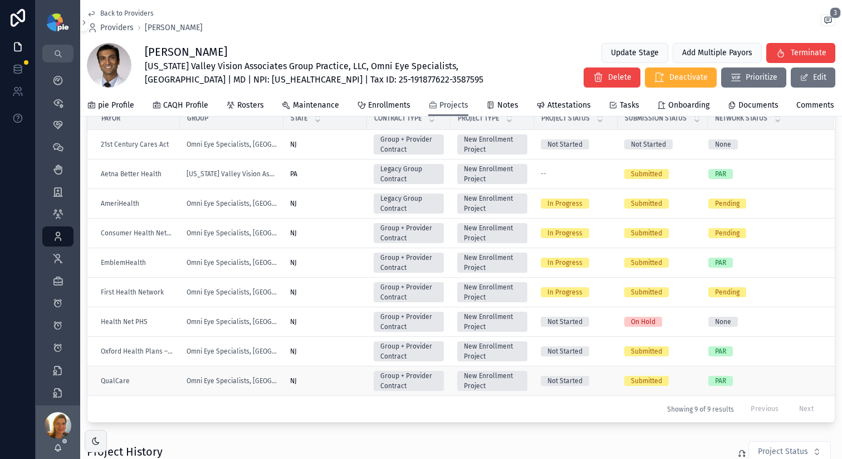
scroll to position [86, 0]
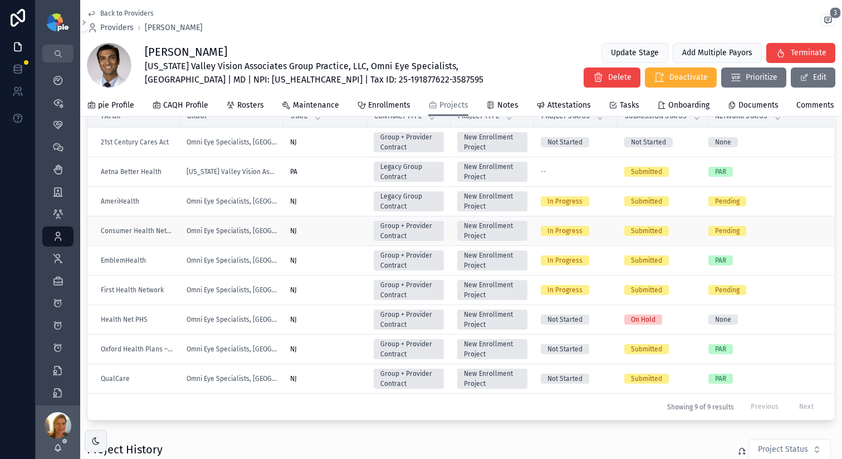
click at [319, 235] on div "NJ [GEOGRAPHIC_DATA]" at bounding box center [325, 230] width 70 height 9
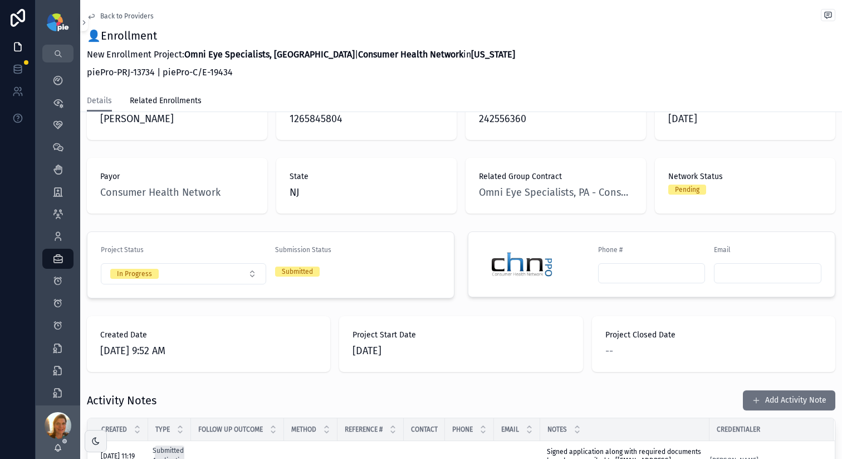
scroll to position [131, 0]
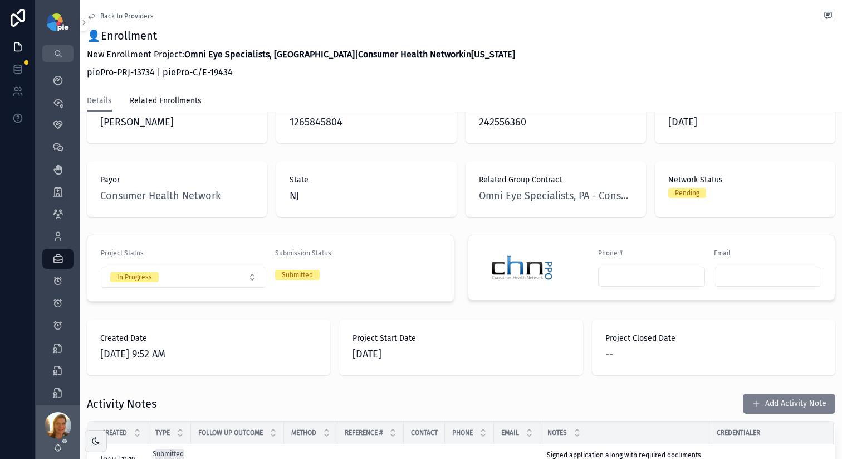
click at [769, 393] on button "Add Activity Note" at bounding box center [789, 403] width 92 height 20
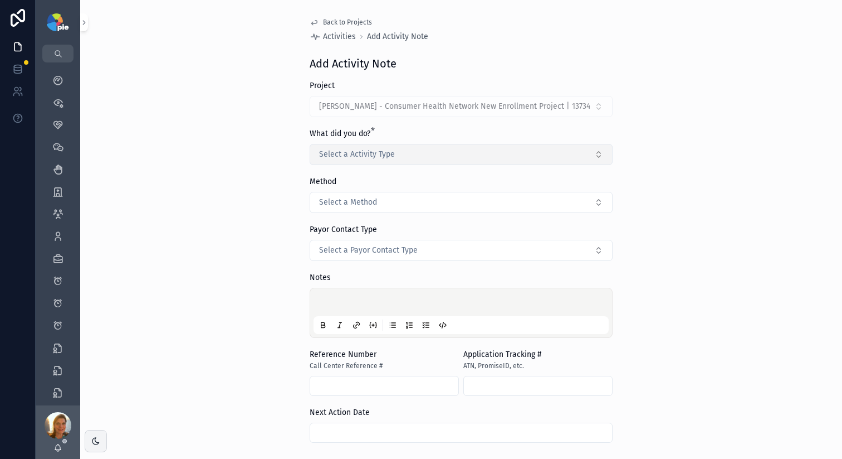
click at [342, 157] on span "Select a Activity Type" at bounding box center [357, 154] width 76 height 11
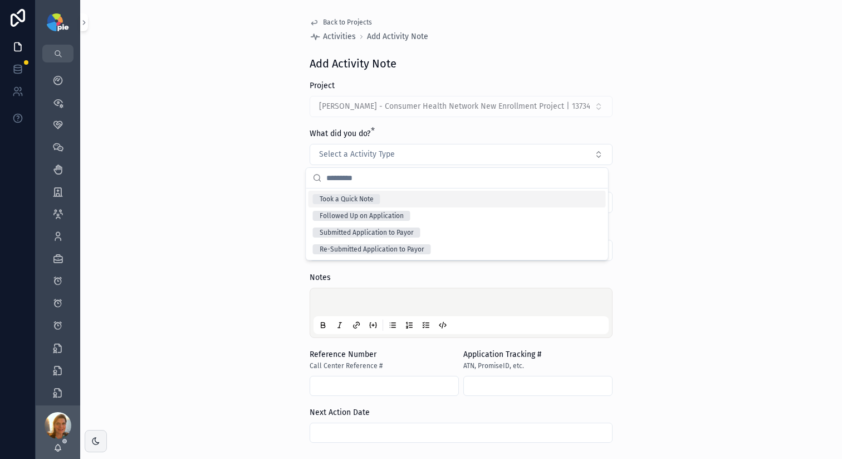
click at [401, 203] on div "Took a Quick Note" at bounding box center [458, 199] width 298 height 17
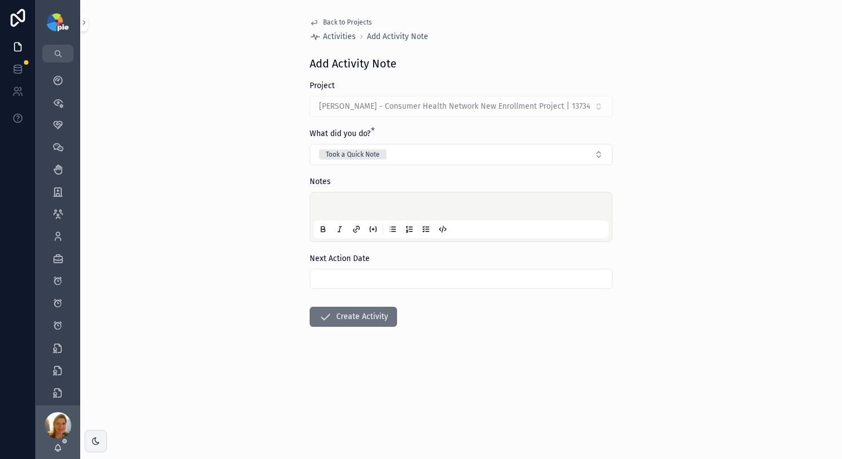
click at [331, 201] on div "scrollable content" at bounding box center [461, 217] width 295 height 42
click at [337, 204] on p "scrollable content" at bounding box center [463, 207] width 295 height 11
click at [364, 153] on div "Took a Quick Note" at bounding box center [353, 154] width 54 height 10
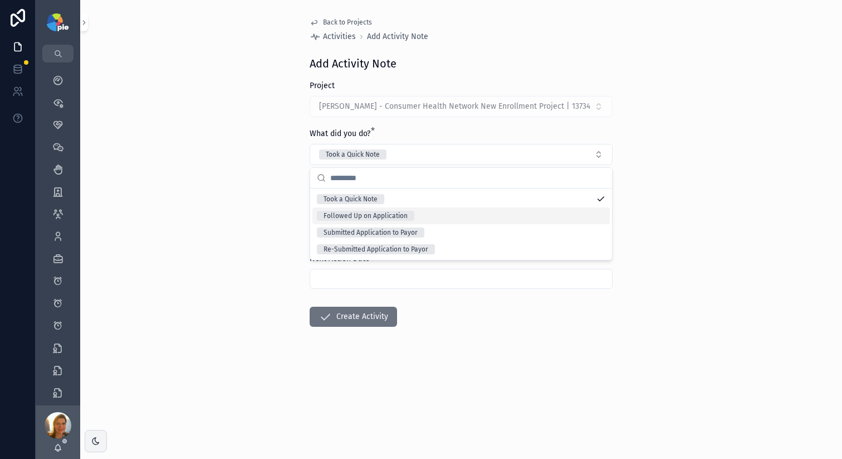
click at [396, 209] on div "Followed Up on Application" at bounding box center [462, 215] width 298 height 17
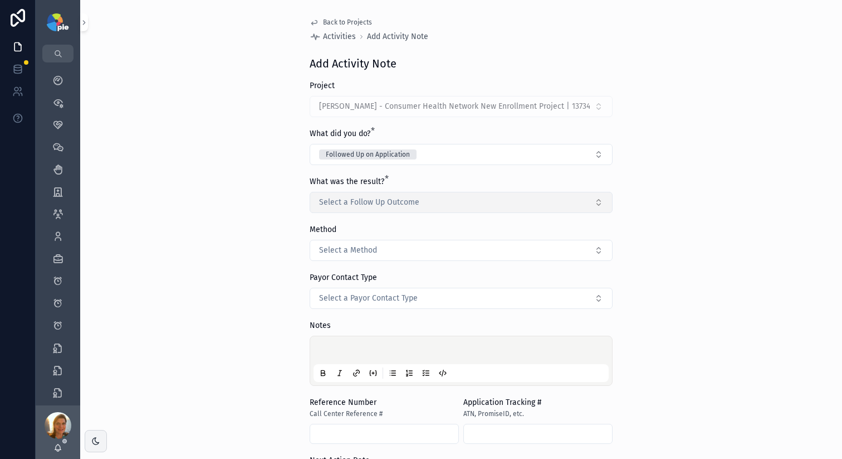
click at [367, 197] on span "Select a Follow Up Outcome" at bounding box center [369, 202] width 100 height 11
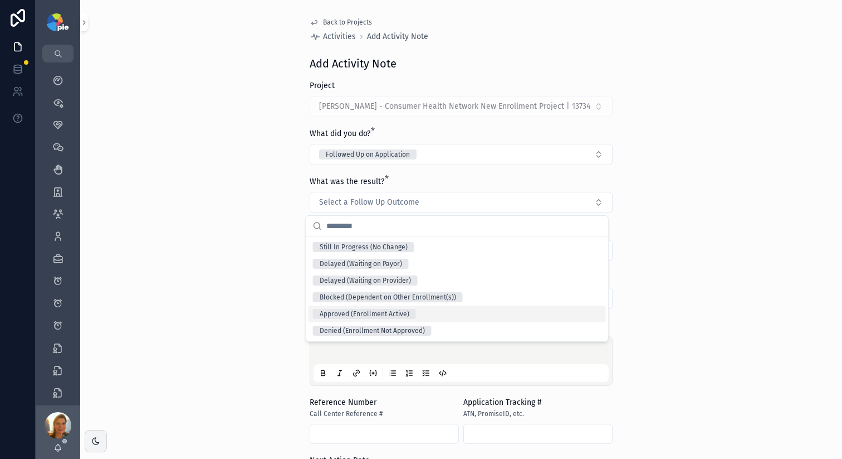
click at [381, 311] on div "Approved (Enrollment Active)" at bounding box center [365, 314] width 90 height 10
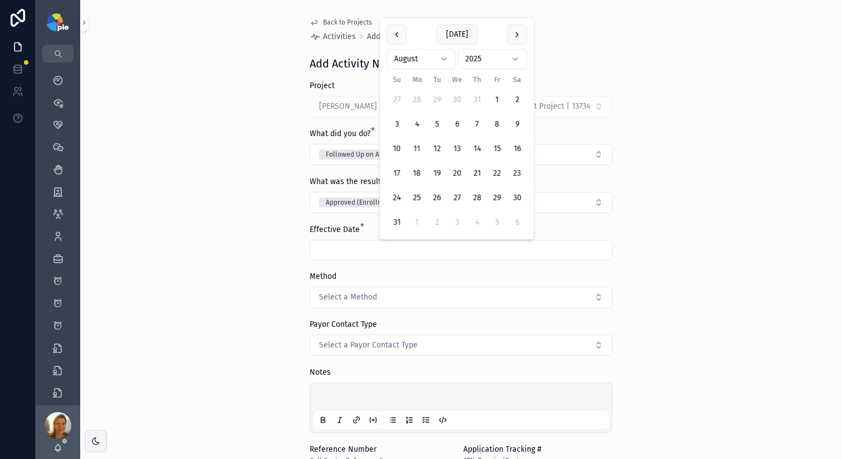
click at [359, 250] on input "scrollable content" at bounding box center [461, 250] width 302 height 16
click at [421, 152] on button "11" at bounding box center [417, 149] width 20 height 20
type input "*********"
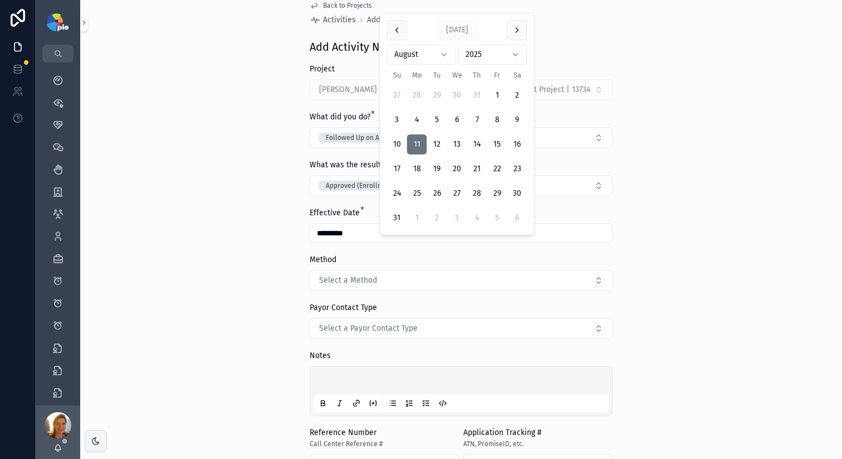
scroll to position [18, 0]
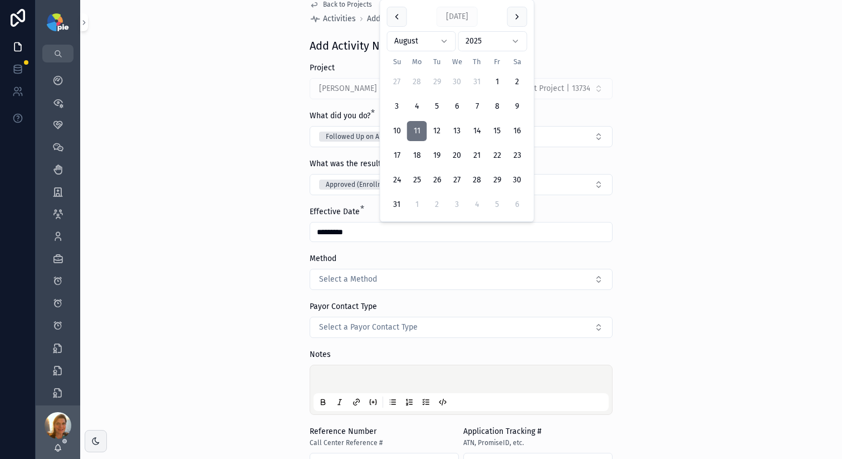
drag, startPoint x: 348, startPoint y: 388, endPoint x: 347, endPoint y: 382, distance: 6.2
click at [347, 387] on div "scrollable content" at bounding box center [461, 389] width 295 height 42
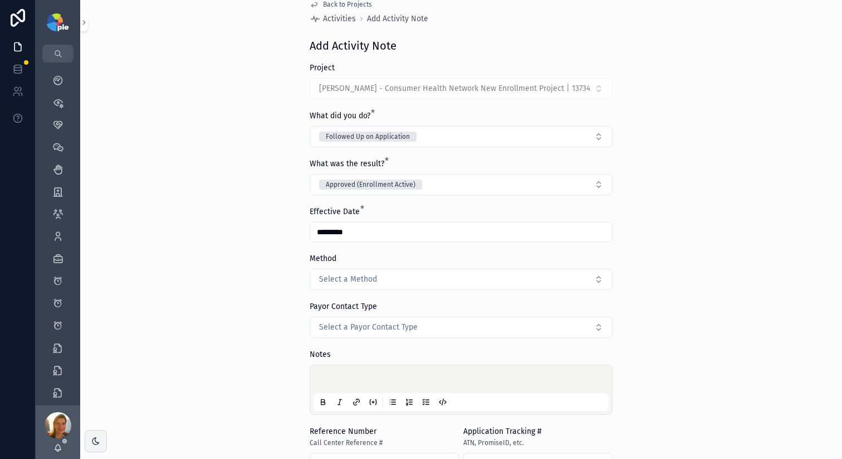
click at [347, 382] on p "scrollable content" at bounding box center [463, 380] width 295 height 11
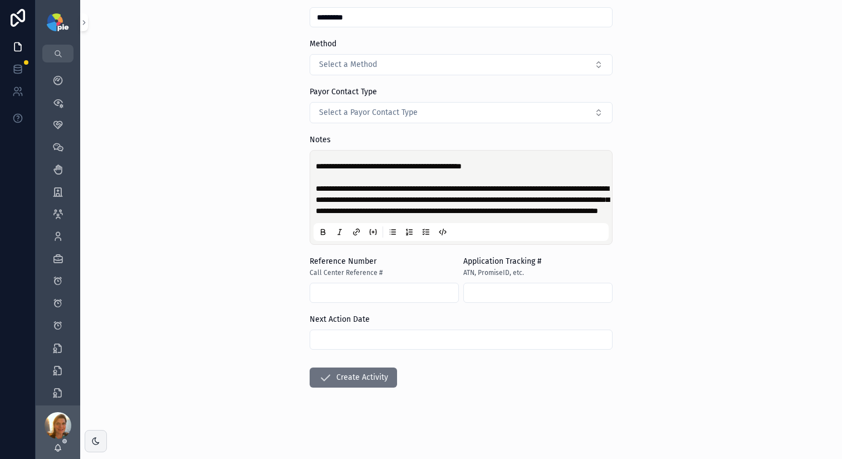
scroll to position [241, 0]
click at [355, 387] on button "Create Activity" at bounding box center [353, 377] width 87 height 20
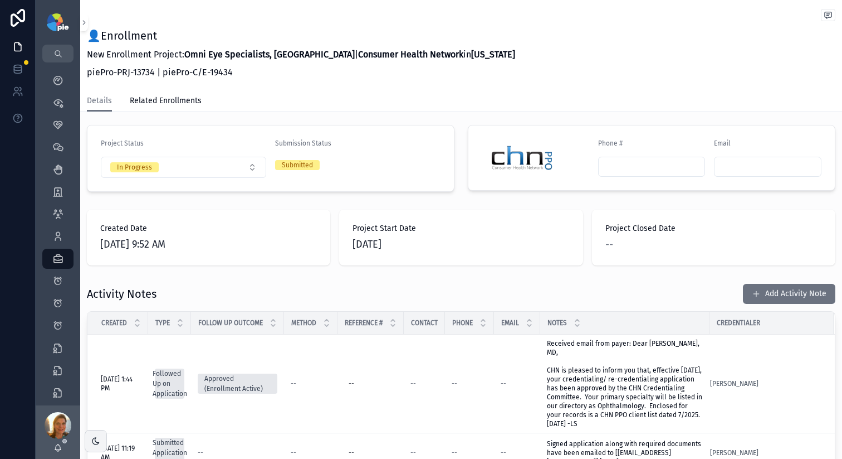
click at [163, 163] on form "Project Status In Progress Submission Status Submitted" at bounding box center [270, 158] width 367 height 66
click at [171, 157] on button "In Progress" at bounding box center [183, 167] width 165 height 21
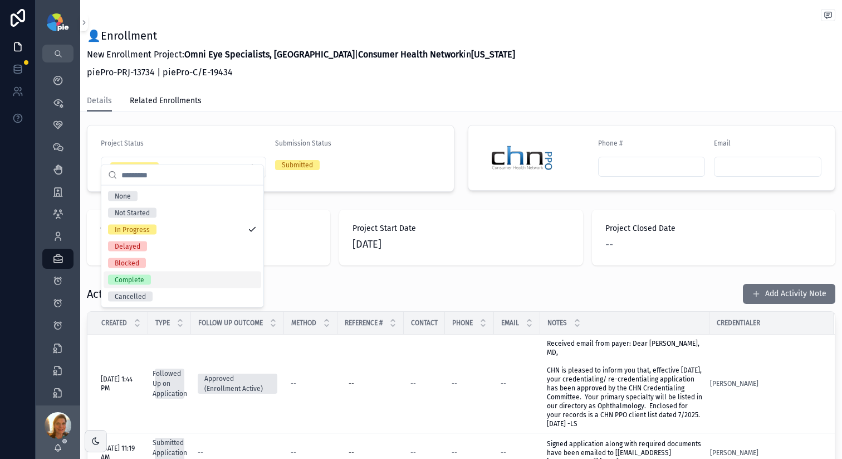
click at [153, 277] on div "Complete" at bounding box center [183, 279] width 158 height 17
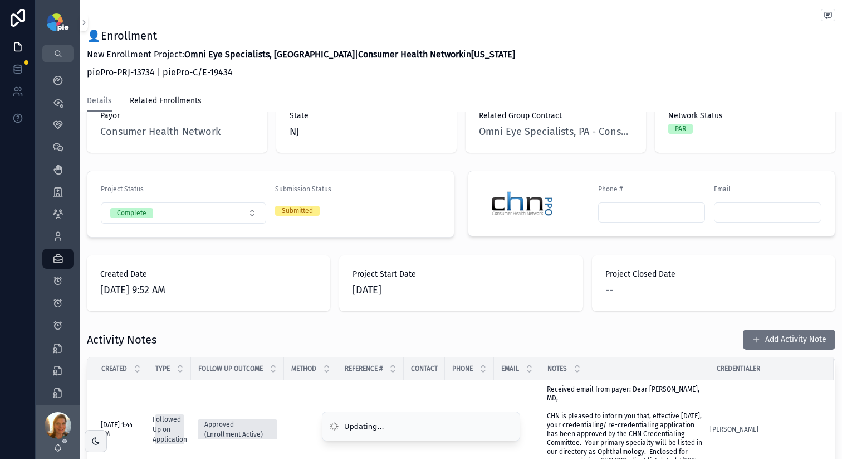
scroll to position [287, 0]
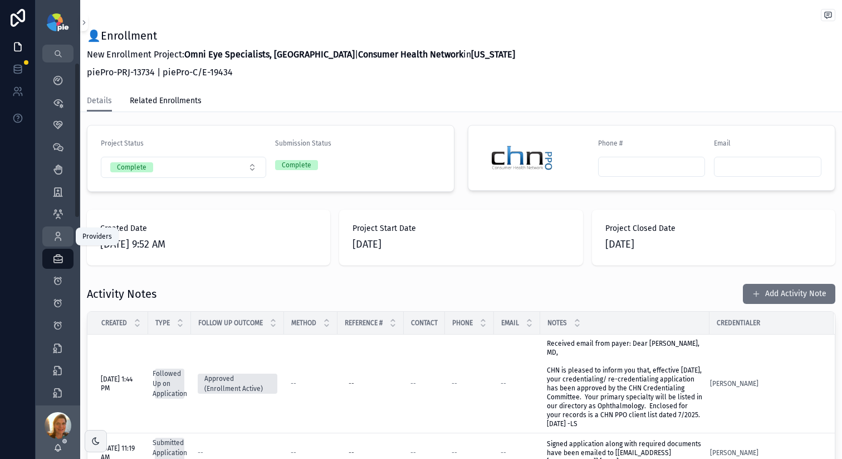
click at [67, 233] on link "Providers 293" at bounding box center [57, 236] width 31 height 20
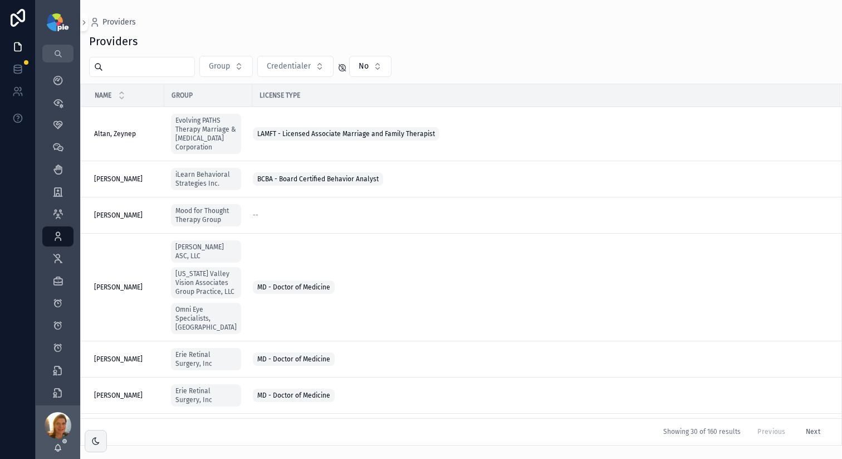
drag, startPoint x: 154, startPoint y: 55, endPoint x: 152, endPoint y: 76, distance: 21.2
click at [154, 60] on div "Providers Group Credentialer No Name Group License Type Altan, [PERSON_NAME], Z…" at bounding box center [461, 236] width 762 height 418
click at [158, 61] on input "scrollable content" at bounding box center [148, 67] width 91 height 16
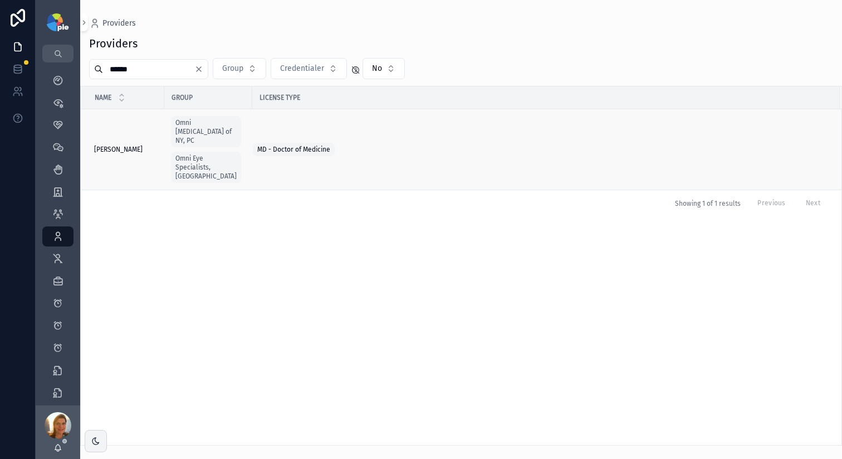
type input "******"
click at [144, 134] on td "[PERSON_NAME] [PERSON_NAME]" at bounding box center [123, 149] width 84 height 81
click at [140, 145] on span "[PERSON_NAME]" at bounding box center [118, 149] width 48 height 9
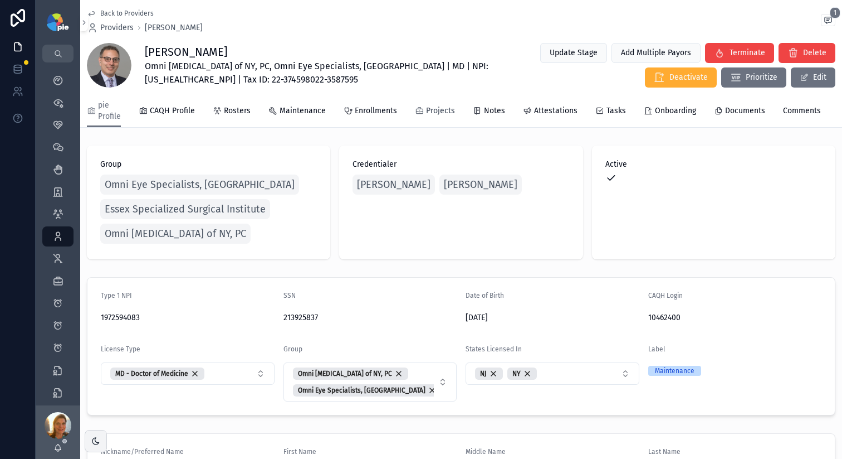
click at [419, 107] on icon "scrollable content" at bounding box center [419, 110] width 9 height 9
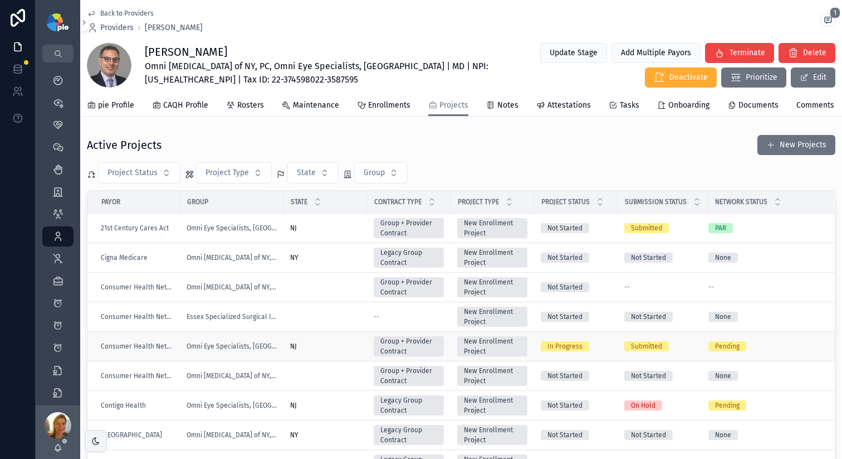
click at [353, 360] on td "NJ [GEOGRAPHIC_DATA]" at bounding box center [326, 347] width 84 height 30
click at [353, 350] on div "NJ [GEOGRAPHIC_DATA]" at bounding box center [325, 346] width 70 height 9
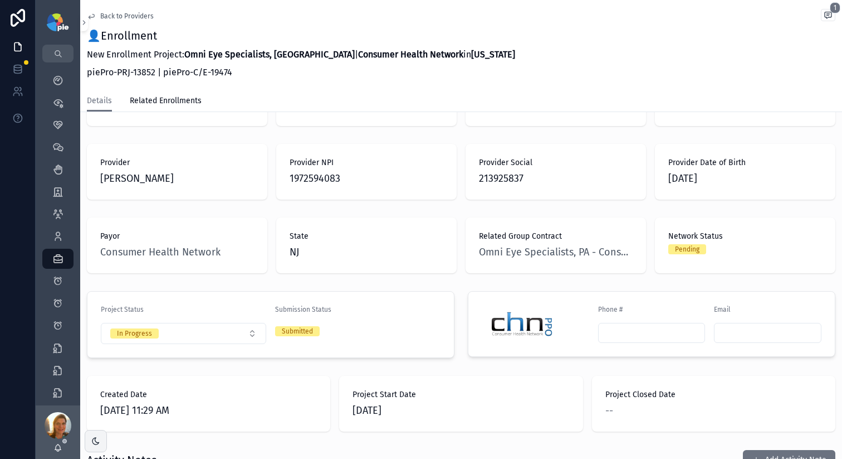
scroll to position [166, 0]
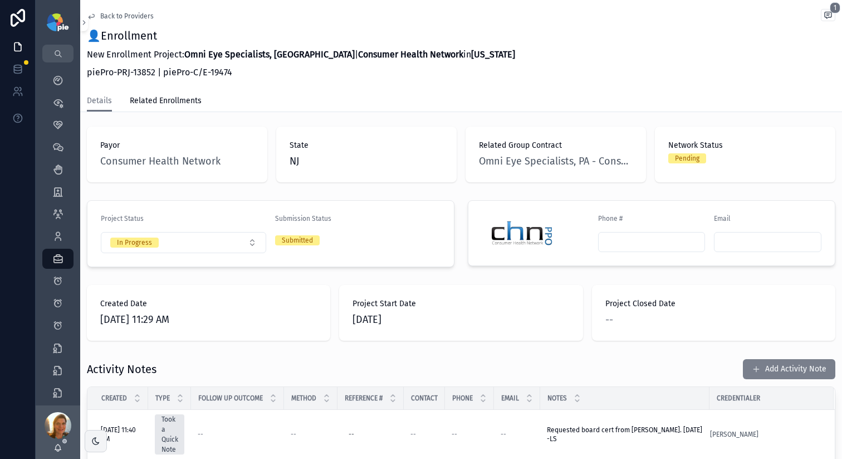
click at [752, 364] on span "scrollable content" at bounding box center [756, 368] width 9 height 9
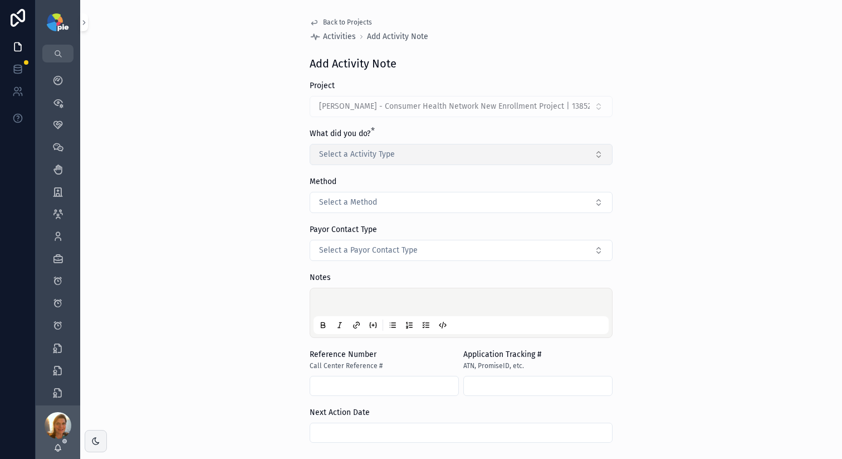
click at [395, 146] on button "Select a Activity Type" at bounding box center [461, 154] width 303 height 21
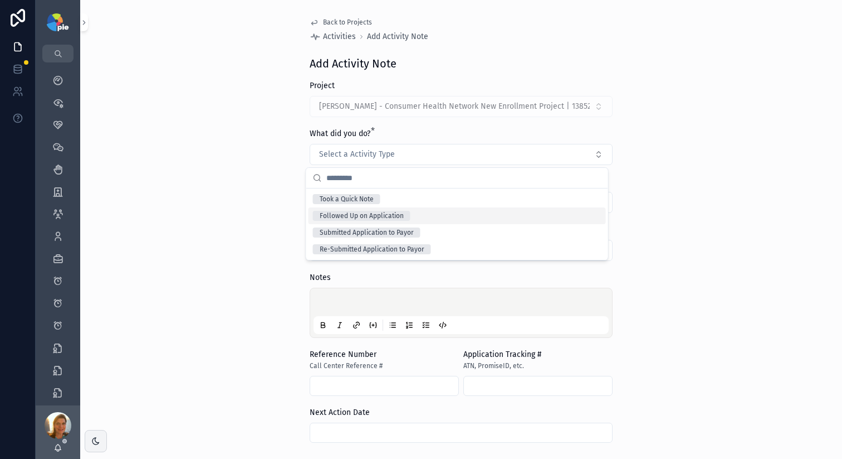
click at [391, 218] on div "Followed Up on Application" at bounding box center [362, 216] width 84 height 10
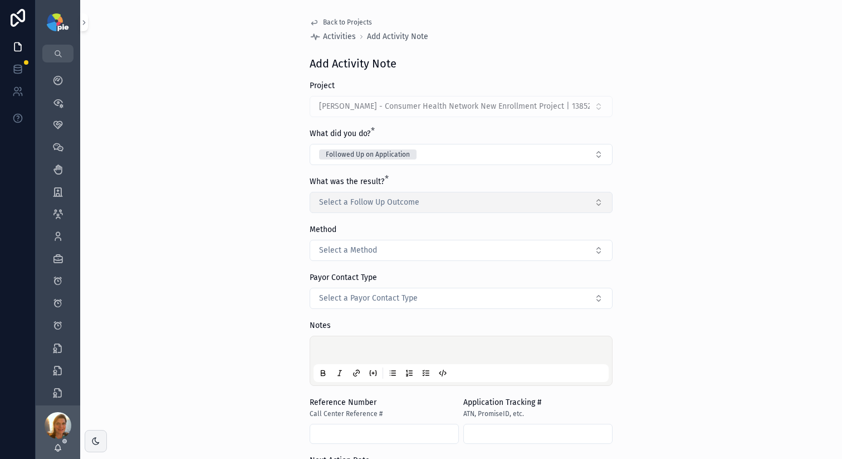
click at [368, 209] on button "Select a Follow Up Outcome" at bounding box center [461, 202] width 303 height 21
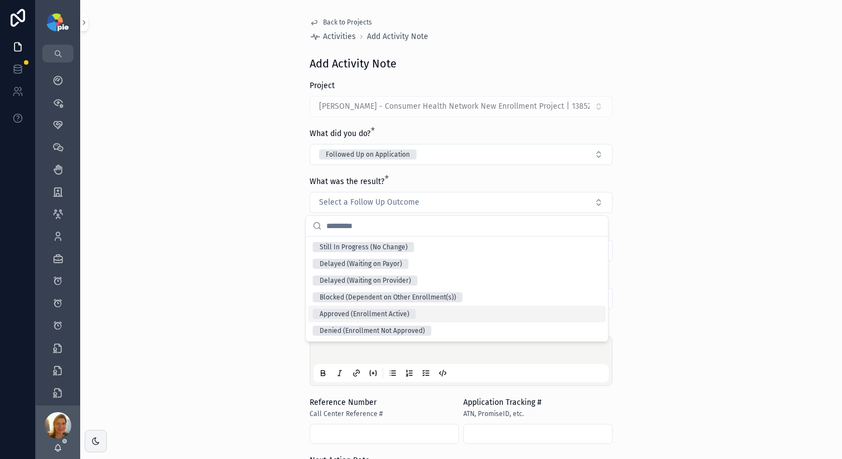
click at [362, 312] on div "Approved (Enrollment Active)" at bounding box center [365, 314] width 90 height 10
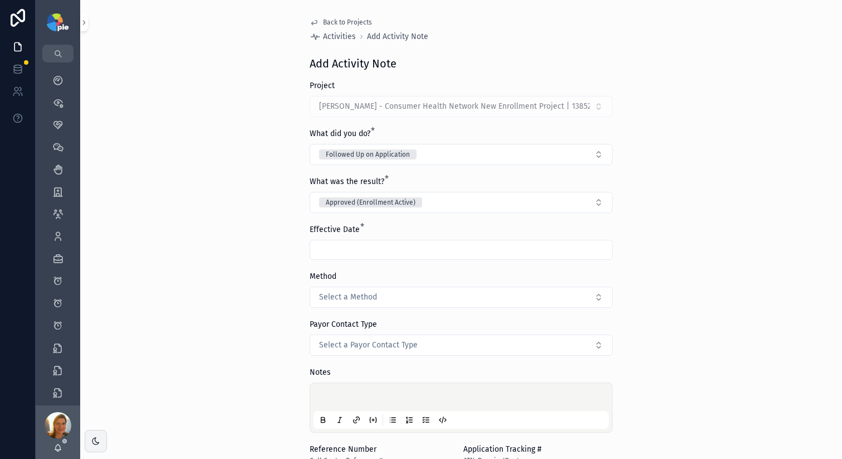
click at [336, 247] on input "scrollable content" at bounding box center [461, 250] width 302 height 16
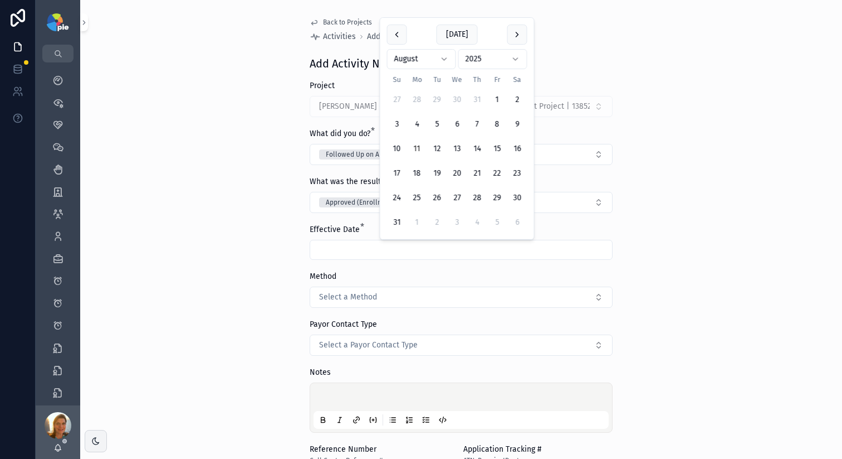
click at [421, 149] on button "11" at bounding box center [417, 149] width 20 height 20
type input "*********"
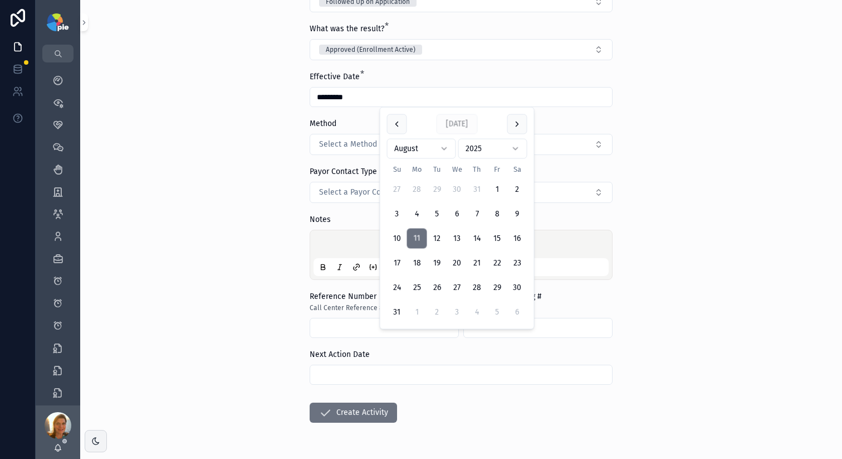
click at [319, 242] on p "scrollable content" at bounding box center [463, 245] width 295 height 11
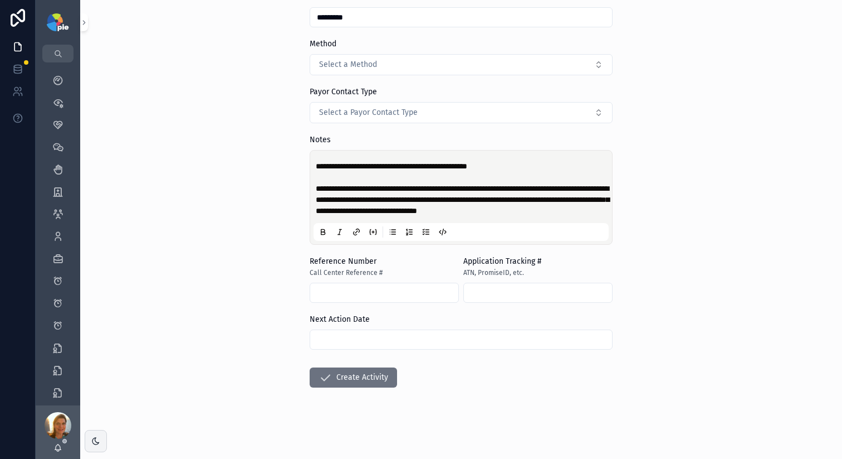
scroll to position [243, 0]
click at [319, 372] on icon "scrollable content" at bounding box center [325, 377] width 13 height 13
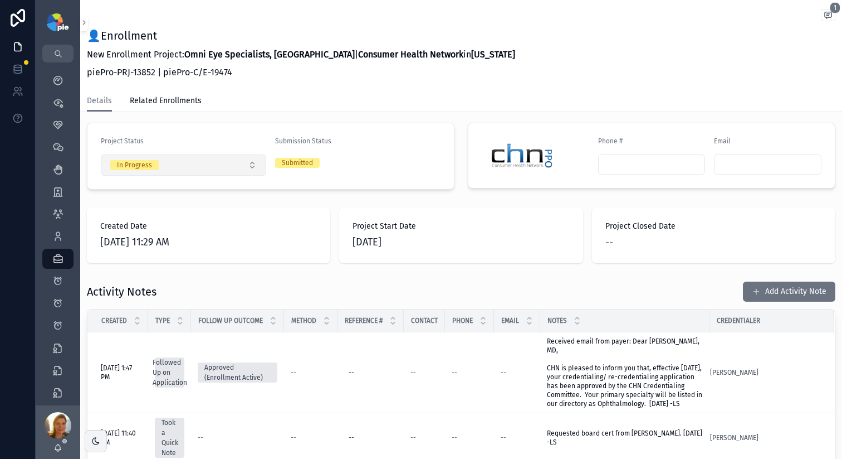
click at [254, 154] on button "In Progress" at bounding box center [183, 164] width 165 height 21
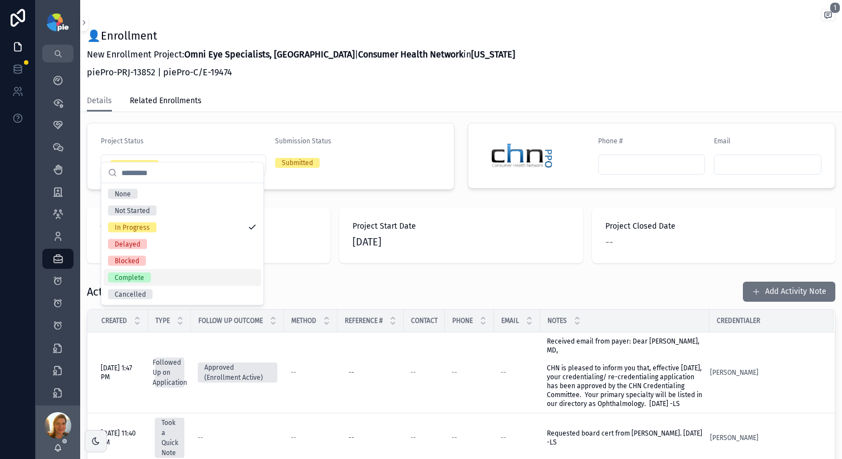
click at [156, 278] on div "Complete" at bounding box center [183, 277] width 158 height 17
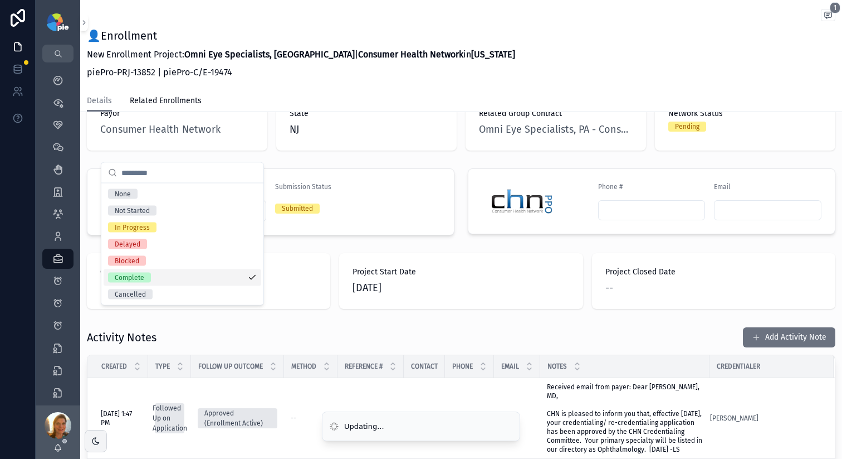
scroll to position [289, 0]
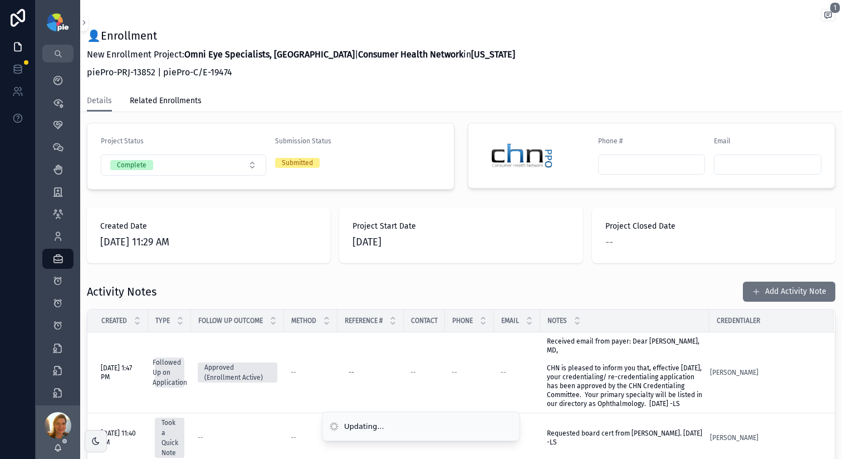
click at [554, 203] on div "Created Date [DATE] 11:29 AM Project Start Date [DATE] Project Closed Date --" at bounding box center [461, 235] width 762 height 65
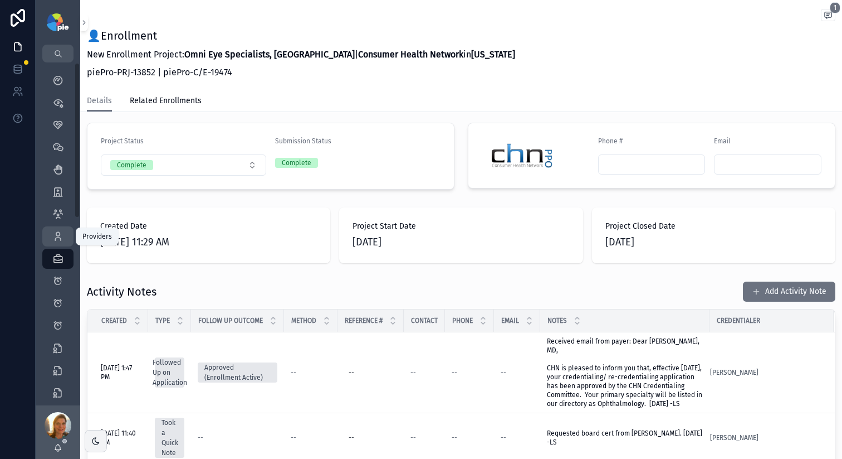
click at [61, 233] on icon "scrollable content" at bounding box center [57, 236] width 11 height 11
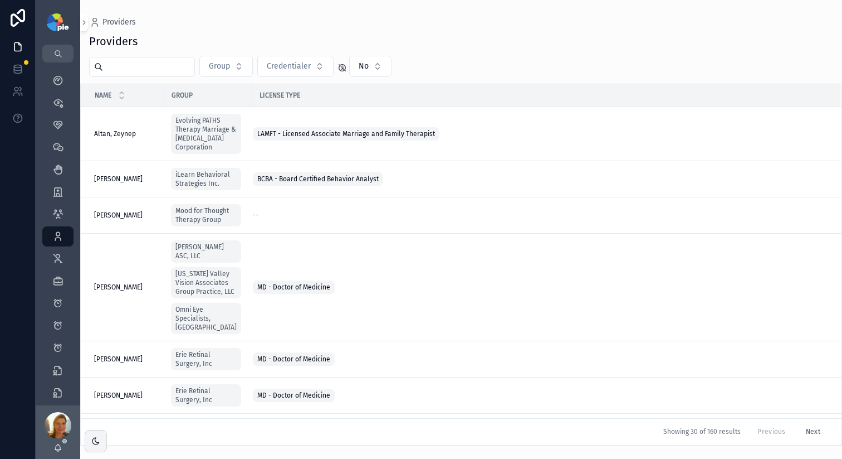
click at [152, 67] on input "scrollable content" at bounding box center [148, 67] width 91 height 16
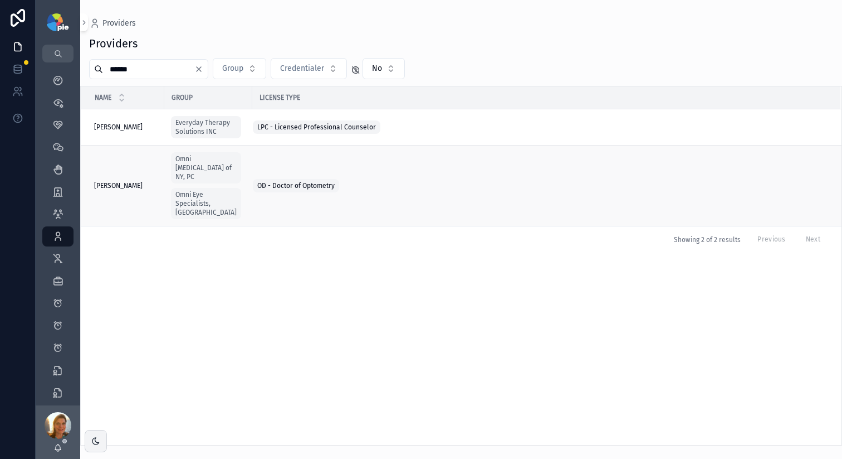
type input "******"
click at [96, 182] on span "[PERSON_NAME]" at bounding box center [118, 185] width 48 height 9
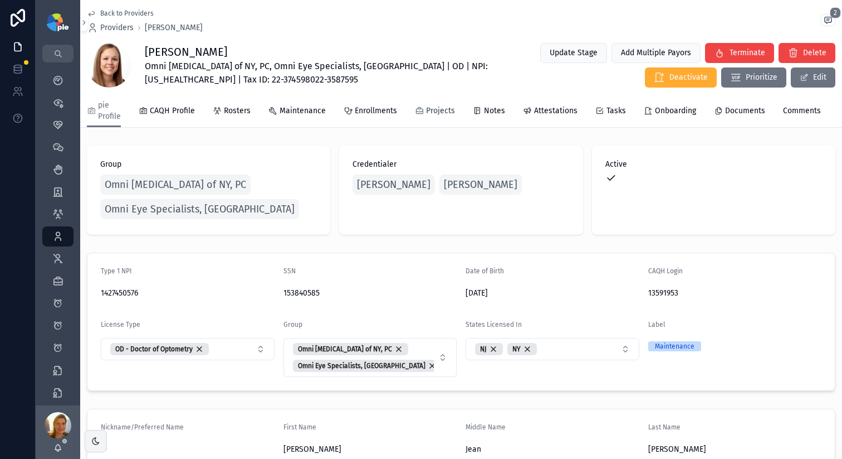
click at [444, 113] on span "Projects" at bounding box center [440, 110] width 29 height 11
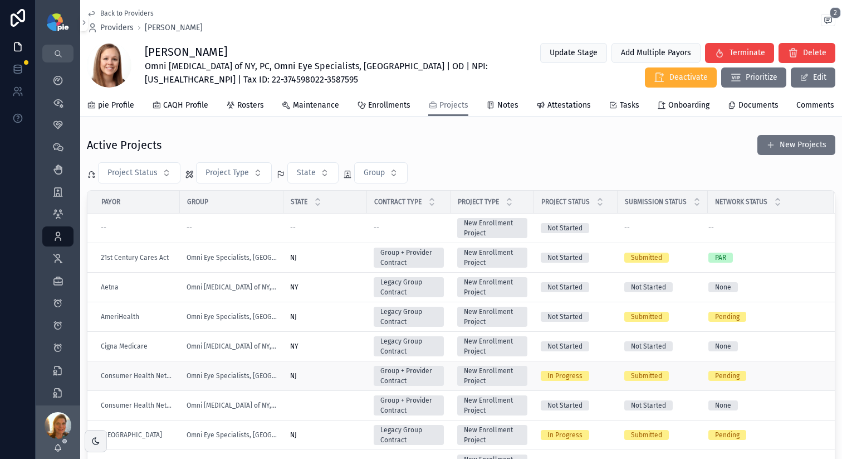
click at [329, 380] on div "NJ [GEOGRAPHIC_DATA]" at bounding box center [325, 375] width 70 height 9
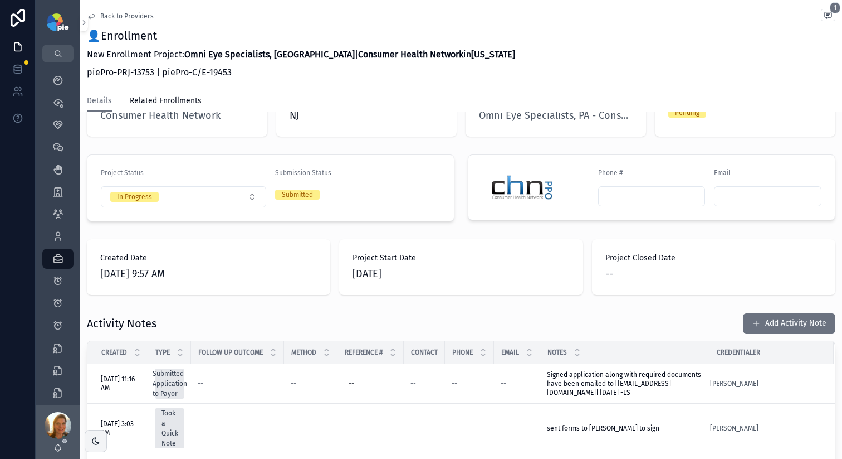
scroll to position [219, 0]
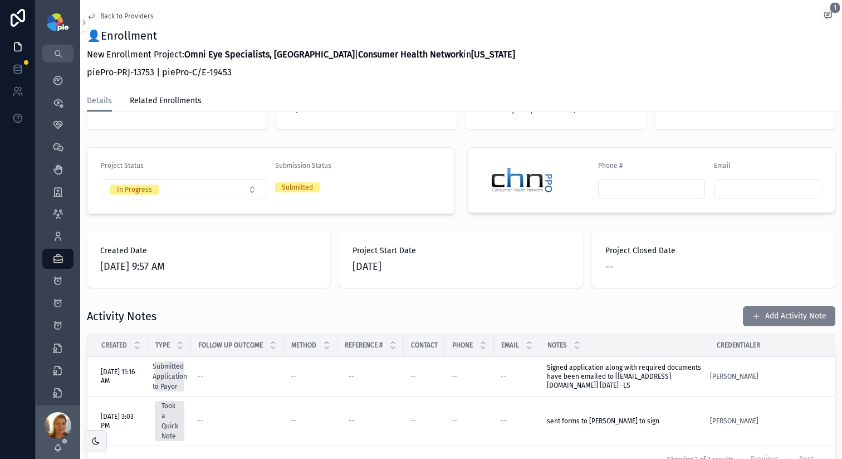
click at [771, 306] on button "Add Activity Note" at bounding box center [789, 316] width 92 height 20
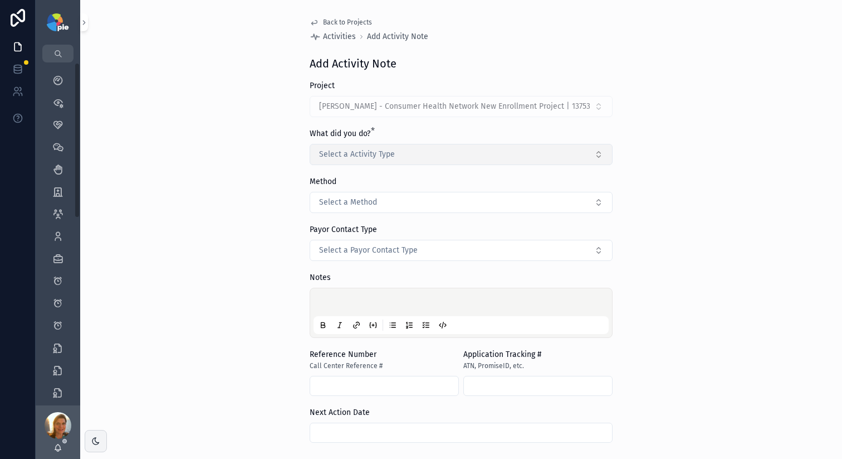
click at [391, 150] on button "Select a Activity Type" at bounding box center [461, 154] width 303 height 21
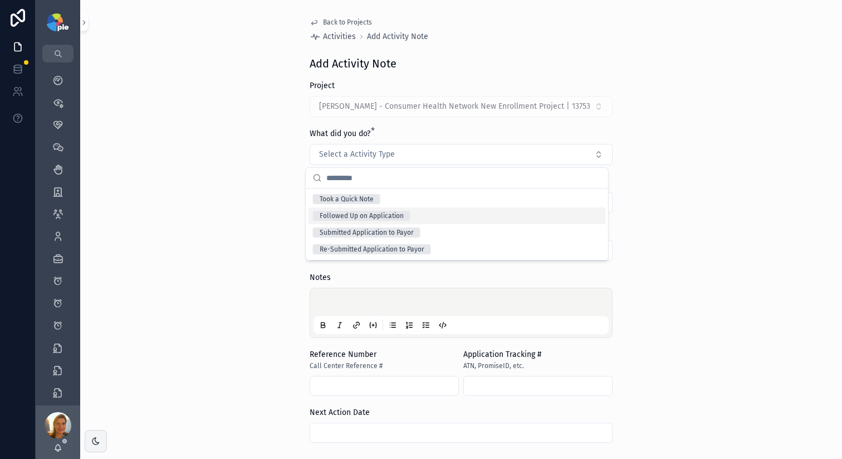
click at [371, 217] on div "Followed Up on Application" at bounding box center [362, 216] width 84 height 10
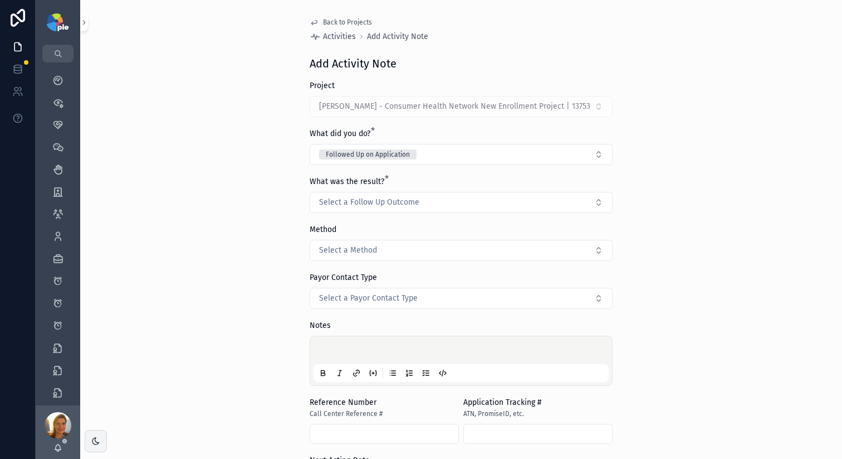
click at [367, 213] on form "Project [PERSON_NAME] - Consumer Health Network New Enrollment Project | 13753 …" at bounding box center [461, 339] width 303 height 519
click at [365, 207] on span "Select a Follow Up Outcome" at bounding box center [369, 202] width 100 height 11
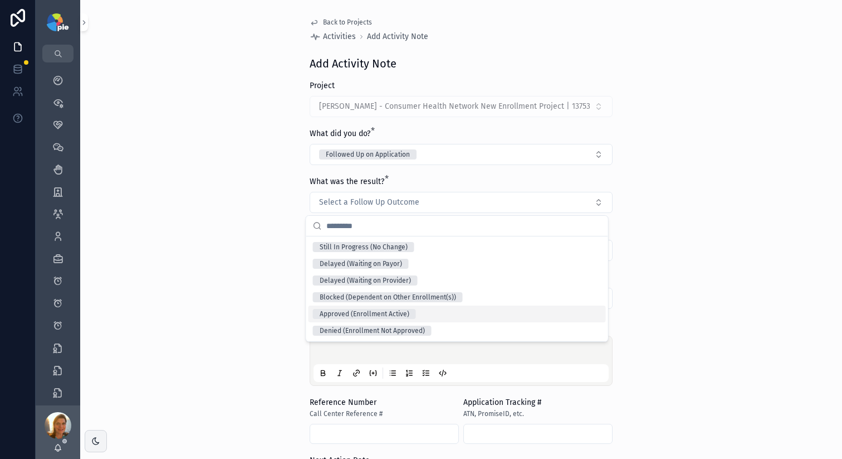
click at [369, 316] on div "Approved (Enrollment Active)" at bounding box center [365, 314] width 90 height 10
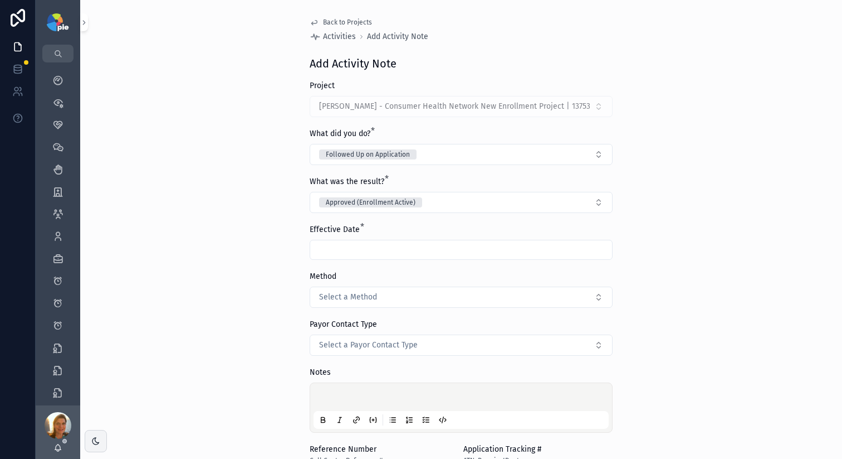
click at [367, 251] on input "scrollable content" at bounding box center [461, 250] width 302 height 16
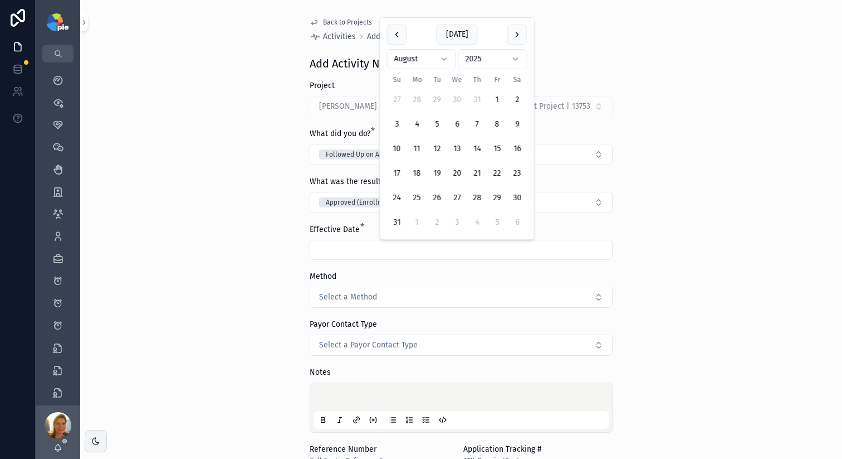
click at [418, 144] on button "11" at bounding box center [417, 149] width 20 height 20
type input "*********"
drag, startPoint x: 186, startPoint y: 354, endPoint x: 202, endPoint y: 354, distance: 16.2
click at [187, 354] on div "Back to Projects Activities Add Activity Note Add Activity Note Project [PERSON…" at bounding box center [461, 229] width 762 height 459
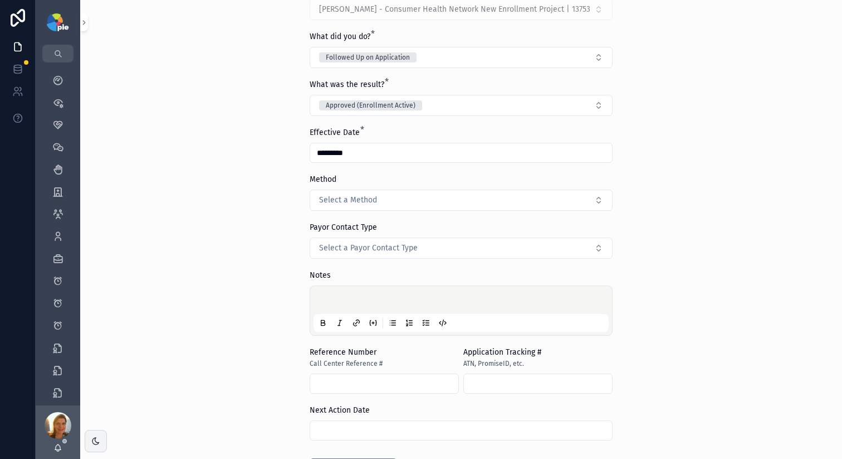
scroll to position [142, 0]
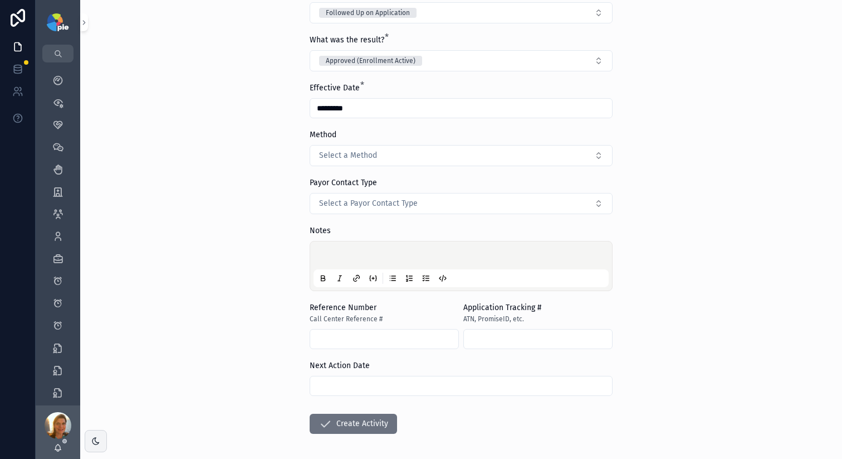
drag, startPoint x: 332, startPoint y: 241, endPoint x: 332, endPoint y: 247, distance: 6.1
click at [332, 242] on div "scrollable content" at bounding box center [461, 266] width 303 height 50
click at [332, 254] on p "scrollable content" at bounding box center [463, 256] width 295 height 11
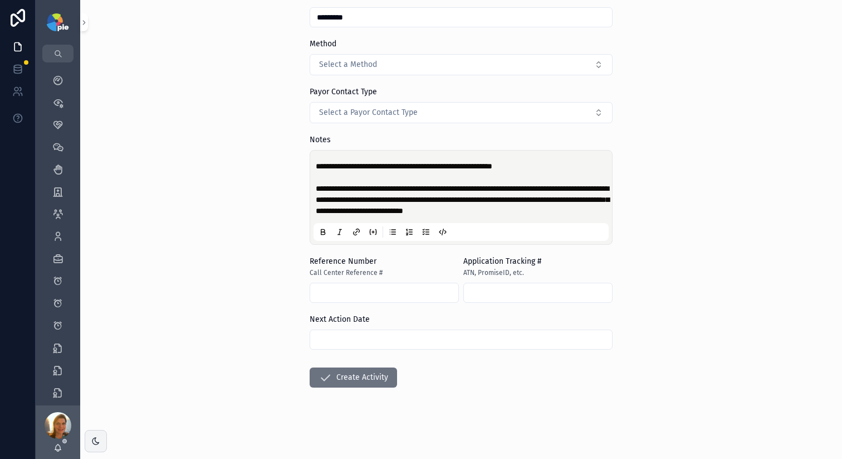
scroll to position [243, 0]
click at [367, 379] on button "Create Activity" at bounding box center [353, 377] width 87 height 20
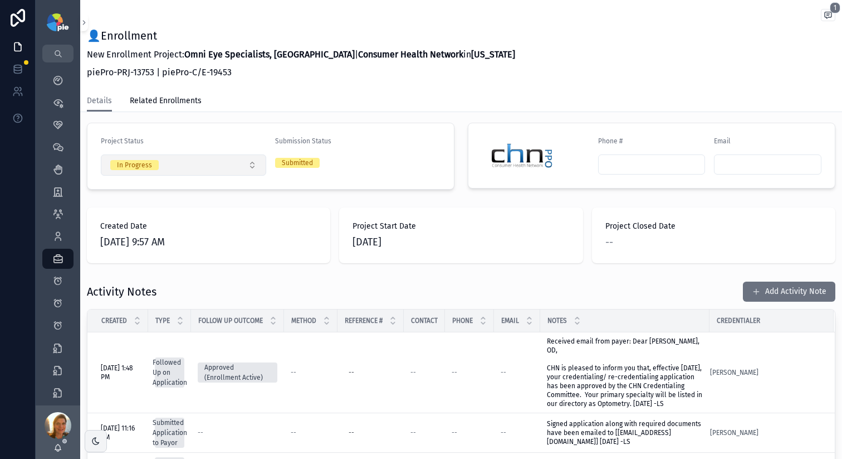
click at [238, 154] on button "In Progress" at bounding box center [183, 164] width 165 height 21
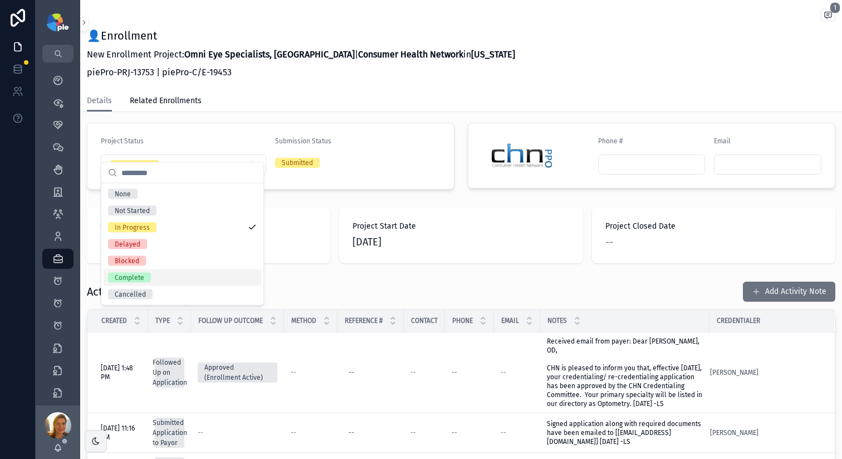
click at [152, 275] on div "Complete" at bounding box center [183, 277] width 158 height 17
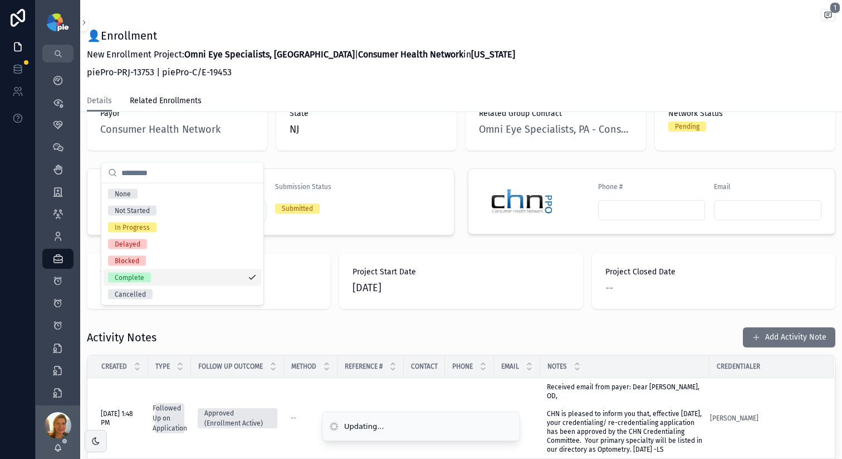
scroll to position [289, 0]
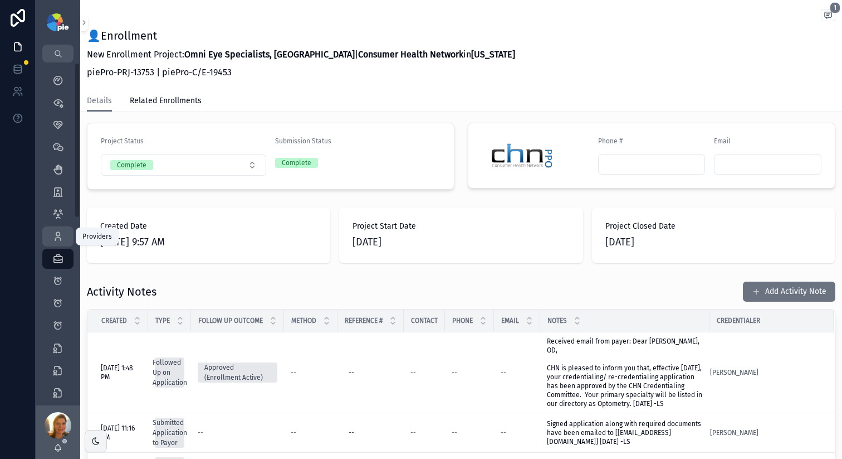
click at [55, 240] on icon "scrollable content" at bounding box center [57, 236] width 11 height 11
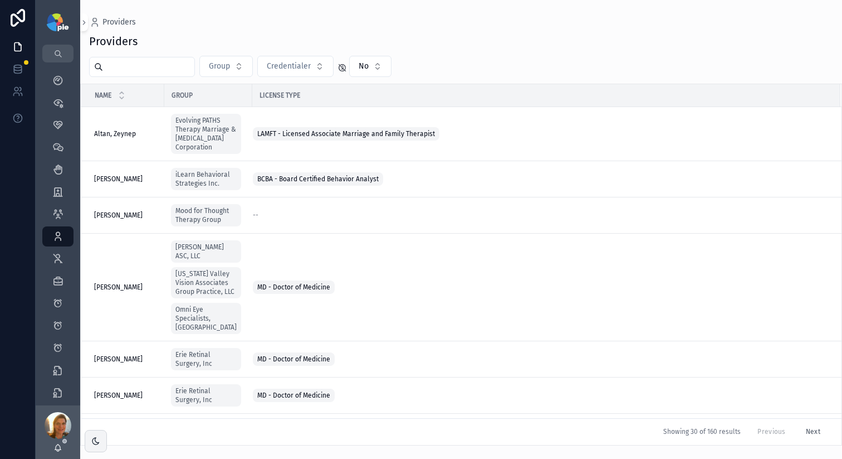
click at [139, 69] on input "scrollable content" at bounding box center [148, 67] width 91 height 16
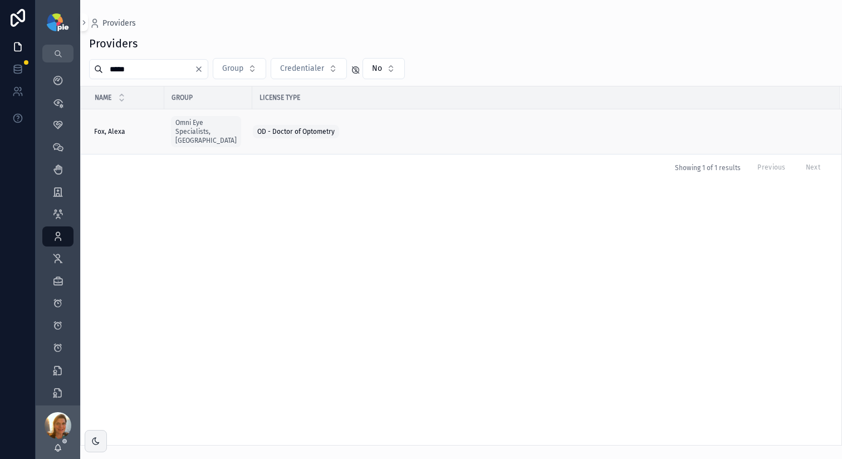
type input "*****"
click at [117, 132] on td "Fox, [PERSON_NAME], Alexa" at bounding box center [123, 131] width 84 height 45
click at [123, 127] on span "Fox, Alexa" at bounding box center [109, 131] width 31 height 9
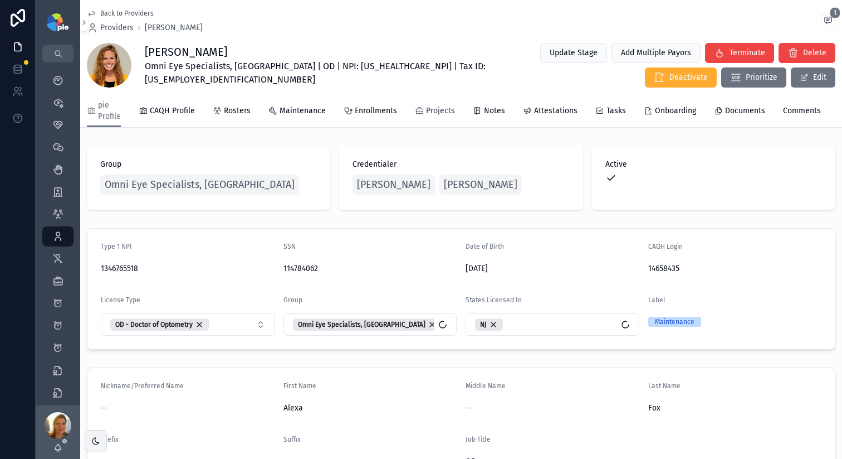
click at [418, 115] on icon "scrollable content" at bounding box center [419, 110] width 9 height 9
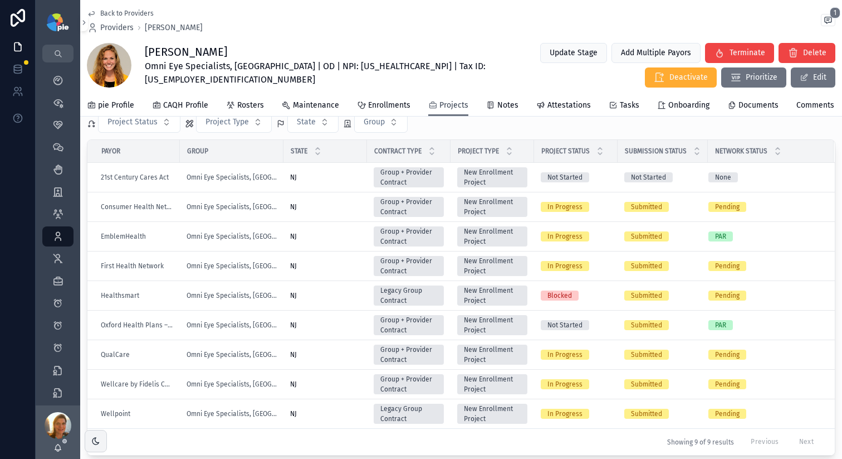
scroll to position [44, 0]
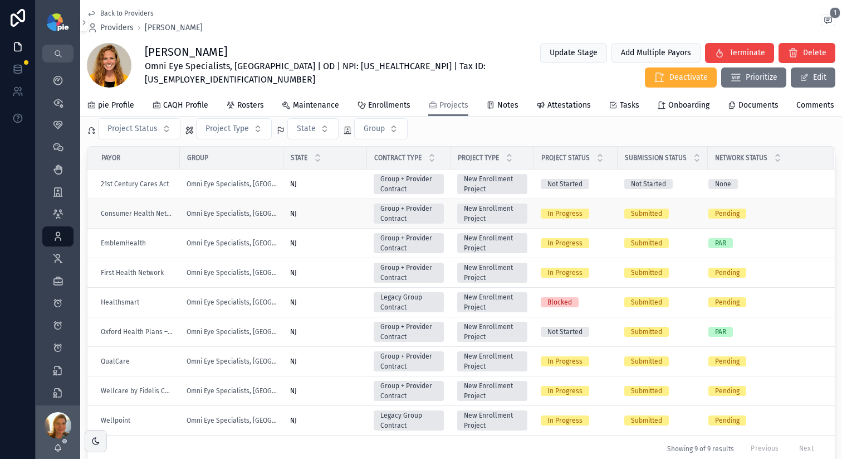
click at [323, 218] on div "NJ [GEOGRAPHIC_DATA]" at bounding box center [325, 213] width 70 height 9
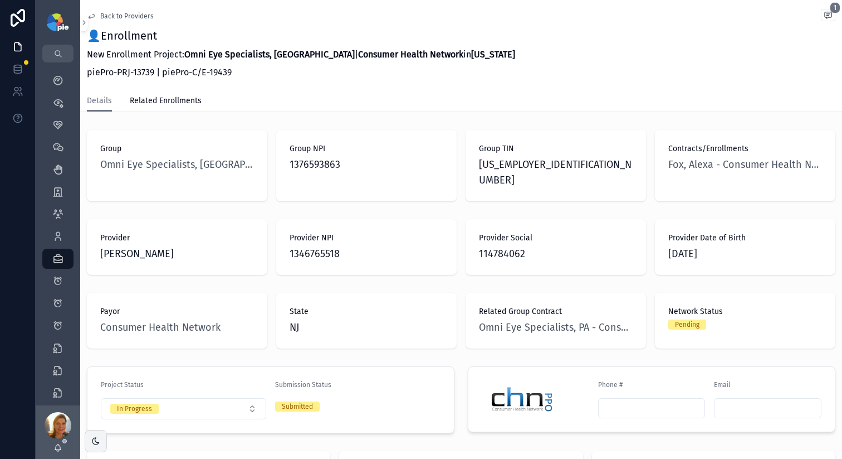
scroll to position [171, 0]
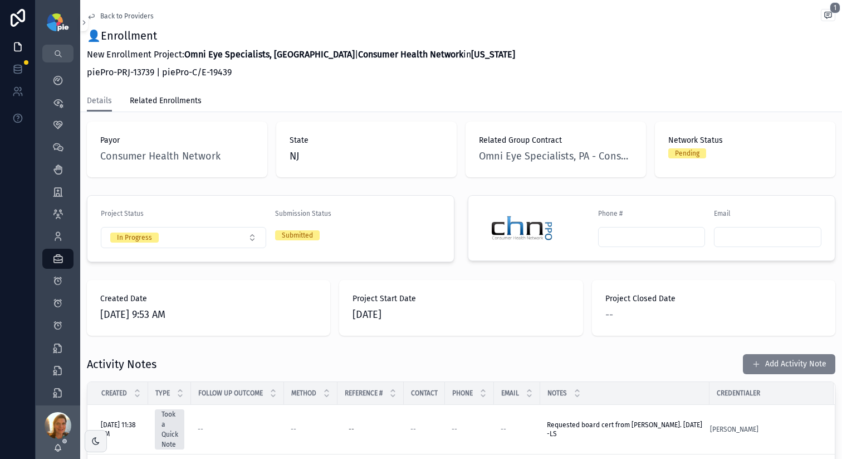
click at [787, 354] on button "Add Activity Note" at bounding box center [789, 364] width 92 height 20
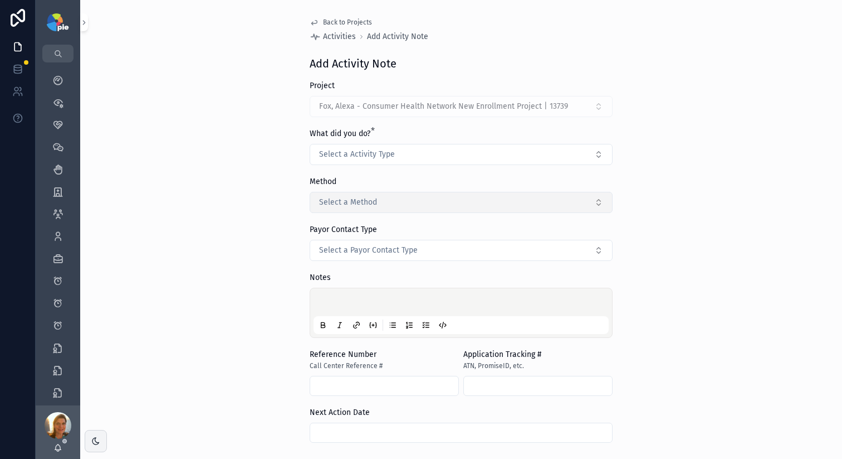
click at [351, 211] on button "Select a Method" at bounding box center [461, 202] width 303 height 21
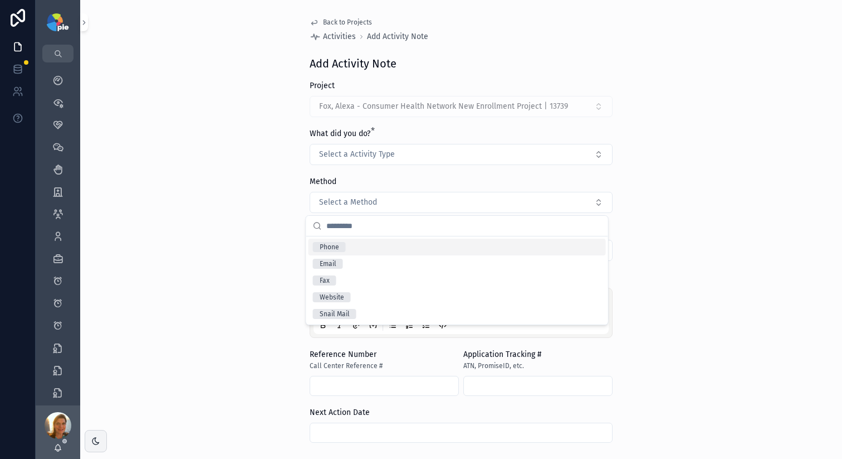
click at [301, 184] on div "Back to Projects Activities Add Activity Note Add Activity Note Project Fox, Al…" at bounding box center [461, 276] width 321 height 552
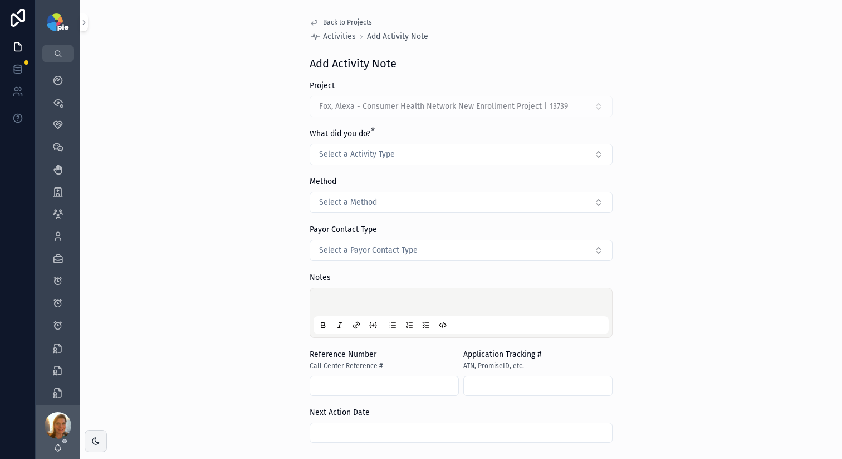
click at [348, 142] on div "What did you do? * Select a Activity Type" at bounding box center [461, 146] width 303 height 37
click at [345, 147] on button "Select a Activity Type" at bounding box center [461, 154] width 303 height 21
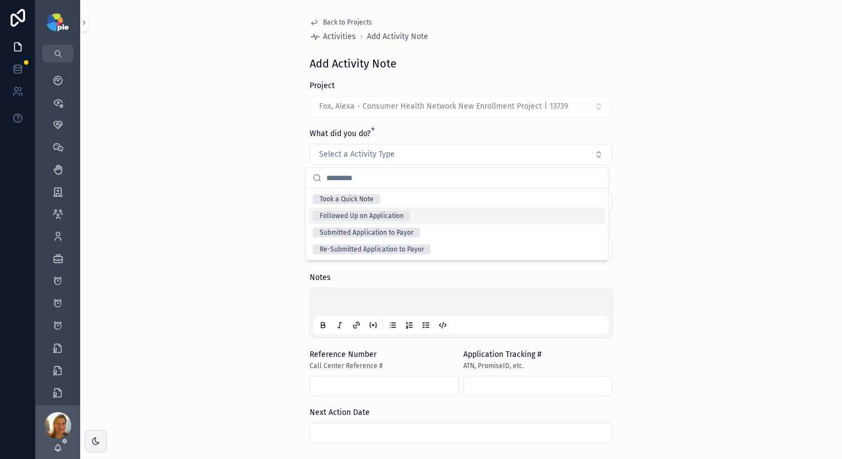
click at [335, 220] on div "Followed Up on Application" at bounding box center [362, 216] width 84 height 10
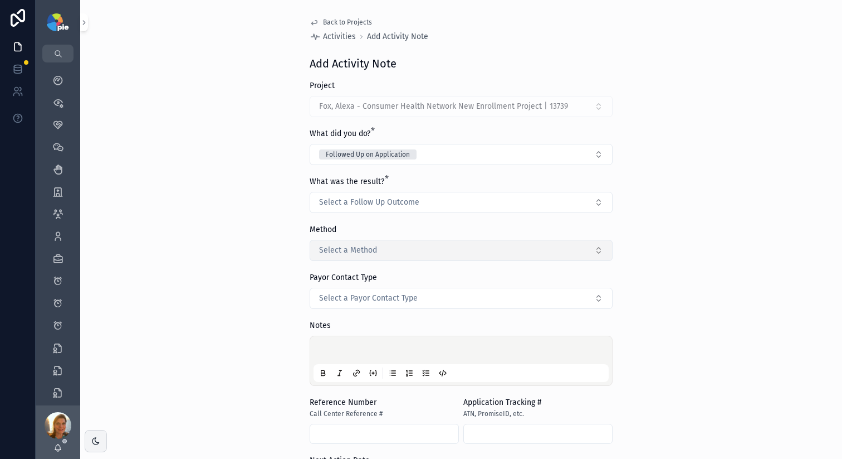
click at [310, 248] on button "Select a Method" at bounding box center [461, 250] width 303 height 21
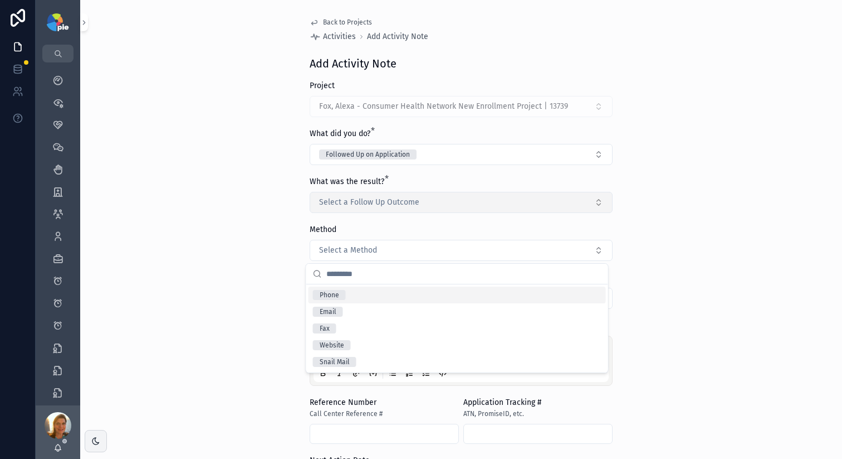
click at [340, 204] on span "Select a Follow Up Outcome" at bounding box center [369, 202] width 100 height 11
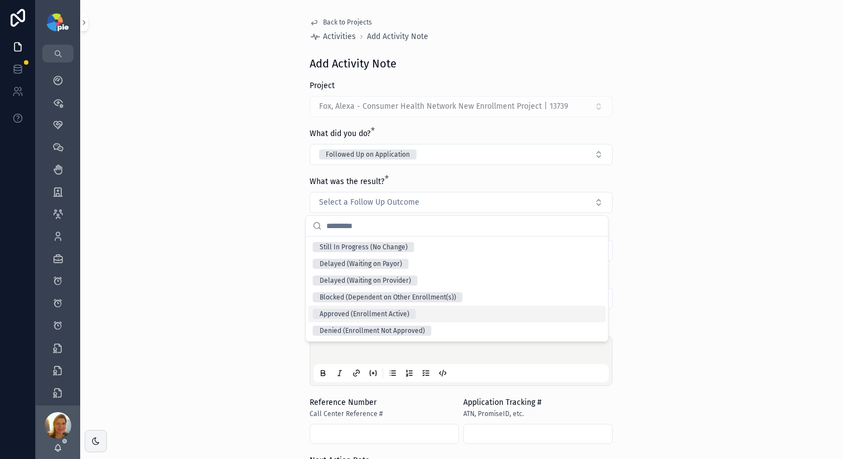
click at [349, 319] on div "Approved (Enrollment Active)" at bounding box center [458, 313] width 298 height 17
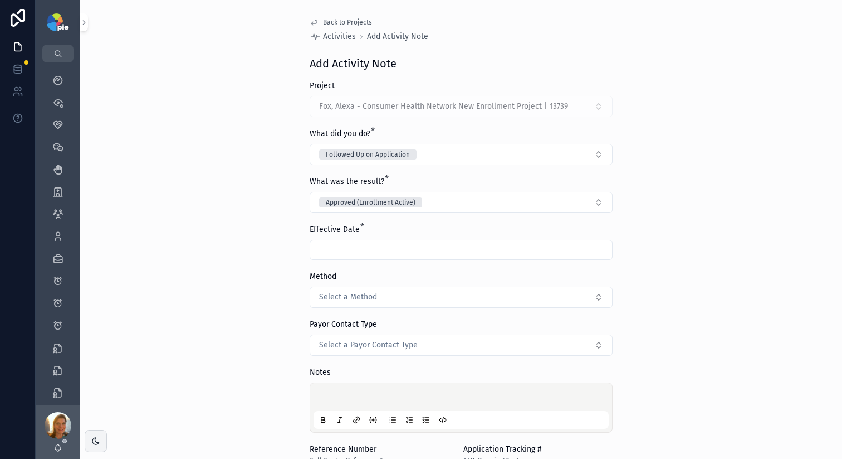
drag, startPoint x: 329, startPoint y: 238, endPoint x: 324, endPoint y: 267, distance: 29.4
click at [329, 238] on div "Effective Date *" at bounding box center [461, 242] width 303 height 36
click at [327, 257] on input "scrollable content" at bounding box center [461, 250] width 302 height 16
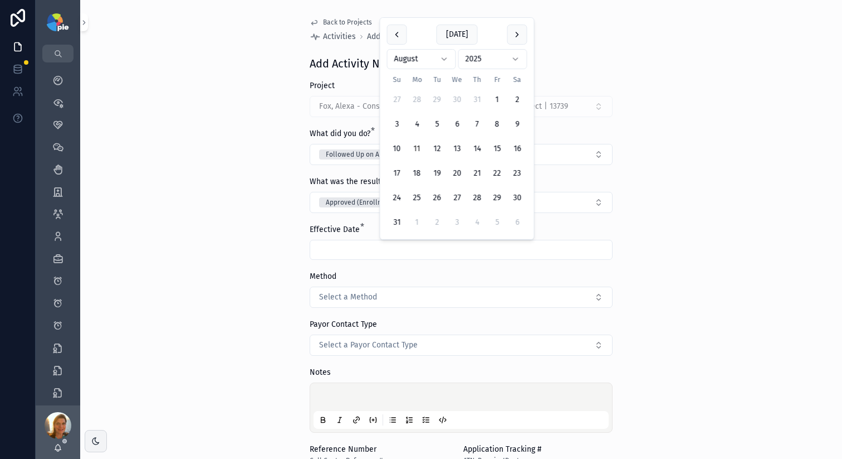
click at [416, 155] on button "11" at bounding box center [417, 149] width 20 height 20
type input "*********"
click at [340, 385] on div "scrollable content" at bounding box center [461, 407] width 303 height 50
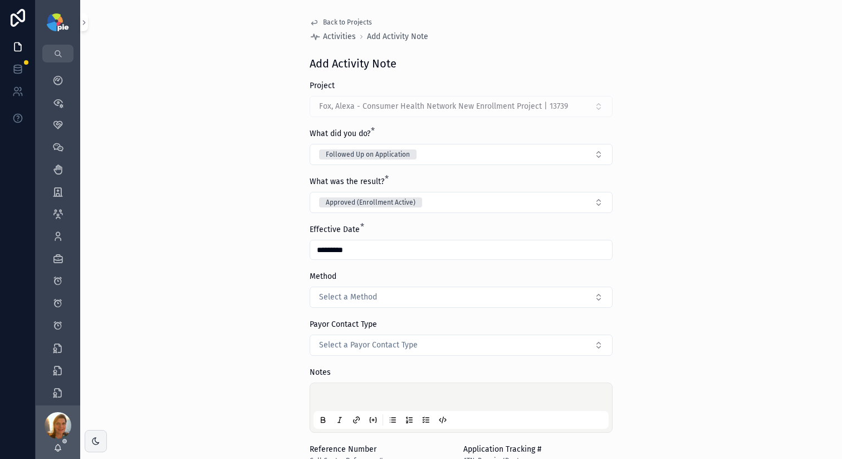
click at [342, 391] on div "scrollable content" at bounding box center [461, 407] width 295 height 42
click at [344, 394] on p "scrollable content" at bounding box center [463, 398] width 295 height 11
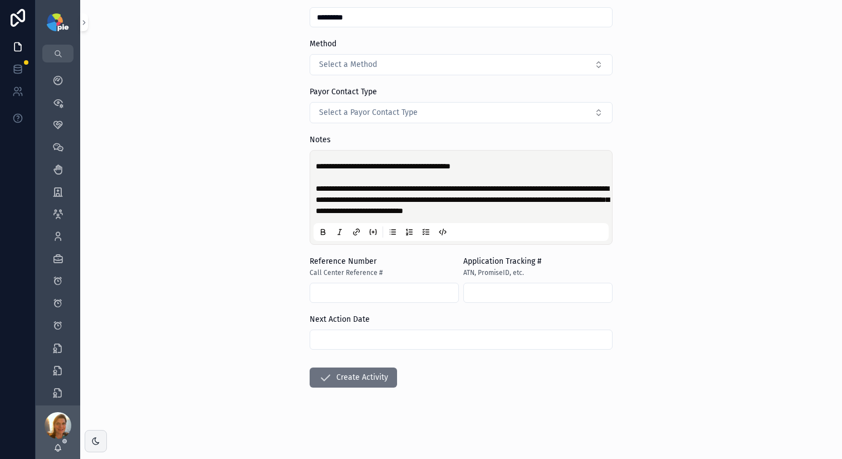
scroll to position [243, 0]
click at [368, 382] on button "Create Activity" at bounding box center [353, 377] width 87 height 20
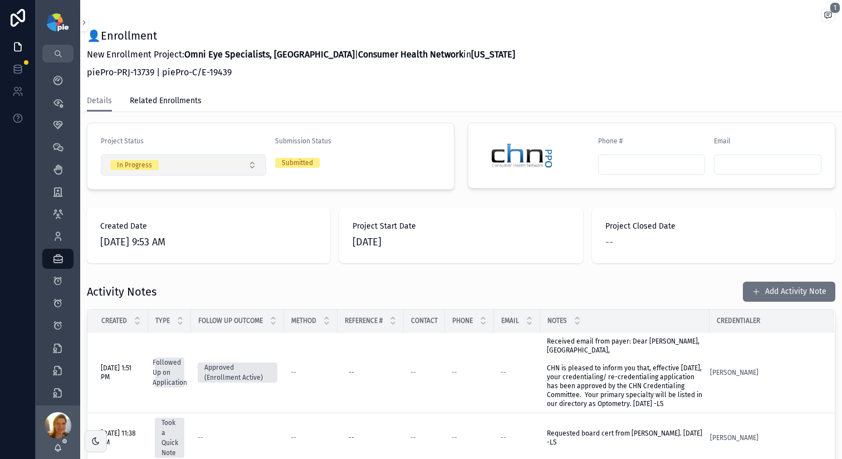
click at [246, 154] on button "In Progress" at bounding box center [183, 164] width 165 height 21
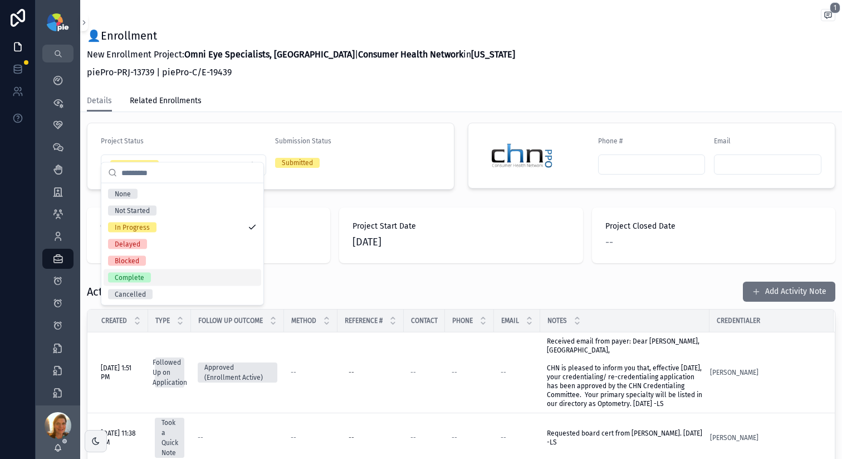
click at [162, 279] on div "Complete" at bounding box center [183, 277] width 158 height 17
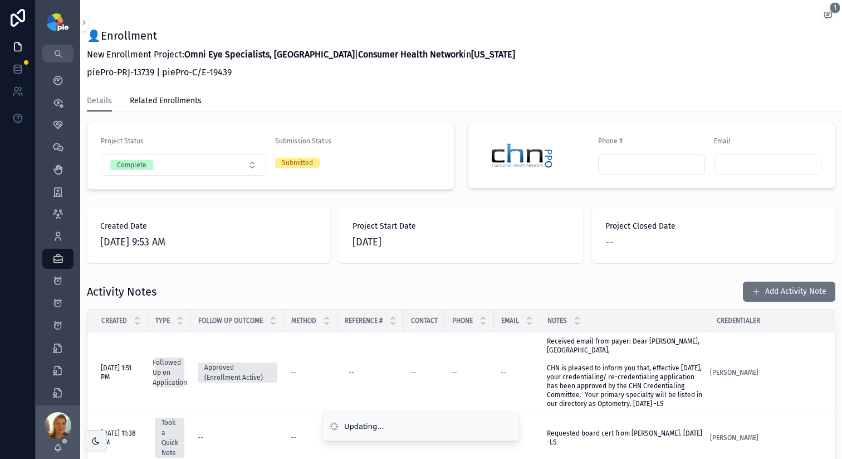
click at [470, 179] on div "This Project has been closed. Group Omni Eye Specialists, [GEOGRAPHIC_DATA] Gro…" at bounding box center [461, 209] width 762 height 747
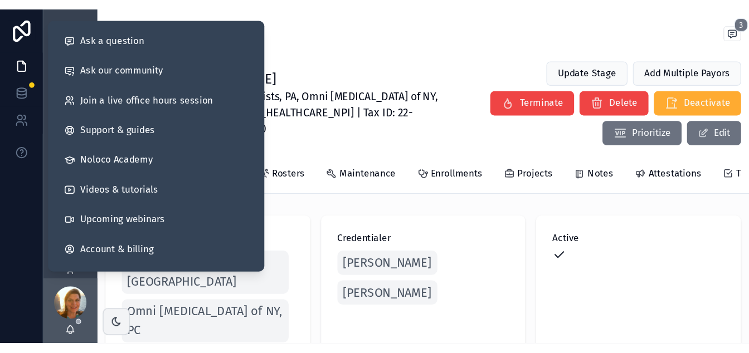
scroll to position [211, 0]
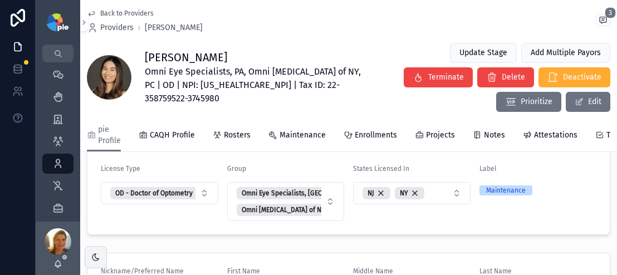
click at [49, 166] on div "Providers 293" at bounding box center [58, 164] width 18 height 18
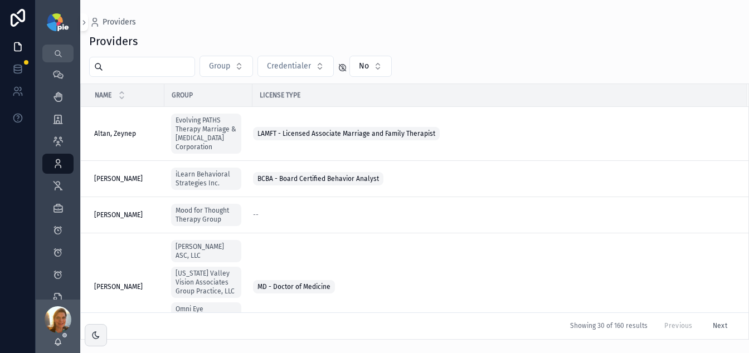
click at [143, 64] on input "scrollable content" at bounding box center [148, 67] width 91 height 16
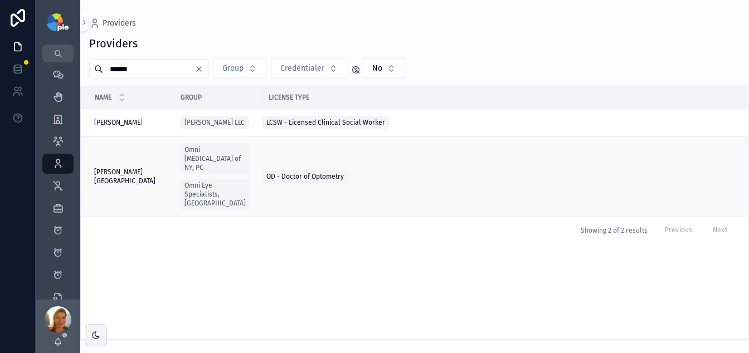
type input "******"
click at [144, 173] on span "[PERSON_NAME][GEOGRAPHIC_DATA]" at bounding box center [130, 177] width 72 height 18
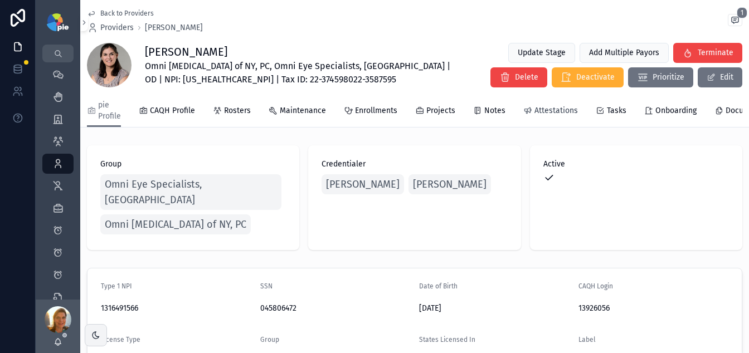
click at [559, 103] on link "Attestations" at bounding box center [550, 112] width 55 height 22
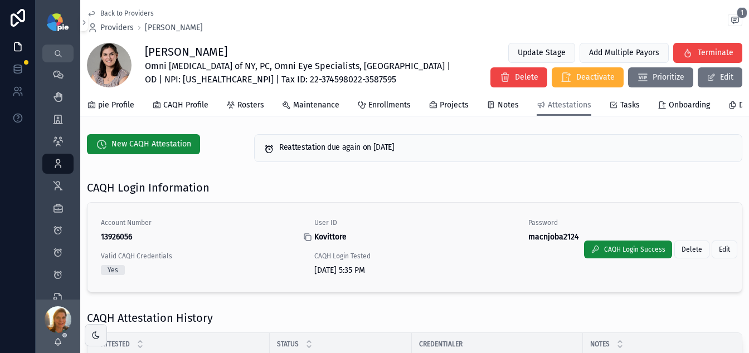
click at [305, 242] on icon "scrollable content" at bounding box center [307, 237] width 9 height 9
click at [519, 242] on icon "scrollable content" at bounding box center [521, 237] width 9 height 9
